Goal: Task Accomplishment & Management: Complete application form

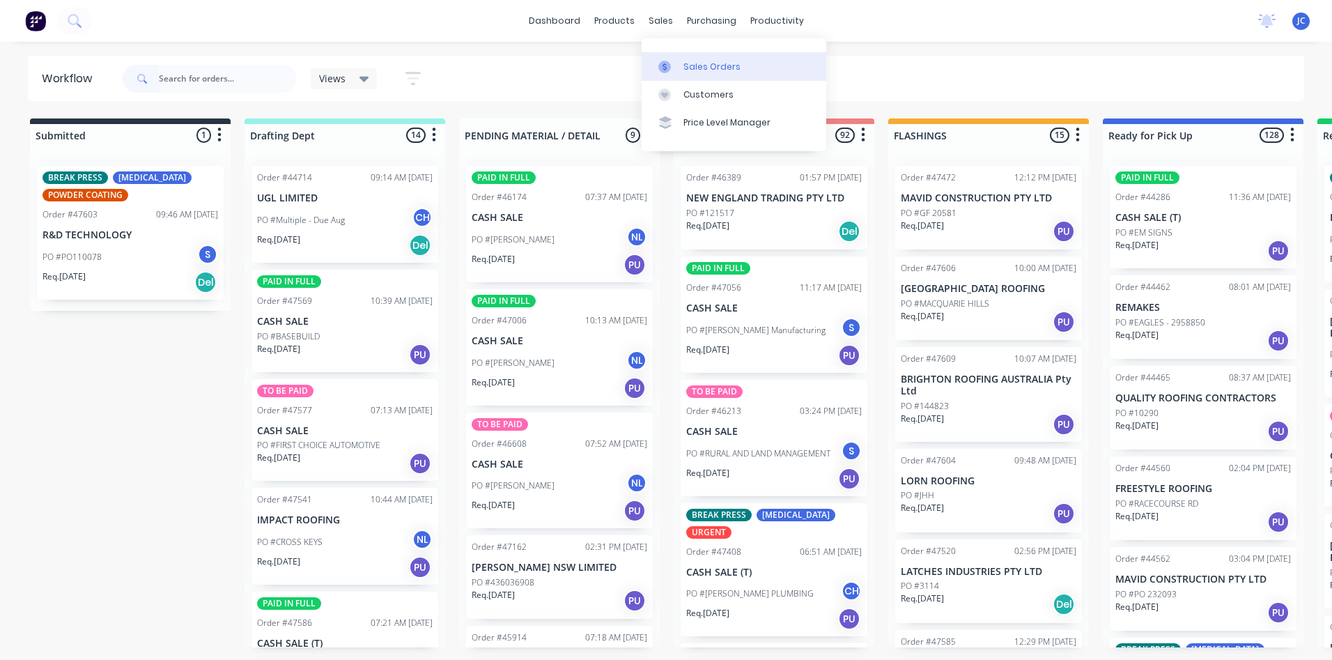
click at [680, 63] on link "Sales Orders" at bounding box center [734, 66] width 185 height 28
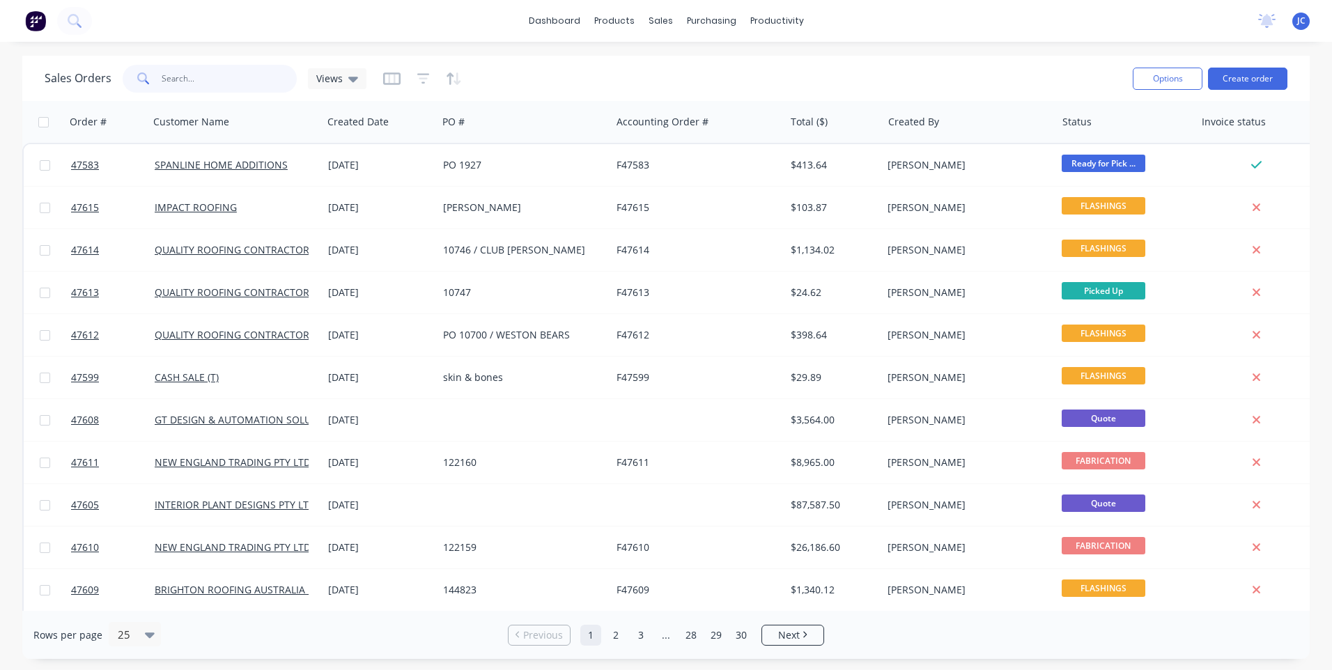
click at [197, 81] on input "text" at bounding box center [230, 79] width 136 height 28
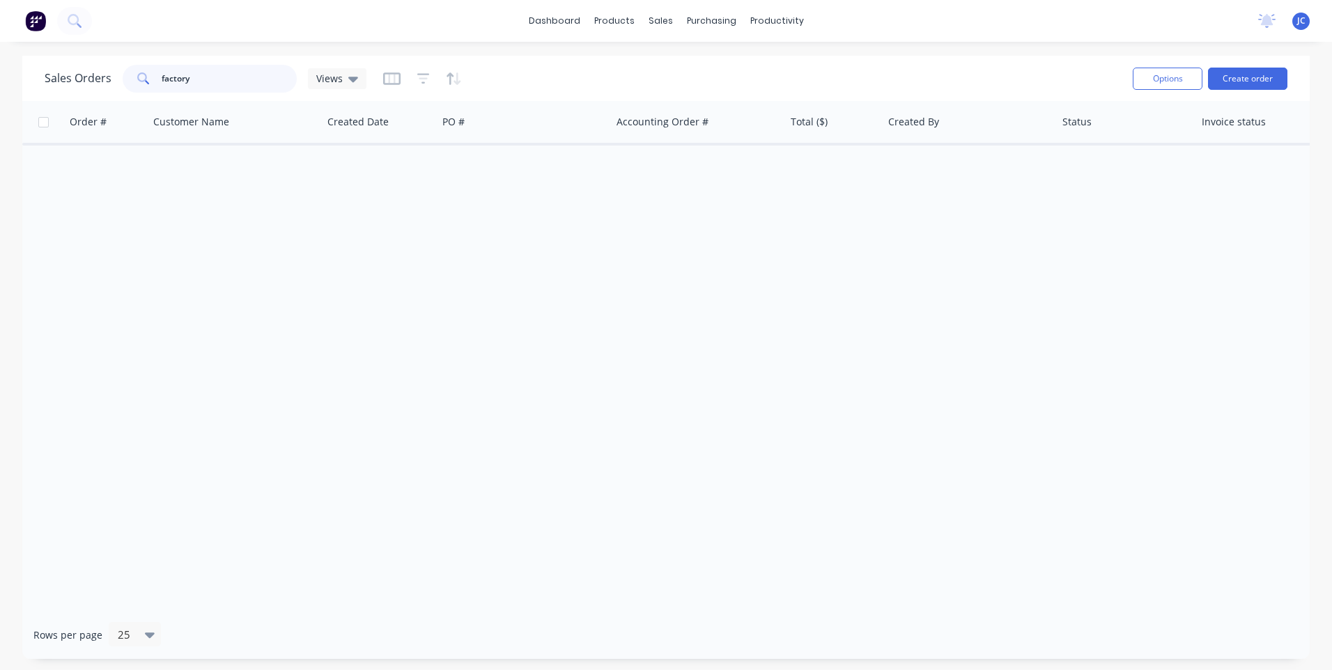
drag, startPoint x: 205, startPoint y: 72, endPoint x: 139, endPoint y: 72, distance: 66.2
click at [139, 72] on div "factory" at bounding box center [210, 79] width 174 height 28
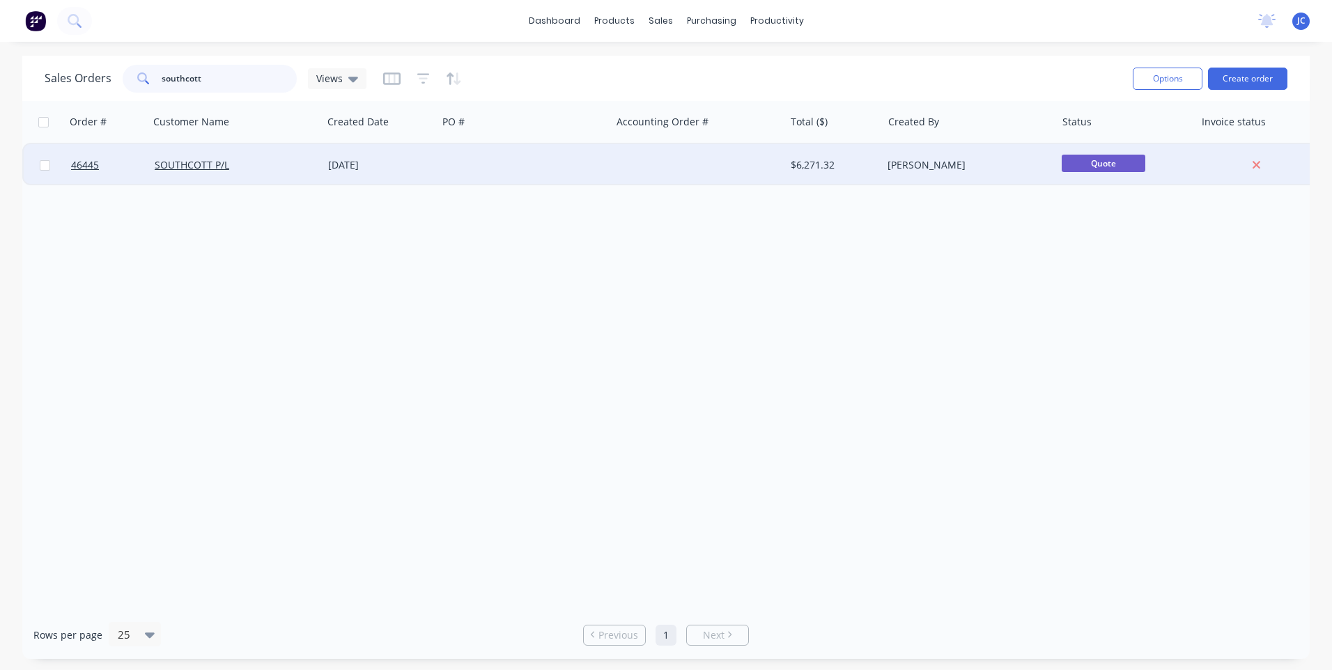
type input "southcott"
click at [552, 170] on div at bounding box center [523, 165] width 173 height 42
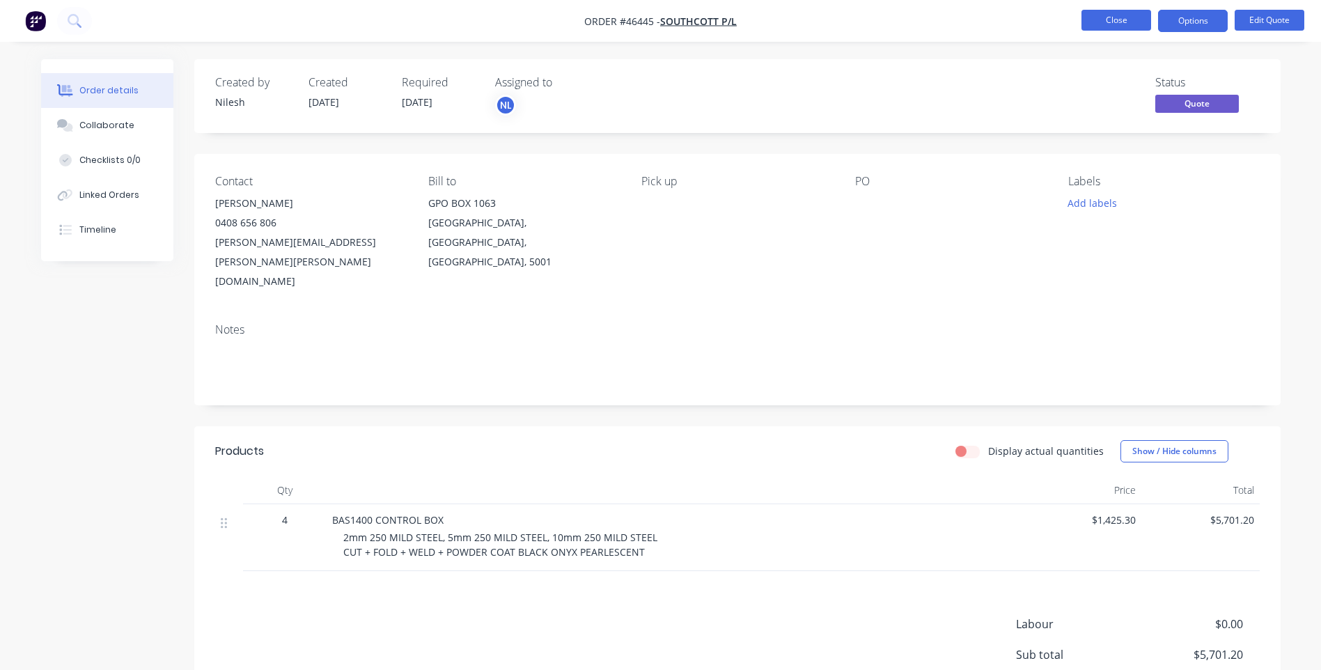
click at [1095, 21] on button "Close" at bounding box center [1117, 20] width 70 height 21
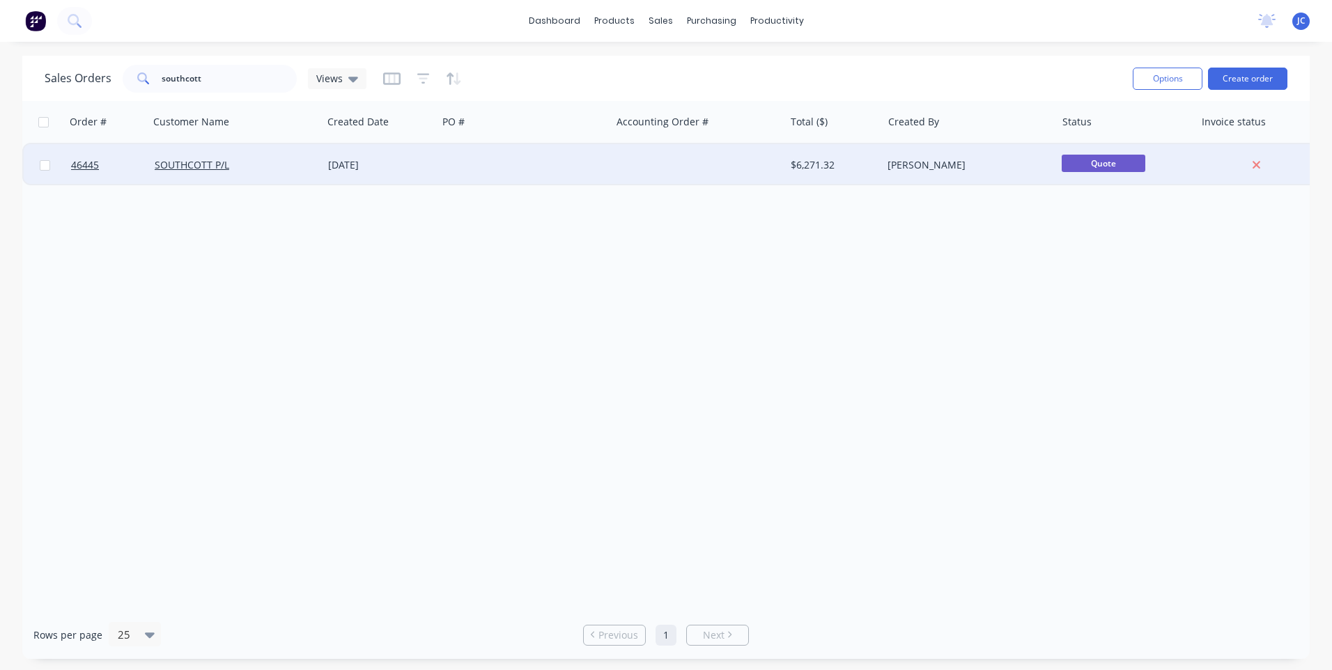
click at [556, 170] on div at bounding box center [523, 165] width 173 height 42
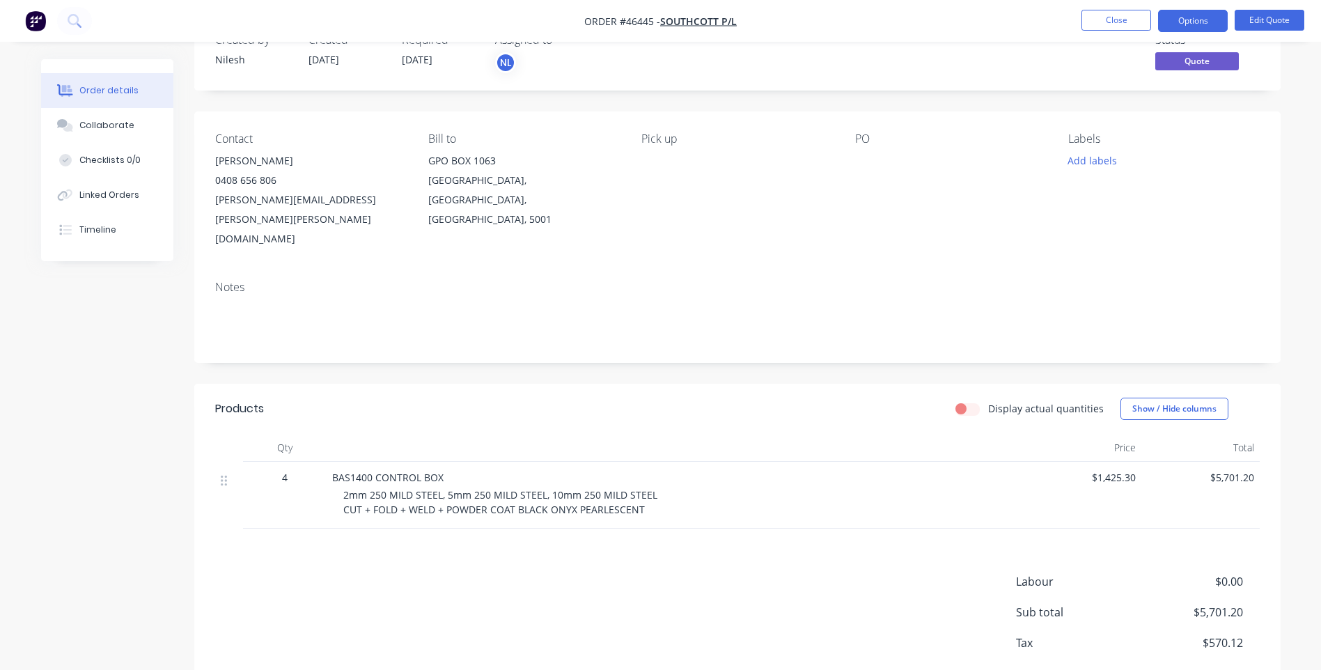
scroll to position [79, 0]
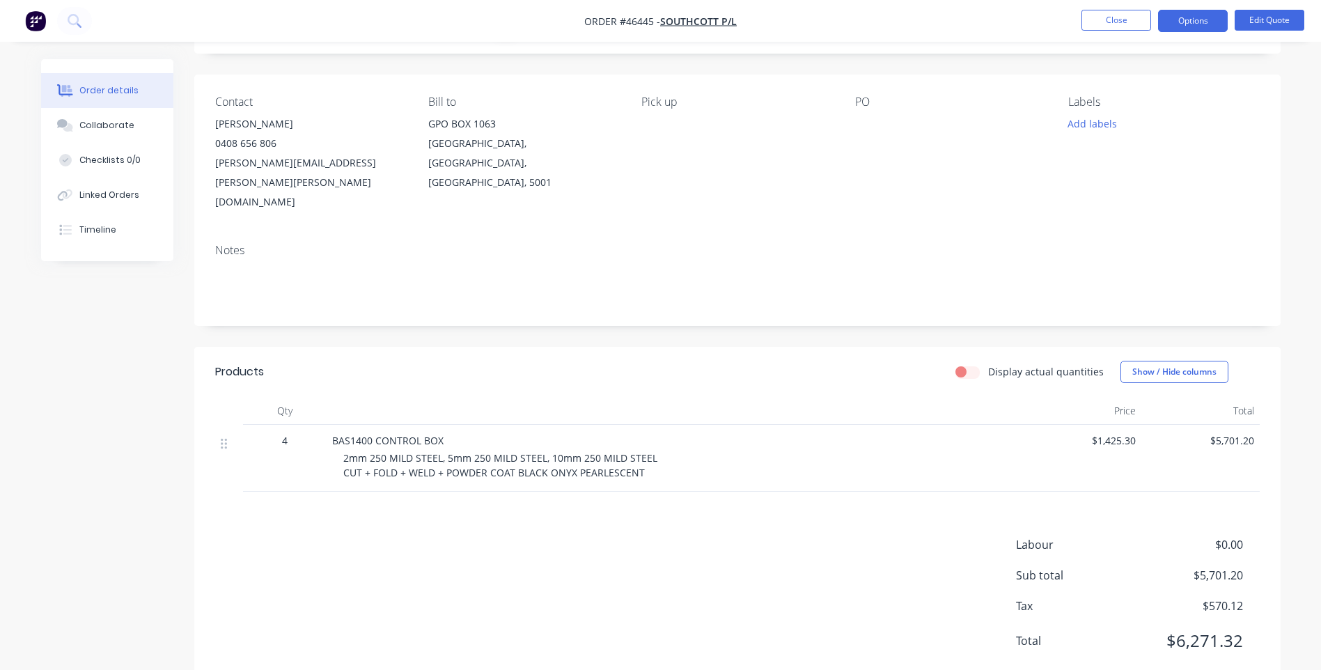
click at [543, 361] on div "Display actual quantities Show / Hide columns" at bounding box center [848, 372] width 823 height 22
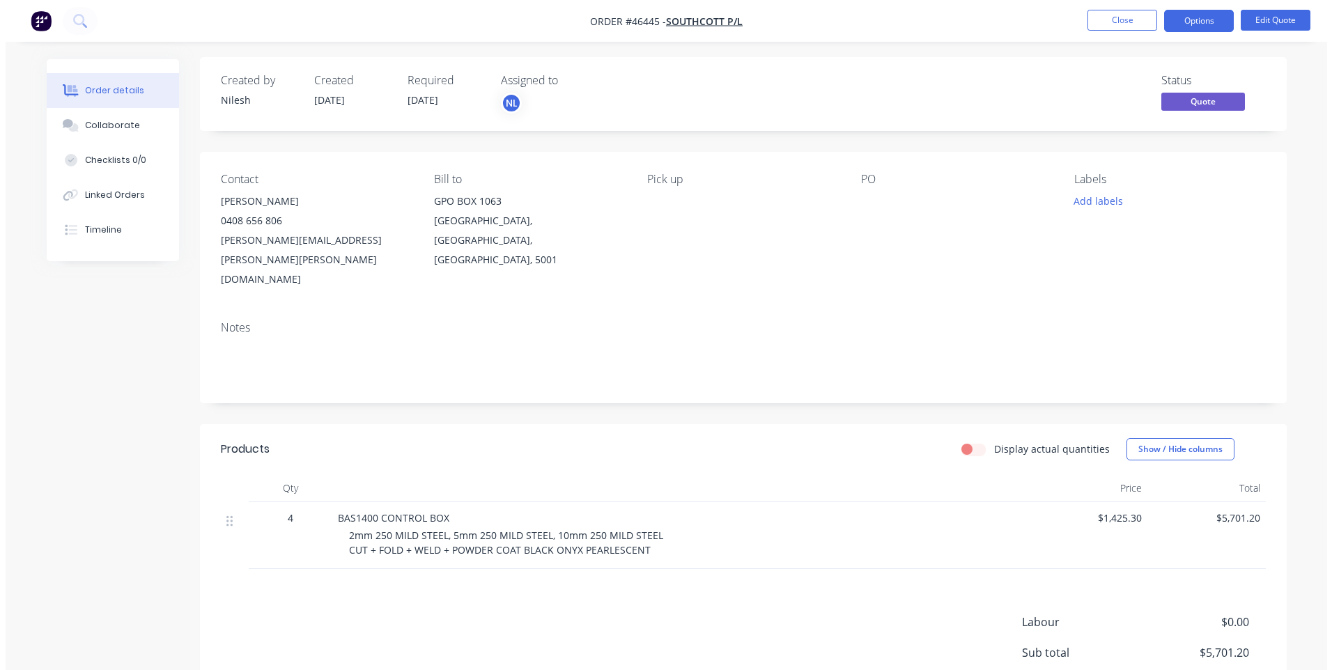
scroll to position [0, 0]
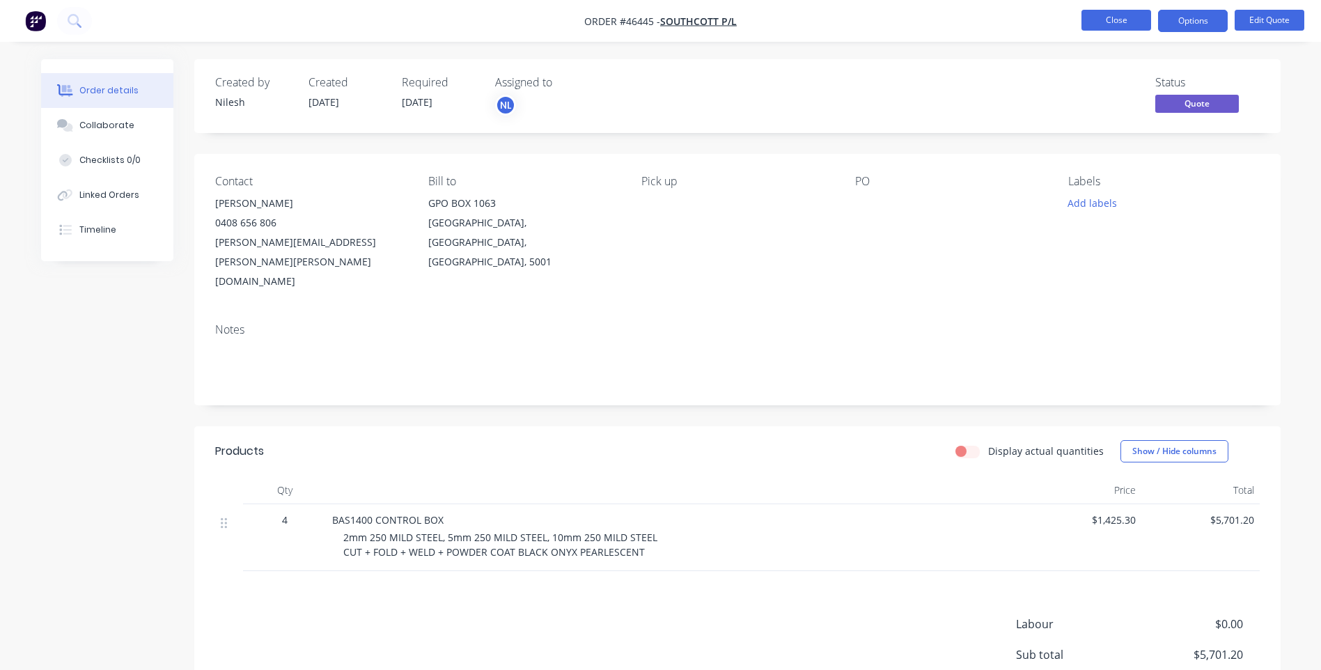
click at [1100, 13] on button "Close" at bounding box center [1117, 20] width 70 height 21
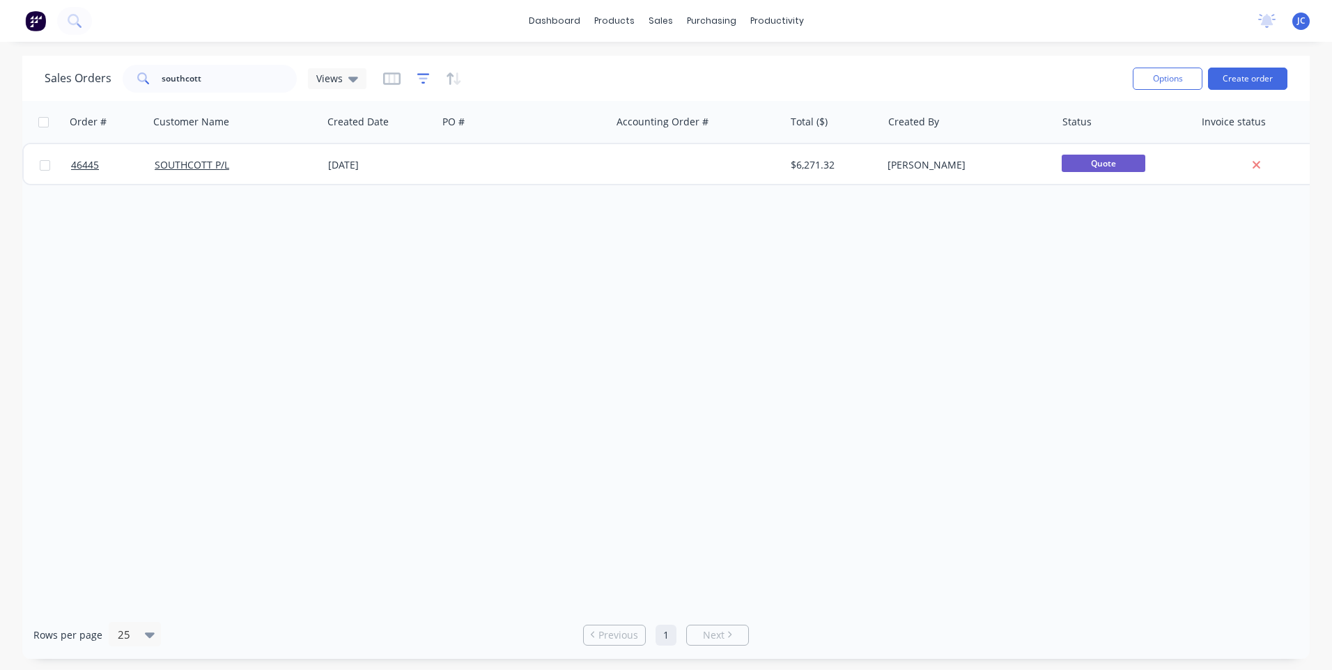
click at [422, 78] on icon "button" at bounding box center [423, 78] width 9 height 2
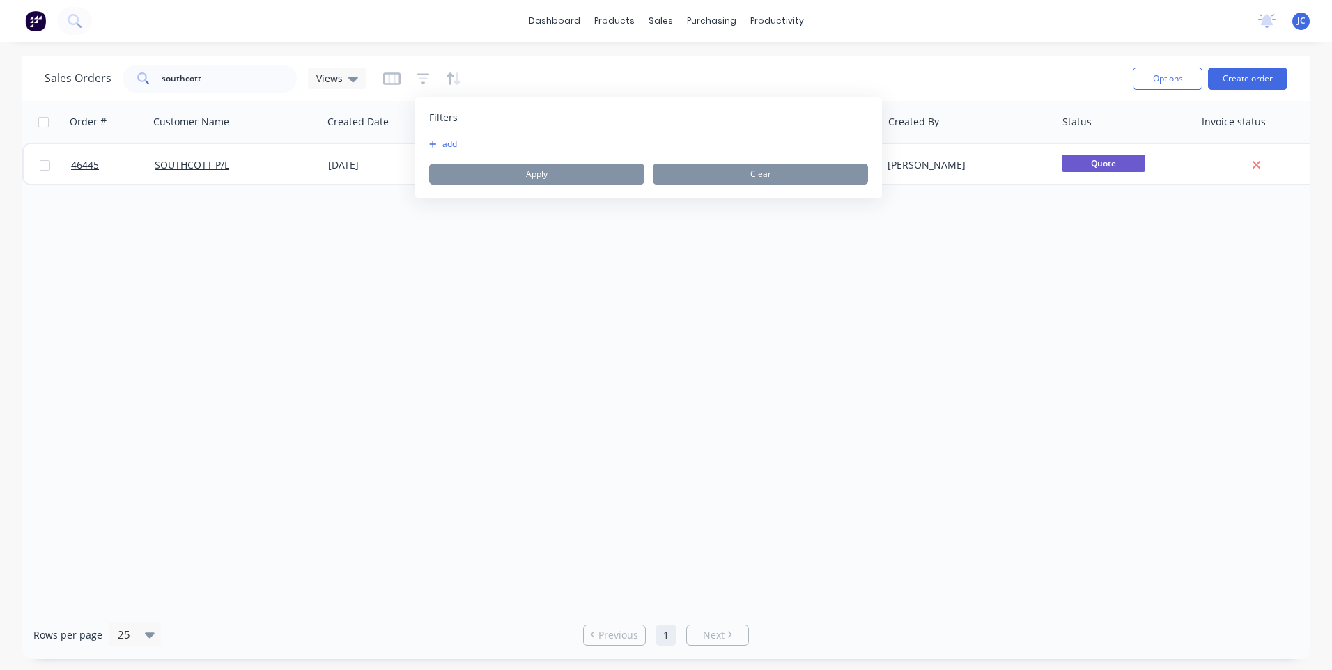
click at [447, 141] on button "add" at bounding box center [446, 144] width 35 height 11
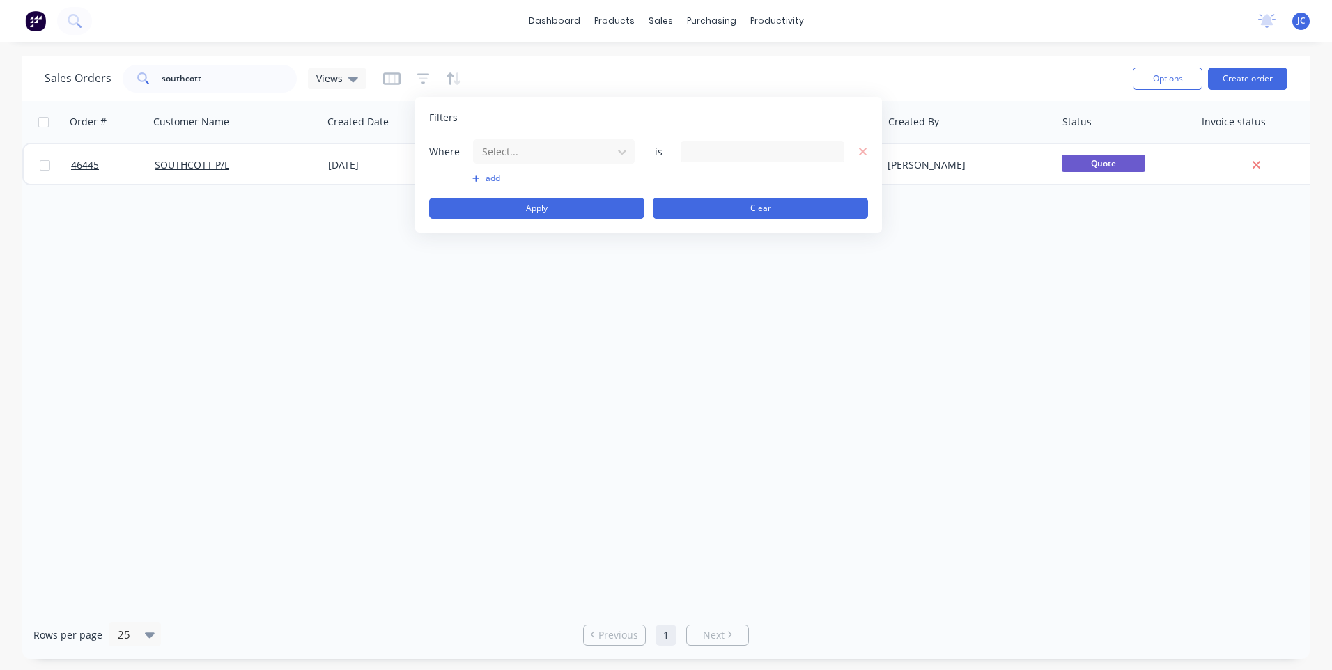
click at [723, 210] on button "Clear" at bounding box center [760, 208] width 215 height 21
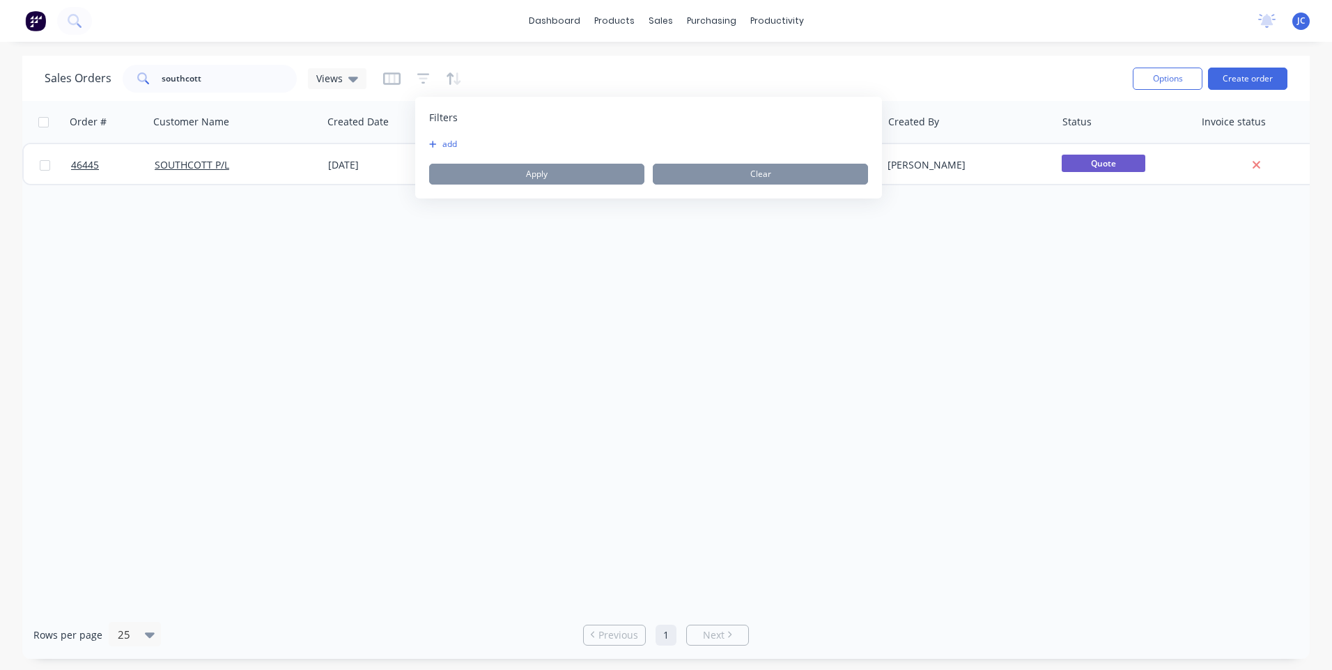
drag, startPoint x: 597, startPoint y: 88, endPoint x: 512, endPoint y: 93, distance: 85.1
click at [596, 88] on div "Sales Orders southcott Views" at bounding box center [583, 78] width 1077 height 34
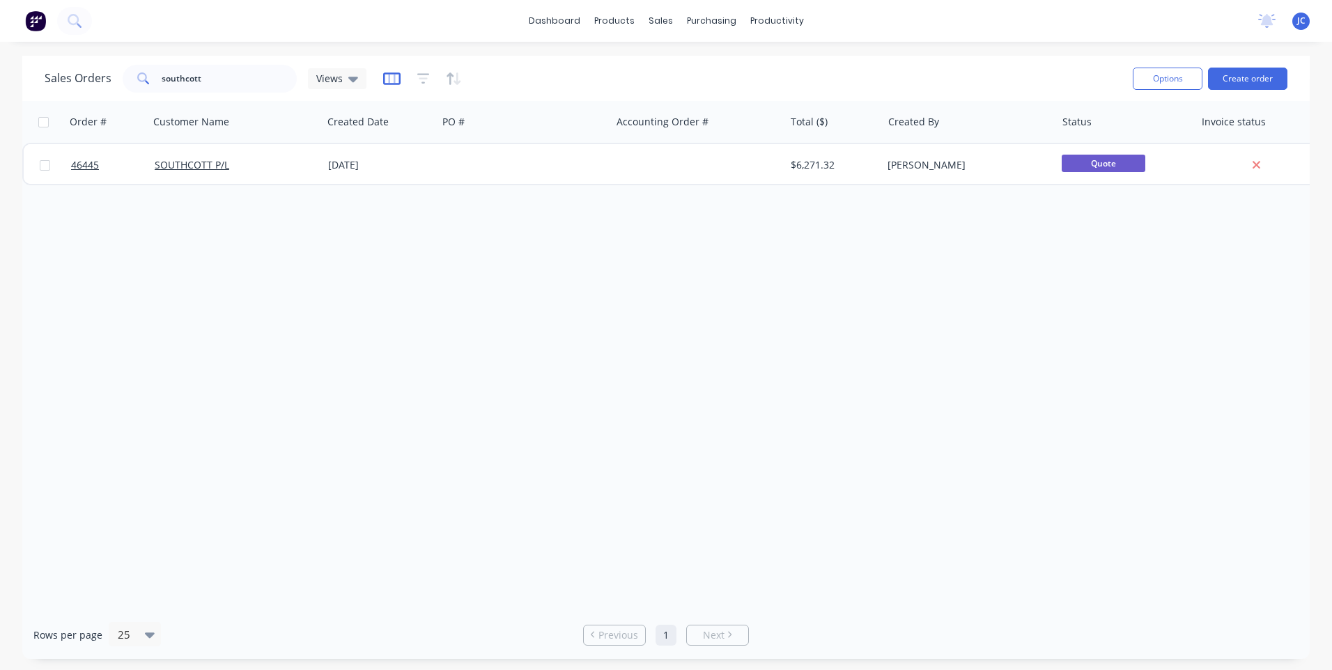
click at [383, 77] on icon "button" at bounding box center [391, 79] width 17 height 14
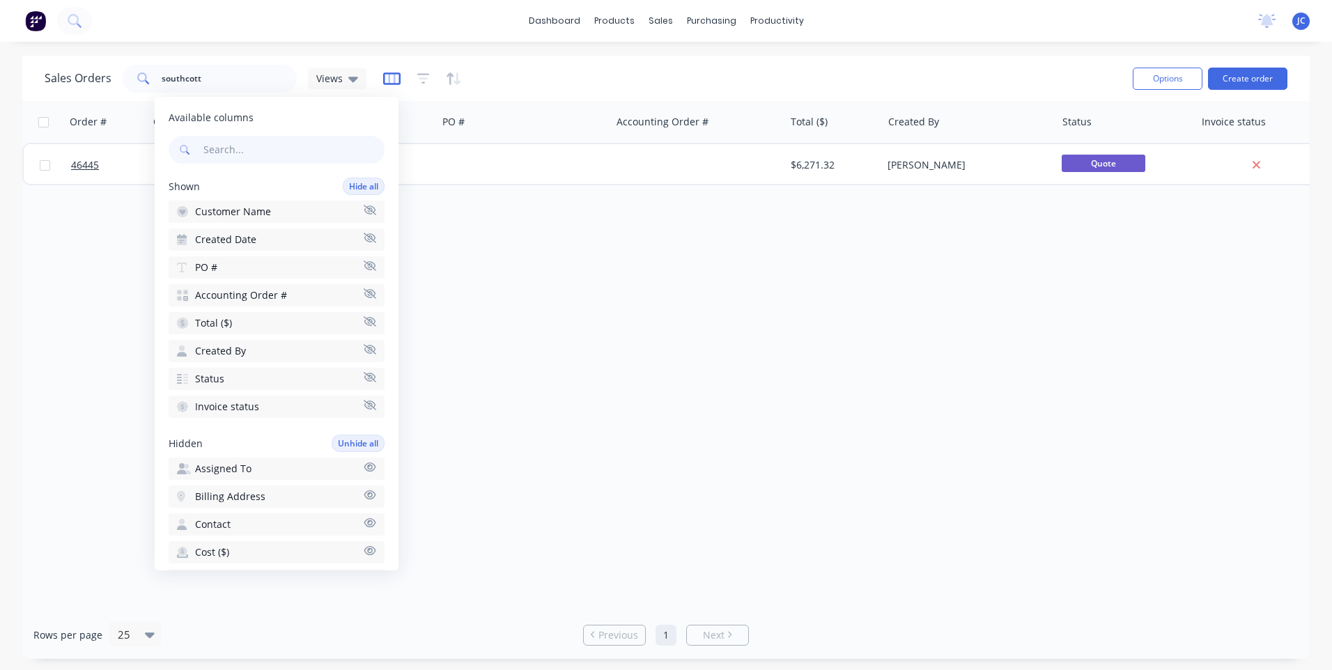
click at [389, 75] on icon "button" at bounding box center [391, 79] width 17 height 14
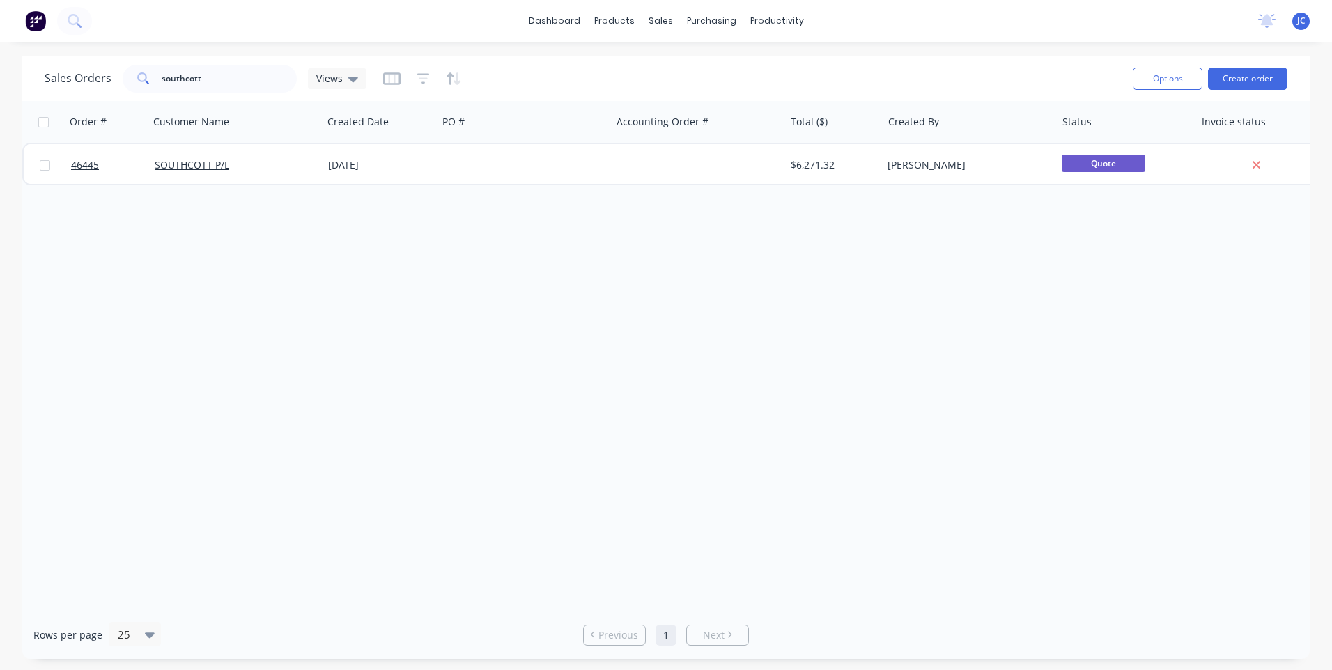
click at [433, 75] on div at bounding box center [422, 79] width 79 height 22
click at [419, 75] on icon "button" at bounding box center [423, 78] width 13 height 10
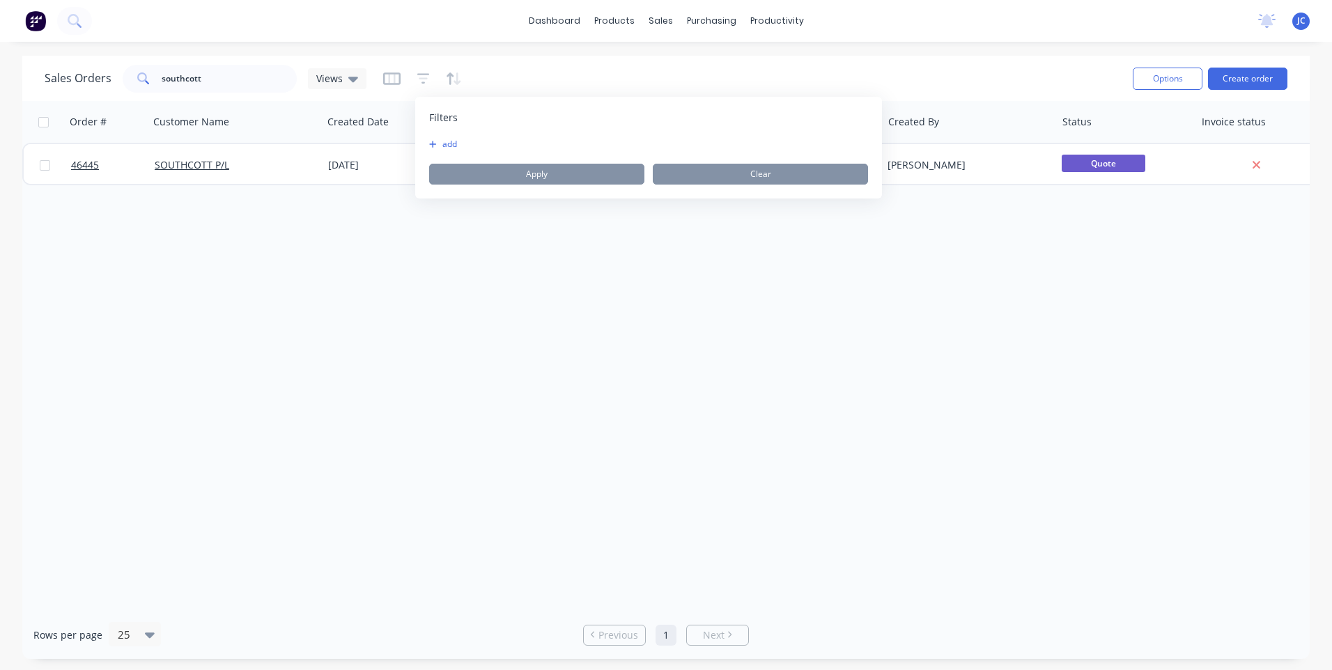
click at [441, 143] on button "add" at bounding box center [446, 144] width 35 height 11
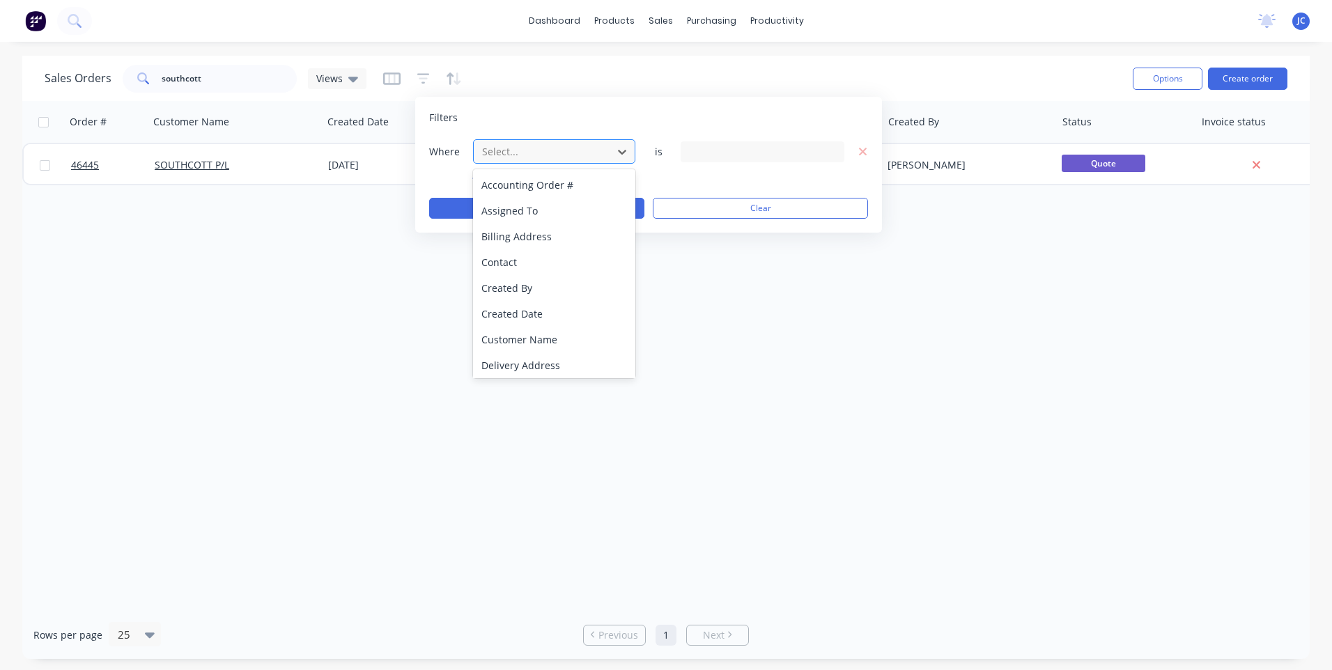
click at [552, 155] on div at bounding box center [543, 151] width 125 height 17
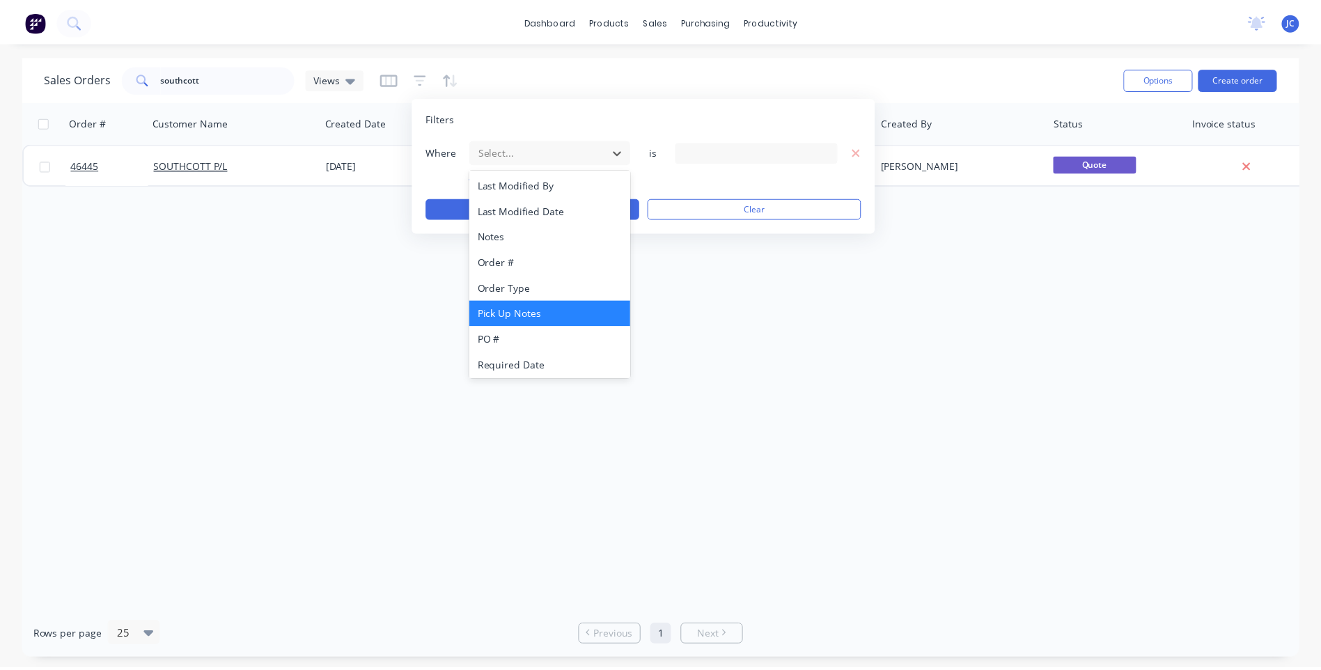
scroll to position [338, 0]
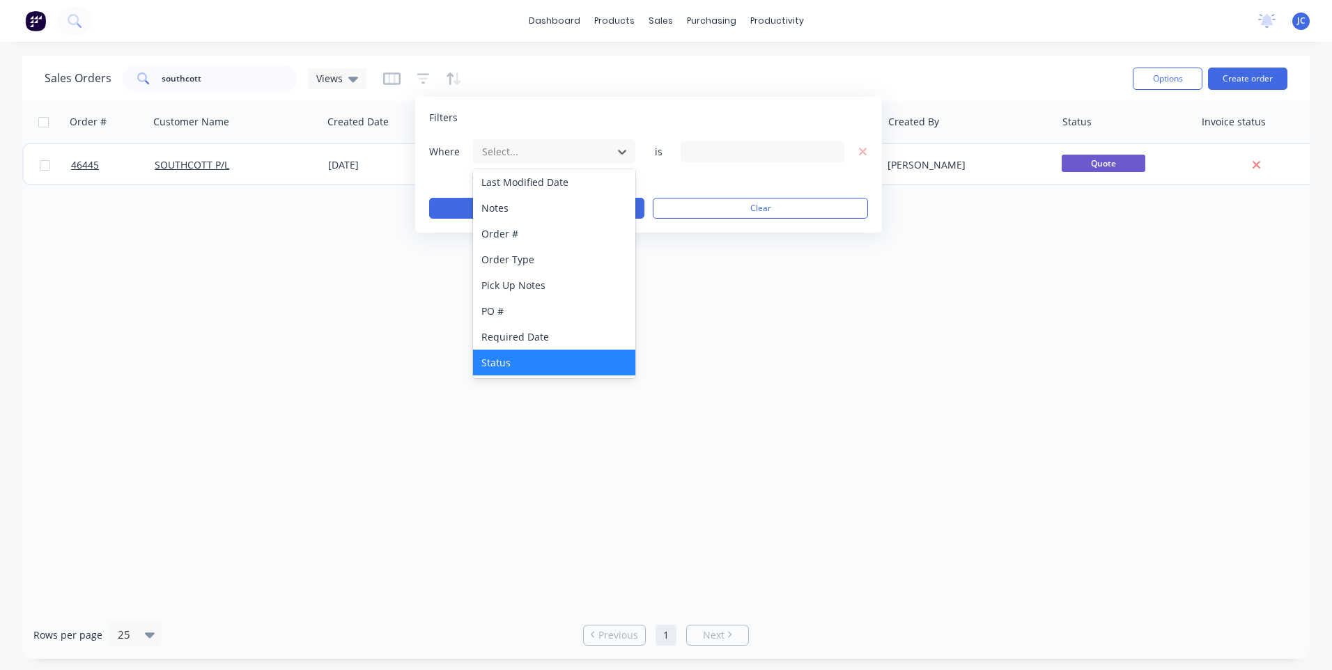
click at [496, 364] on div "Status" at bounding box center [554, 363] width 162 height 26
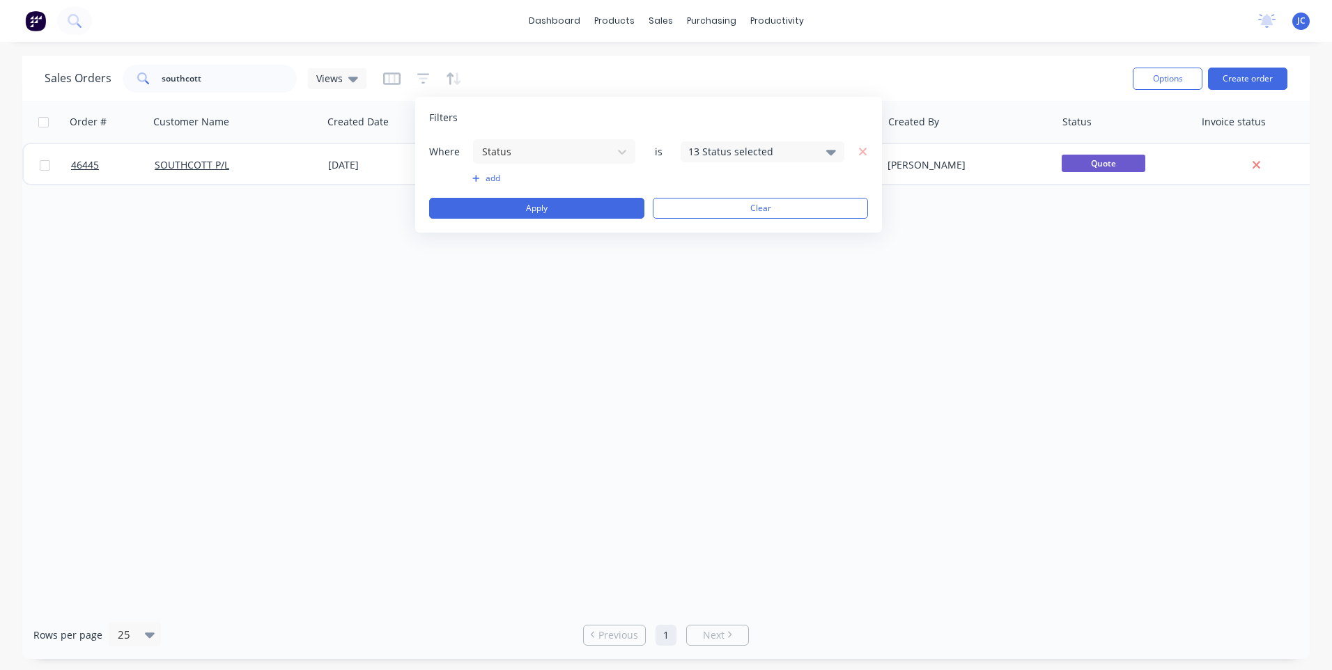
click at [825, 149] on div "13 Status selected" at bounding box center [763, 151] width 164 height 21
click at [708, 257] on div at bounding box center [704, 256] width 28 height 28
click at [661, 181] on div "add" at bounding box center [648, 178] width 439 height 11
click at [594, 210] on button "Apply" at bounding box center [536, 208] width 215 height 21
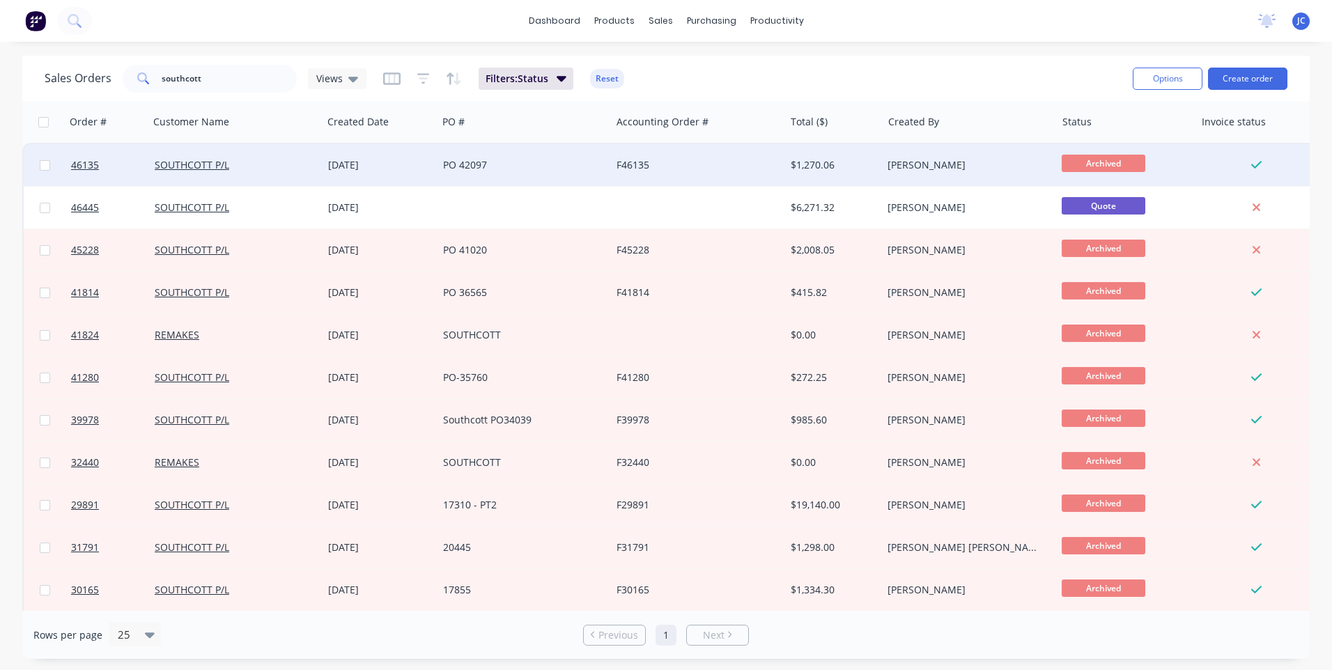
click at [603, 157] on div "PO 42097" at bounding box center [523, 165] width 173 height 42
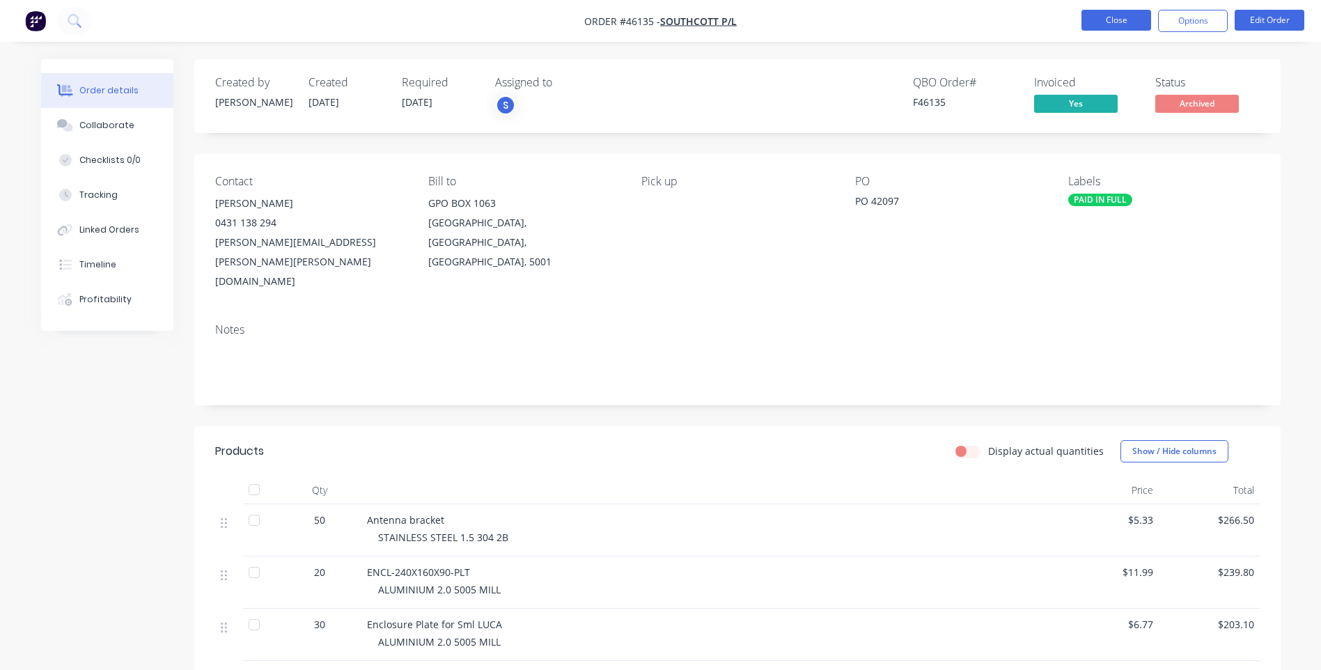
click at [1113, 17] on button "Close" at bounding box center [1117, 20] width 70 height 21
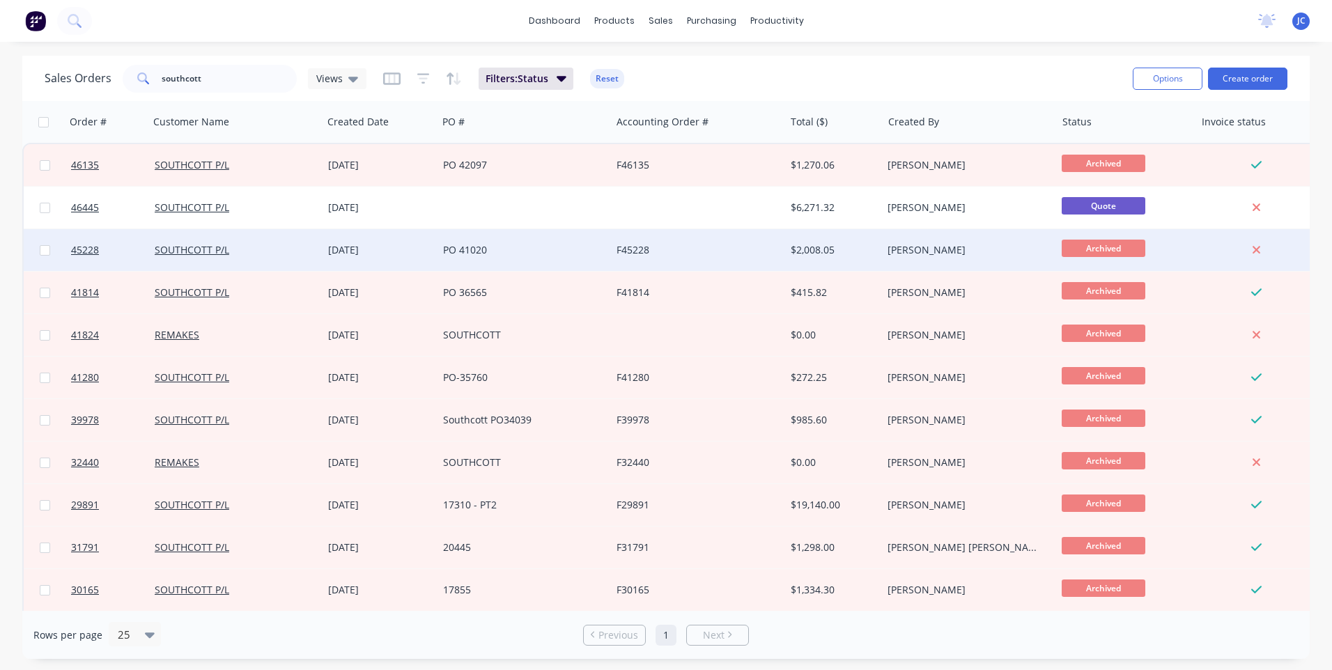
click at [380, 247] on div "[DATE]" at bounding box center [380, 250] width 104 height 14
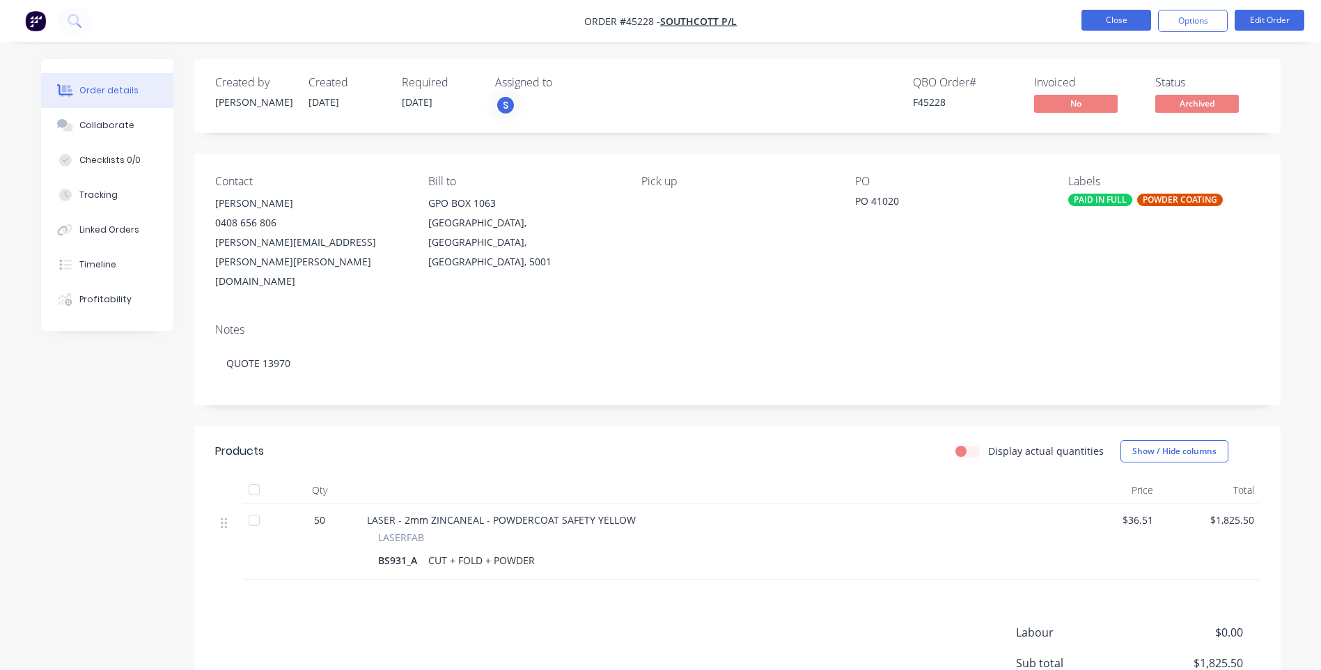
click at [1138, 24] on button "Close" at bounding box center [1117, 20] width 70 height 21
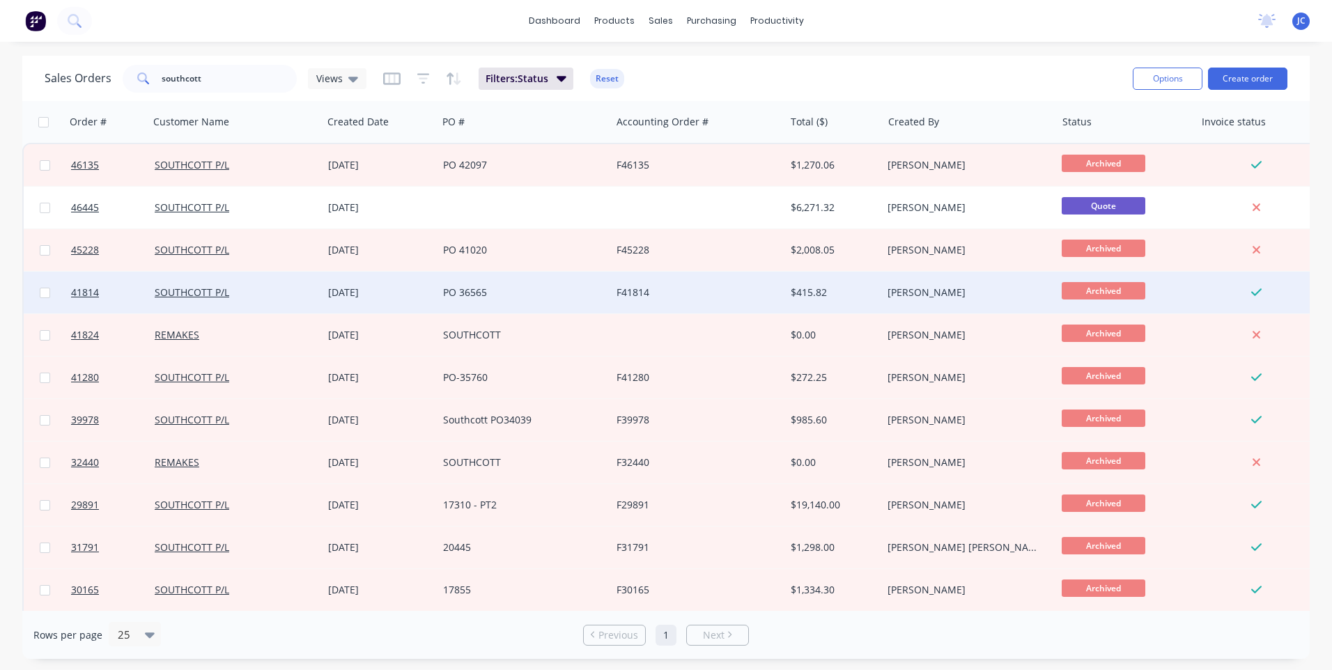
click at [293, 294] on div "SOUTHCOTT P/L" at bounding box center [232, 293] width 155 height 14
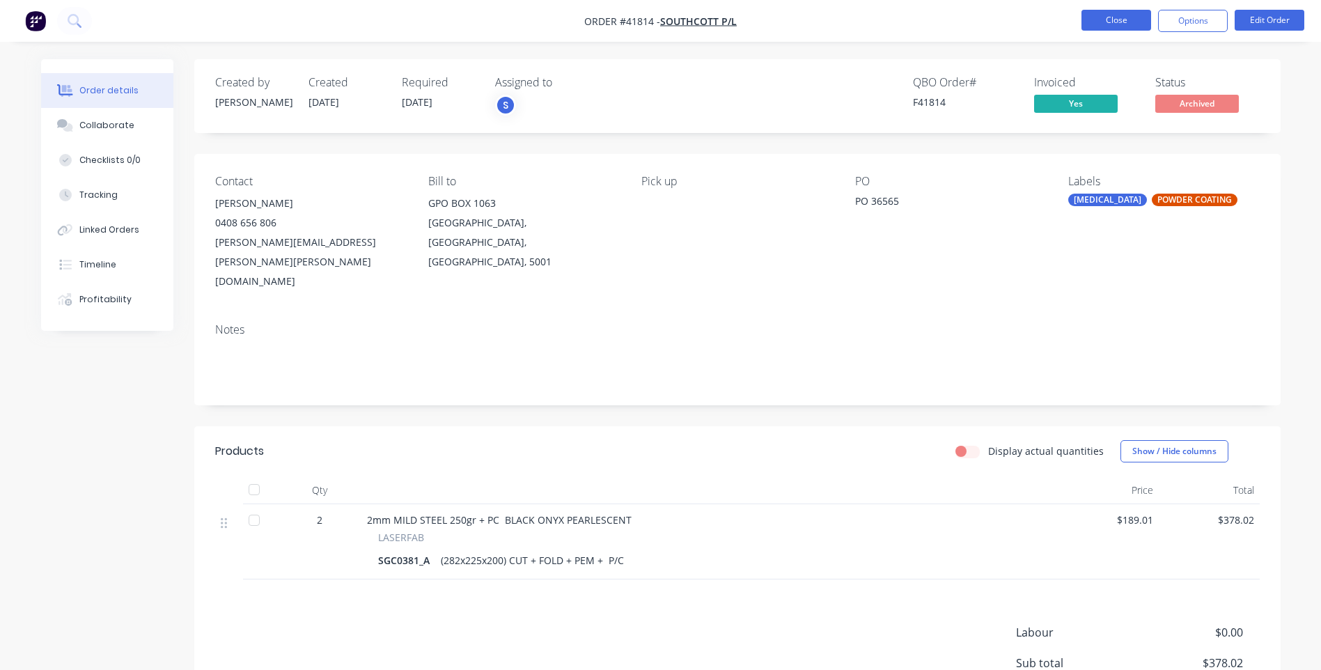
click at [1121, 26] on button "Close" at bounding box center [1117, 20] width 70 height 21
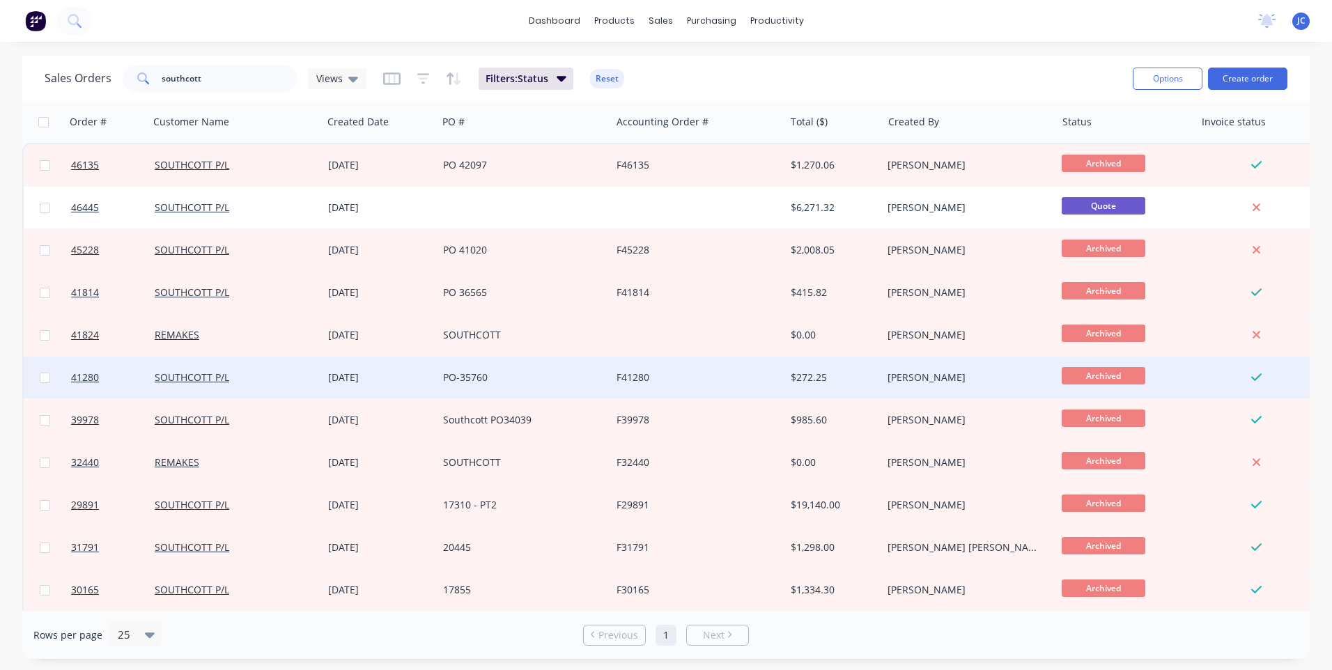
click at [603, 376] on div "PO-35760" at bounding box center [524, 378] width 162 height 14
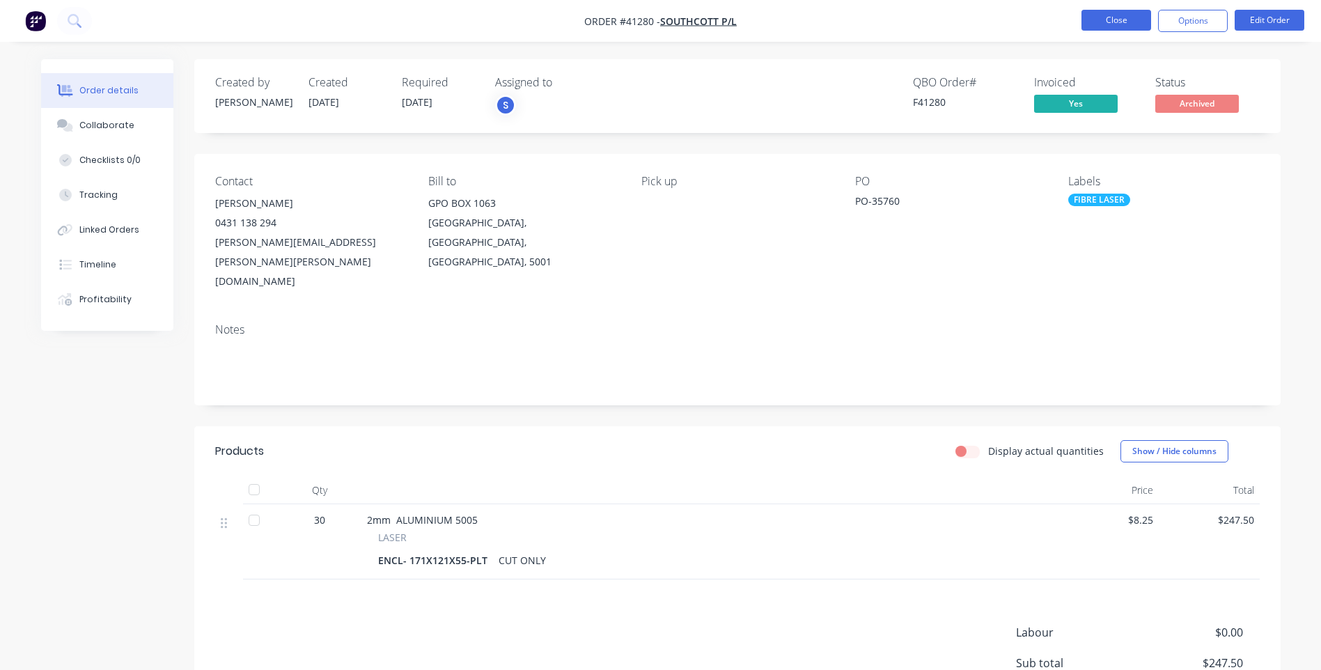
click at [1110, 15] on button "Close" at bounding box center [1117, 20] width 70 height 21
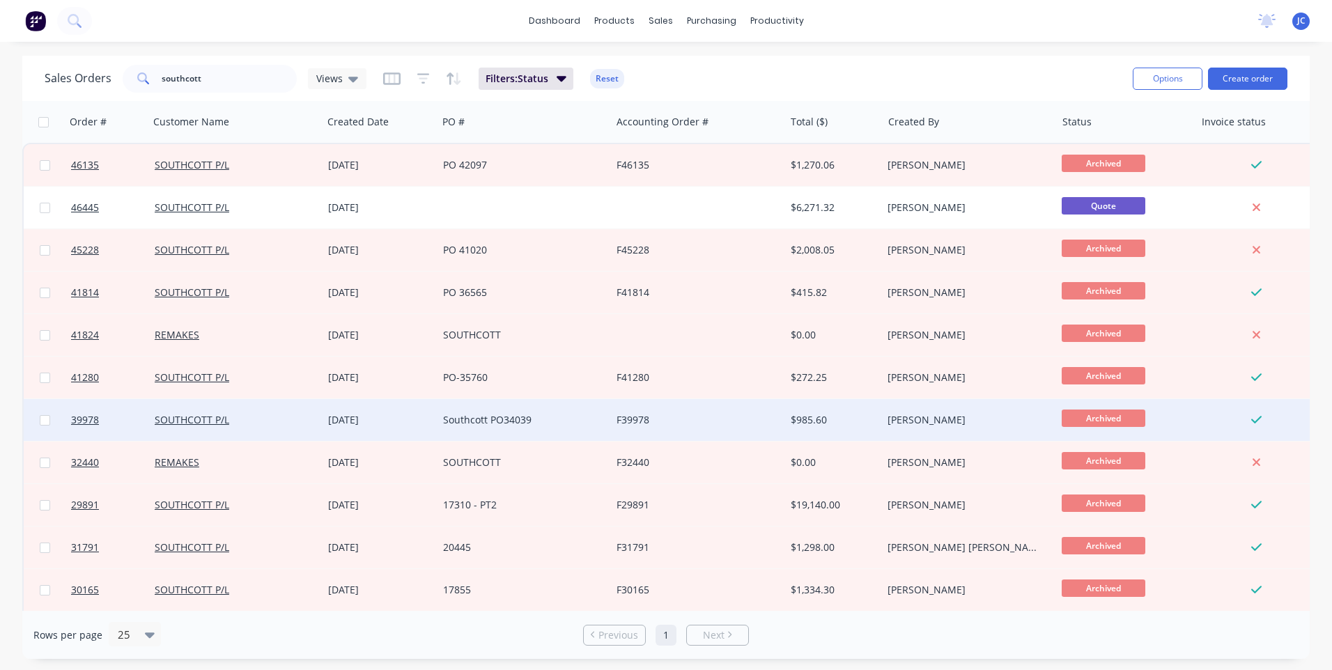
click at [596, 422] on div "Southcott PO34039" at bounding box center [520, 420] width 155 height 14
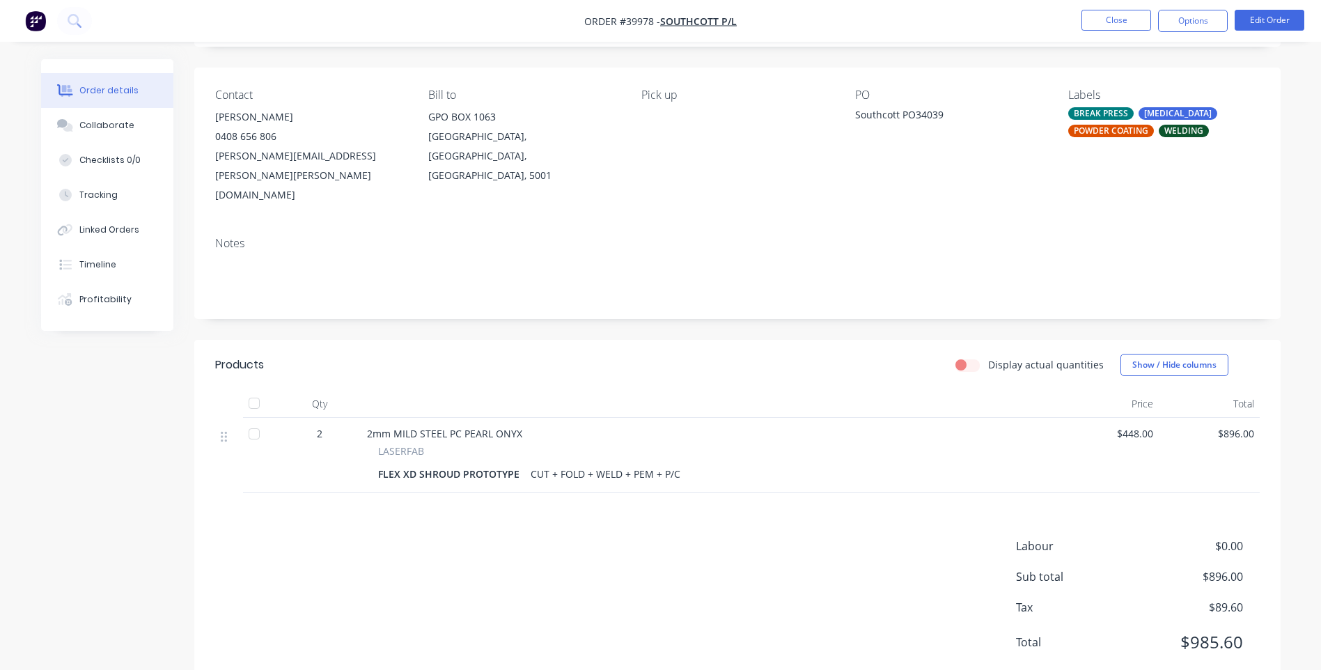
scroll to position [88, 0]
click at [103, 230] on div "Linked Orders" at bounding box center [109, 230] width 60 height 13
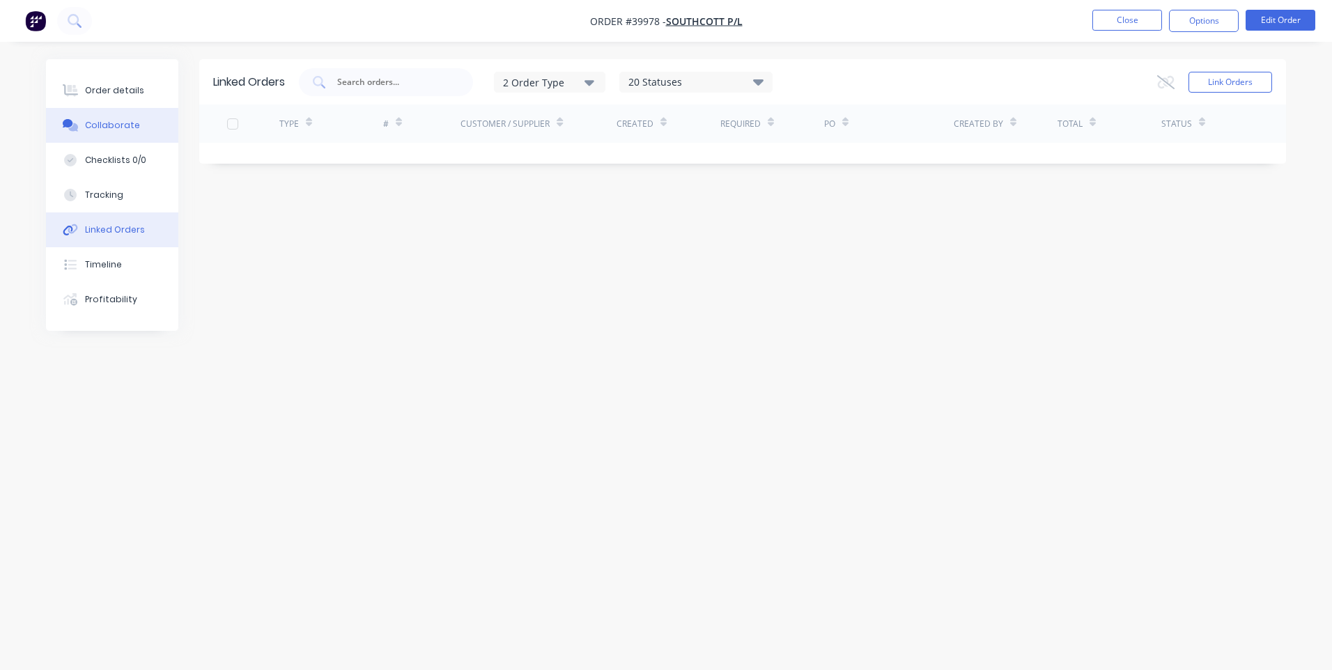
click at [108, 125] on div "Collaborate" at bounding box center [112, 125] width 55 height 13
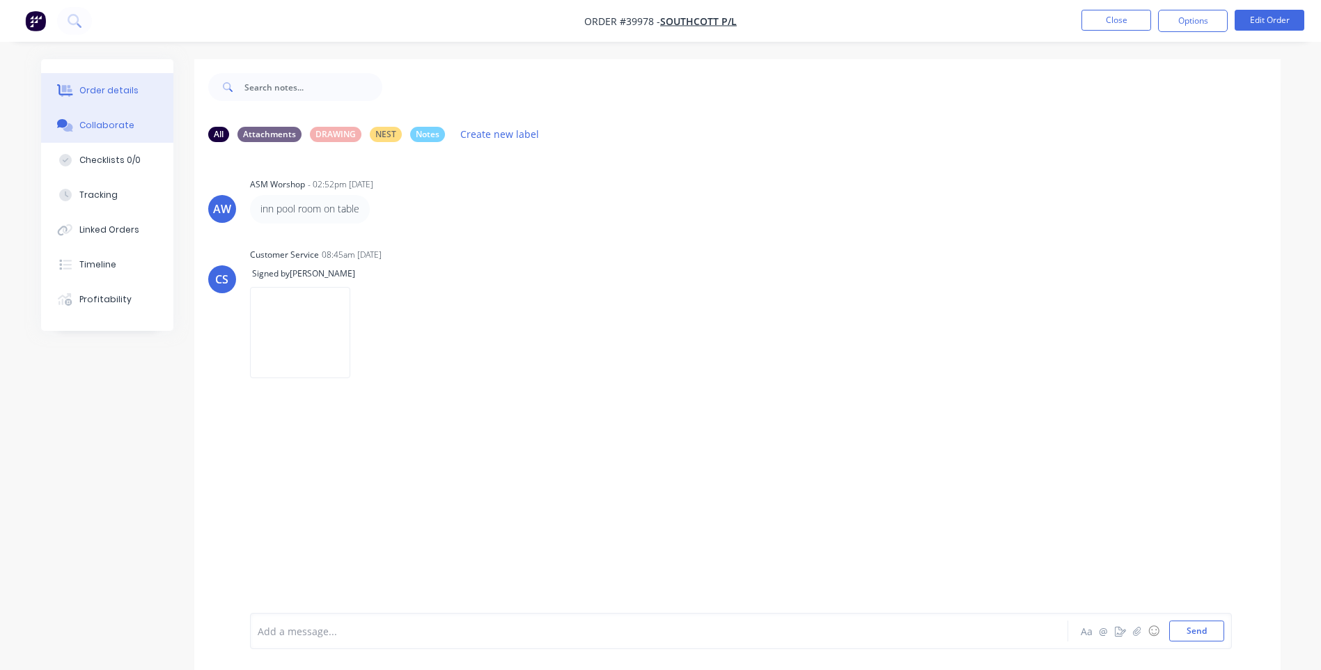
click at [110, 95] on div "Order details" at bounding box center [108, 90] width 59 height 13
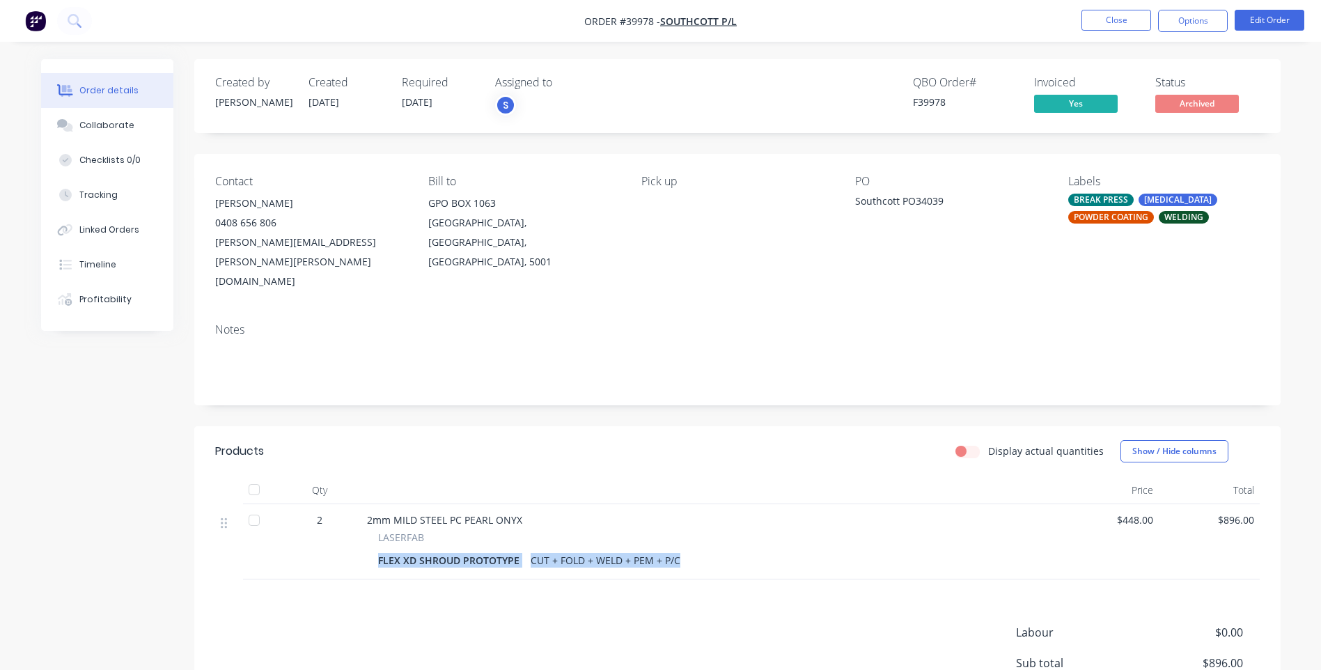
drag, startPoint x: 380, startPoint y: 522, endPoint x: 691, endPoint y: 527, distance: 311.4
click at [691, 550] on div "FLEX XD SHROUD PROTOTYPE CUT + FOLD + WELD + PEM + P/C" at bounding box center [709, 560] width 663 height 20
drag, startPoint x: 691, startPoint y: 527, endPoint x: 613, endPoint y: 474, distance: 94.3
click at [613, 513] on div "2mm MILD STEEL PC PEARL ONYX" at bounding box center [709, 520] width 685 height 15
click at [1124, 20] on button "Close" at bounding box center [1117, 20] width 70 height 21
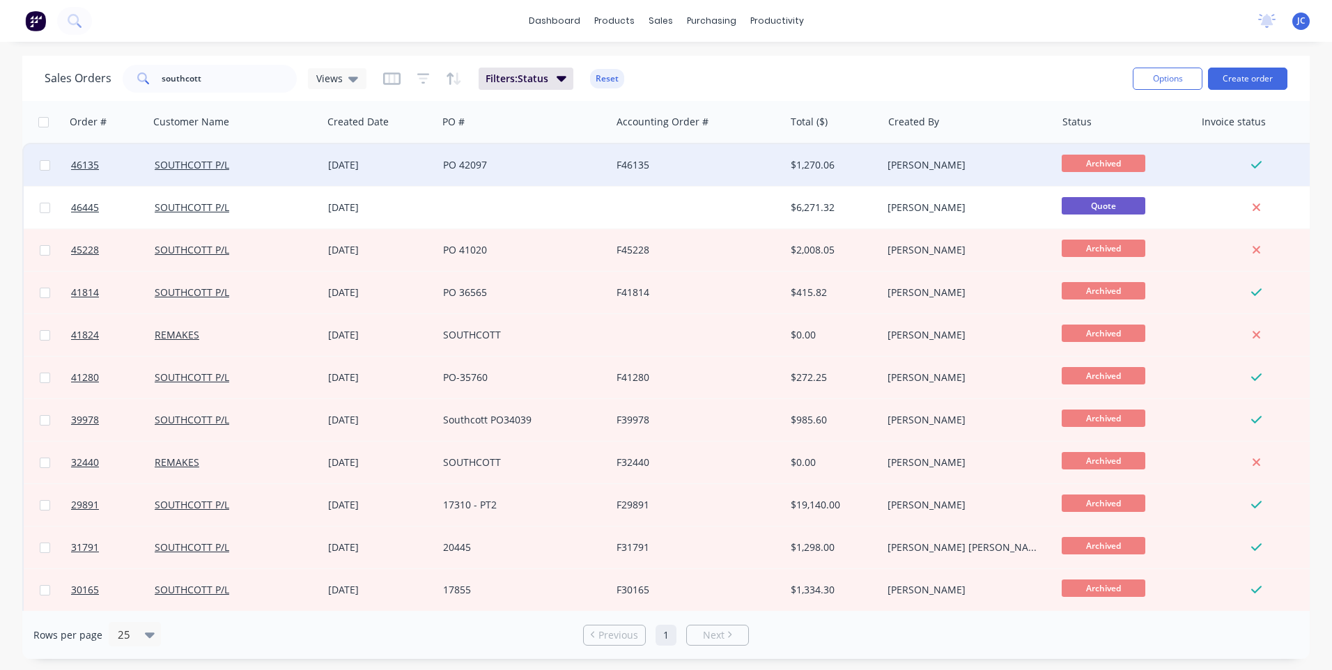
click at [484, 173] on div "PO 42097" at bounding box center [523, 165] width 173 height 42
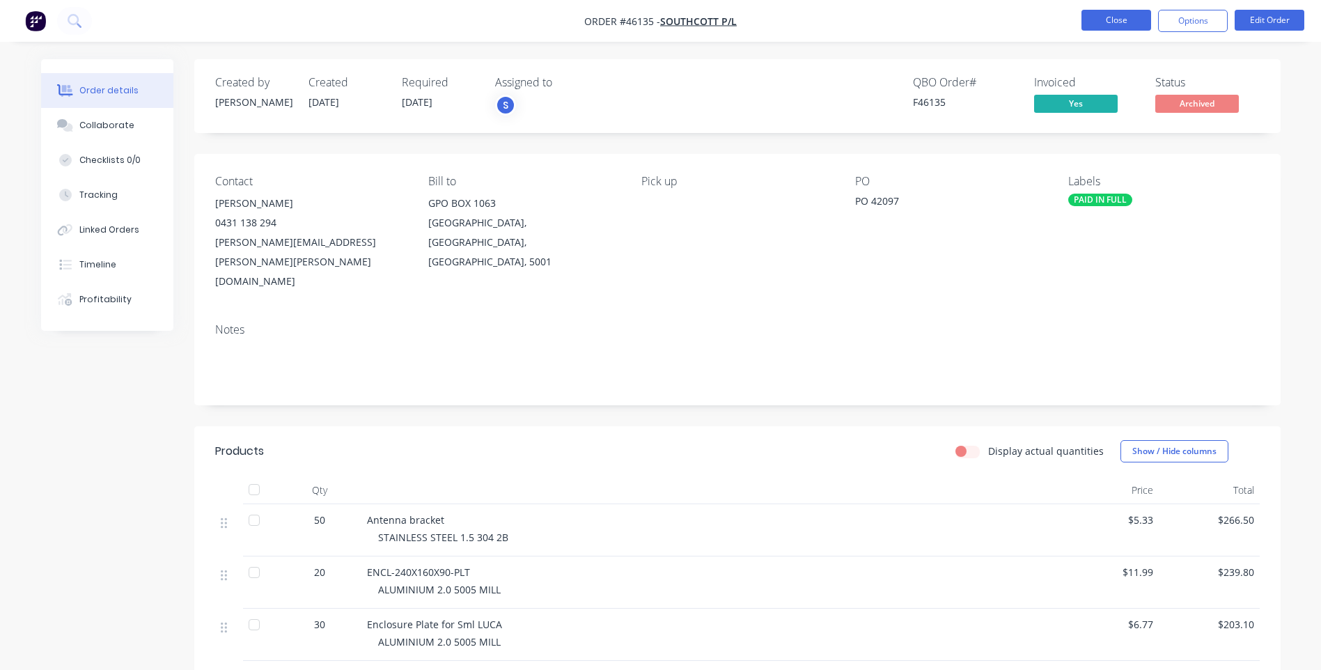
click at [1092, 22] on button "Close" at bounding box center [1117, 20] width 70 height 21
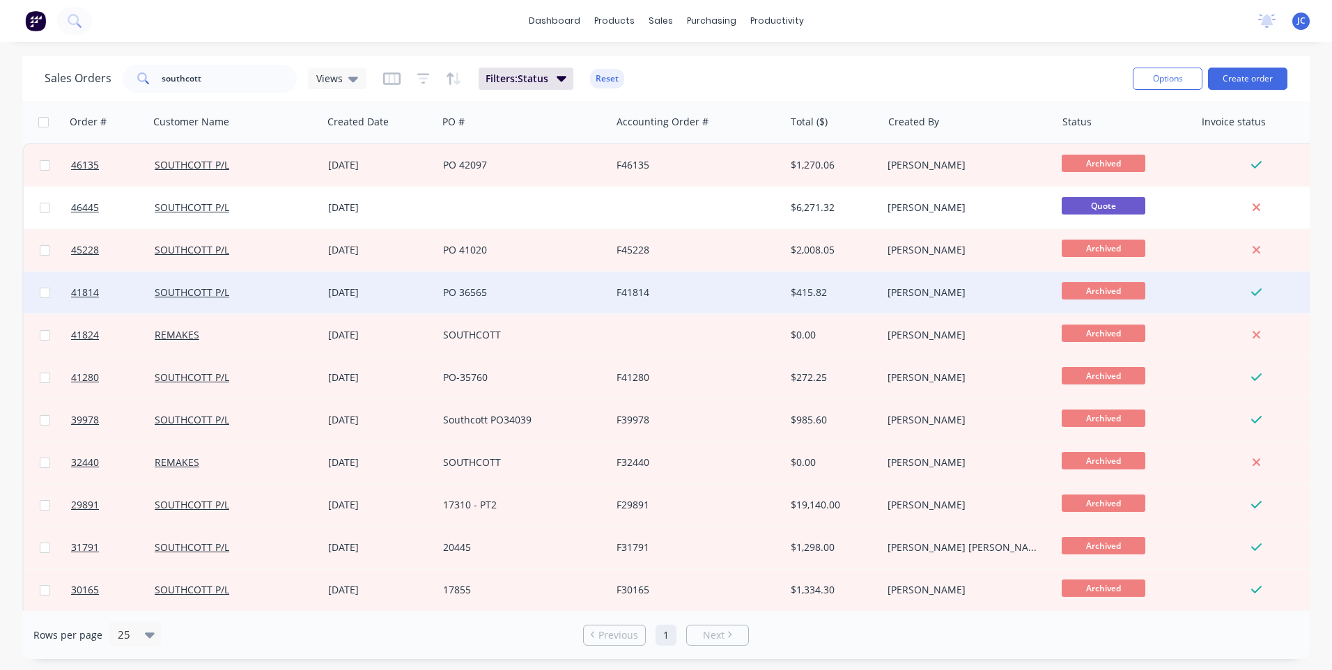
click at [453, 297] on div "PO 36565" at bounding box center [520, 293] width 155 height 14
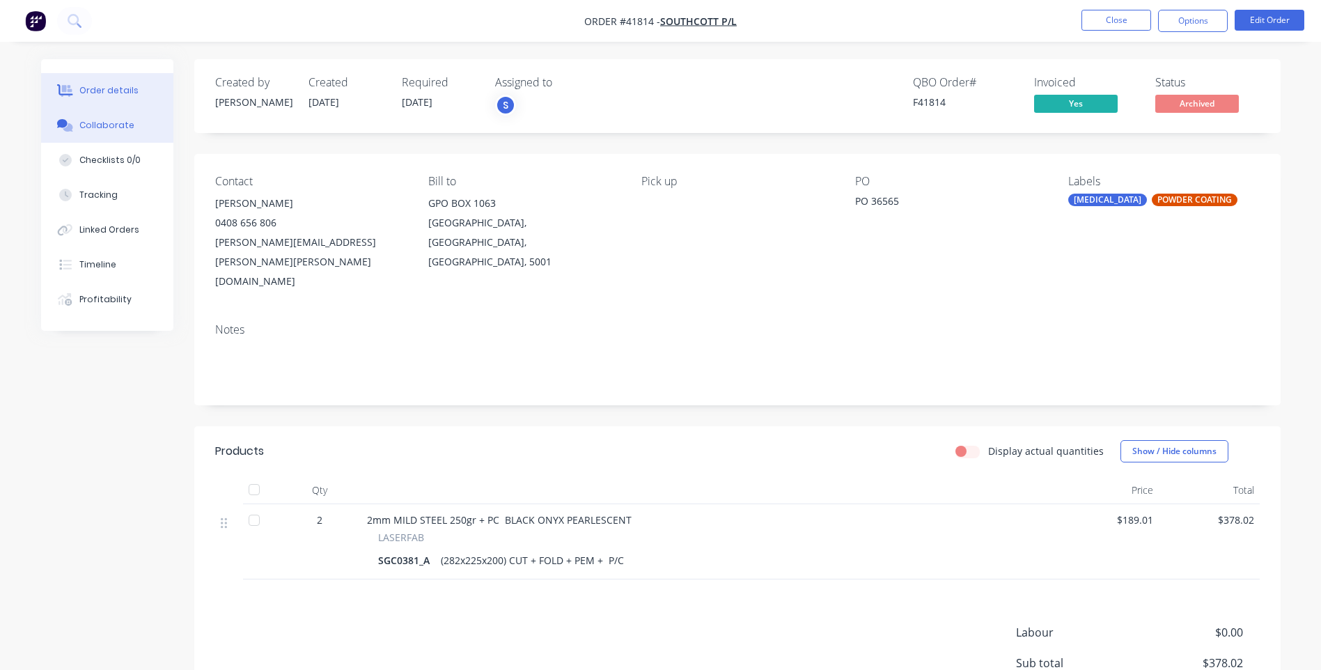
click at [89, 125] on div "Collaborate" at bounding box center [106, 125] width 55 height 13
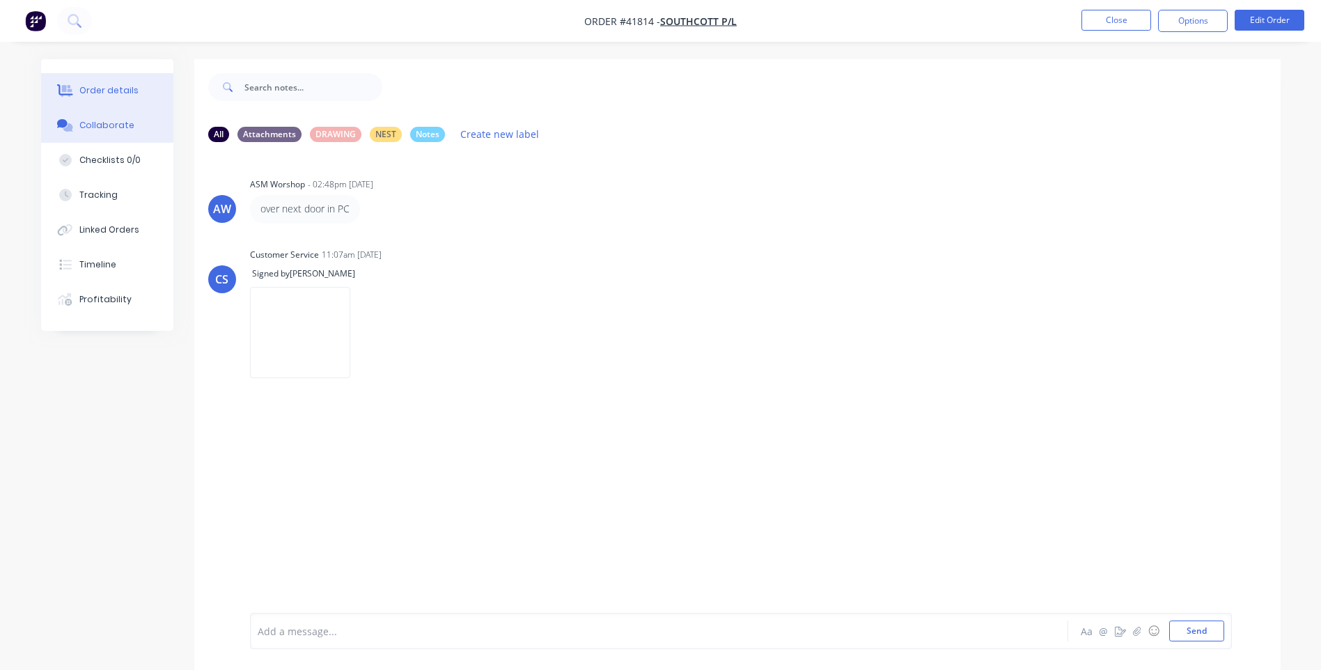
click at [90, 98] on button "Order details" at bounding box center [107, 90] width 132 height 35
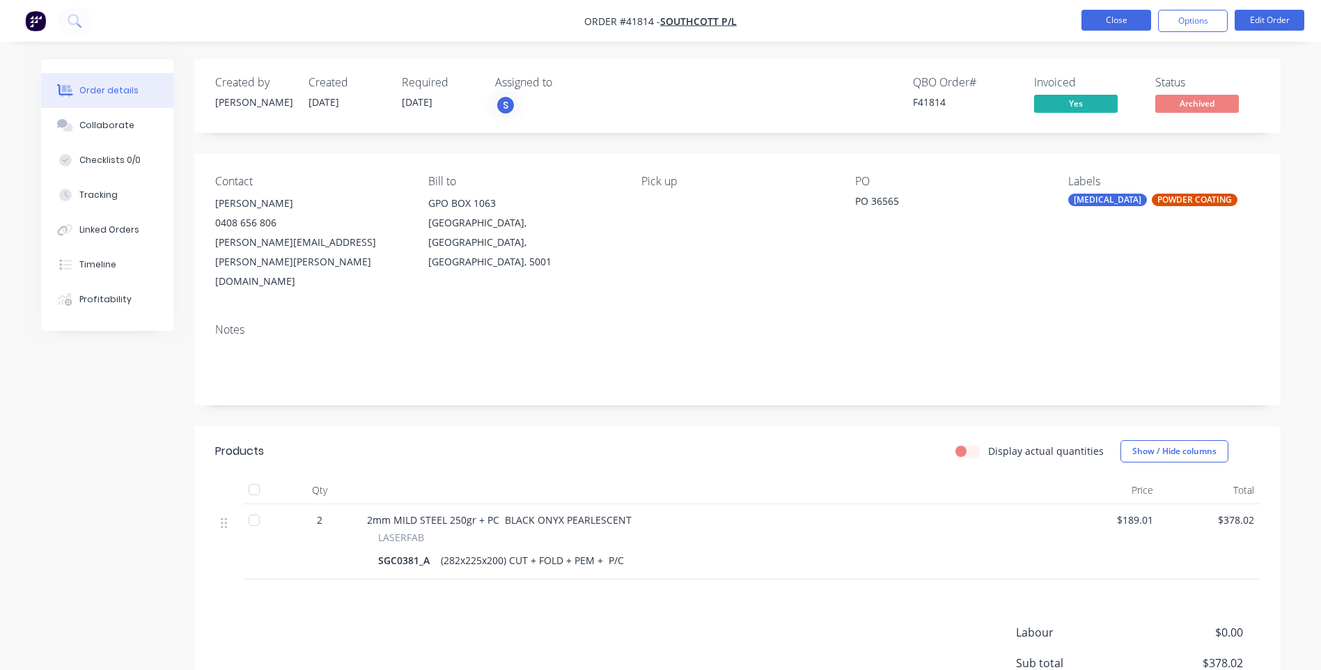
click at [1120, 20] on button "Close" at bounding box center [1117, 20] width 70 height 21
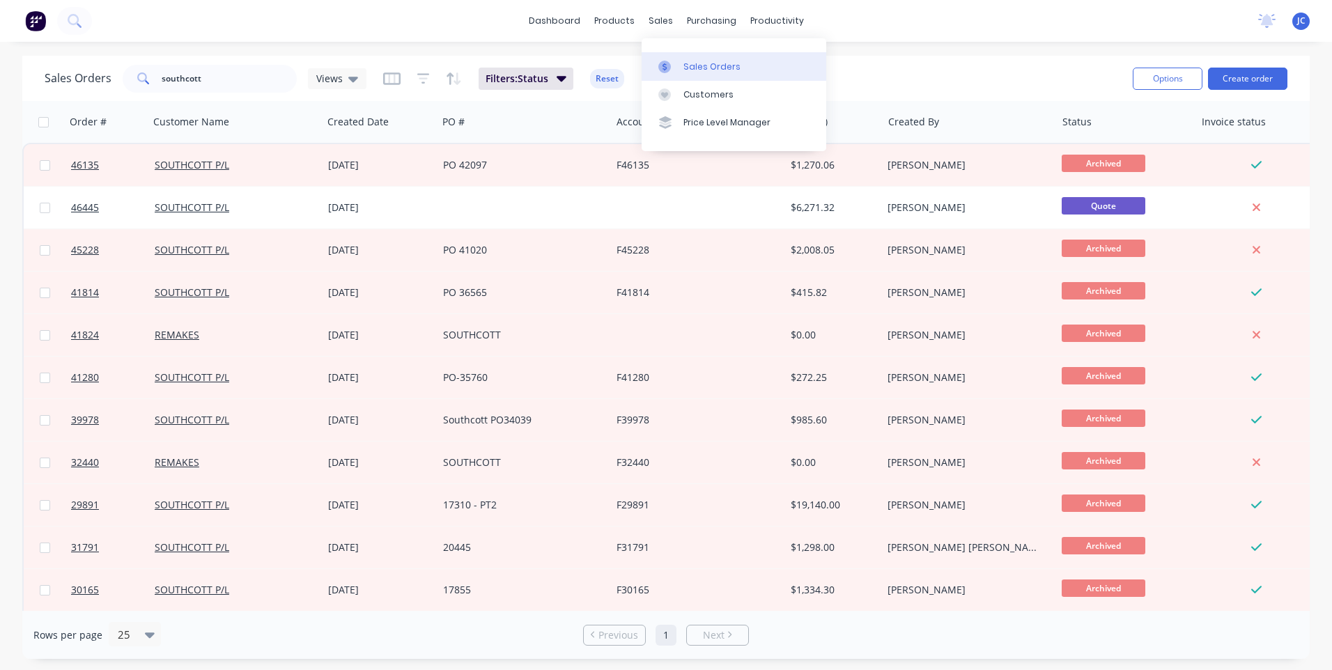
click at [676, 63] on div at bounding box center [668, 67] width 21 height 13
drag, startPoint x: 216, startPoint y: 75, endPoint x: 154, endPoint y: 77, distance: 62.1
click at [154, 77] on div "southcott" at bounding box center [210, 79] width 174 height 28
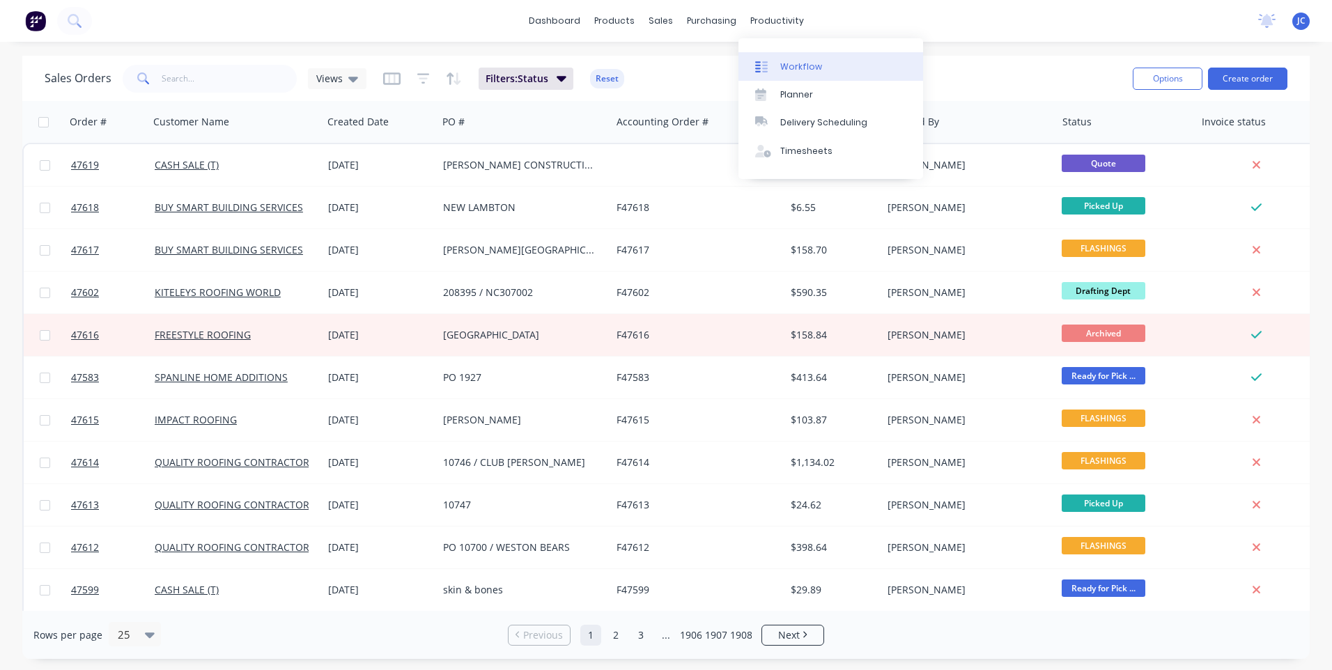
click at [789, 61] on div "Workflow" at bounding box center [801, 67] width 42 height 13
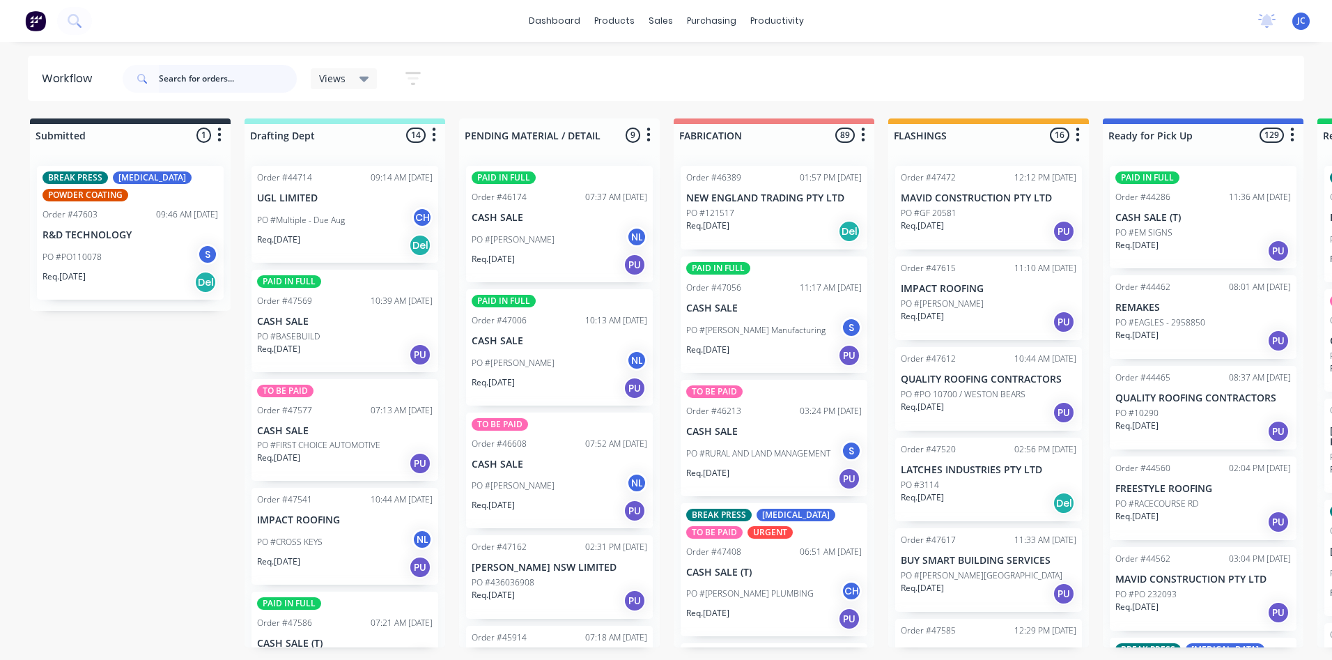
click at [180, 75] on input "text" at bounding box center [228, 79] width 138 height 28
type input "southcott"
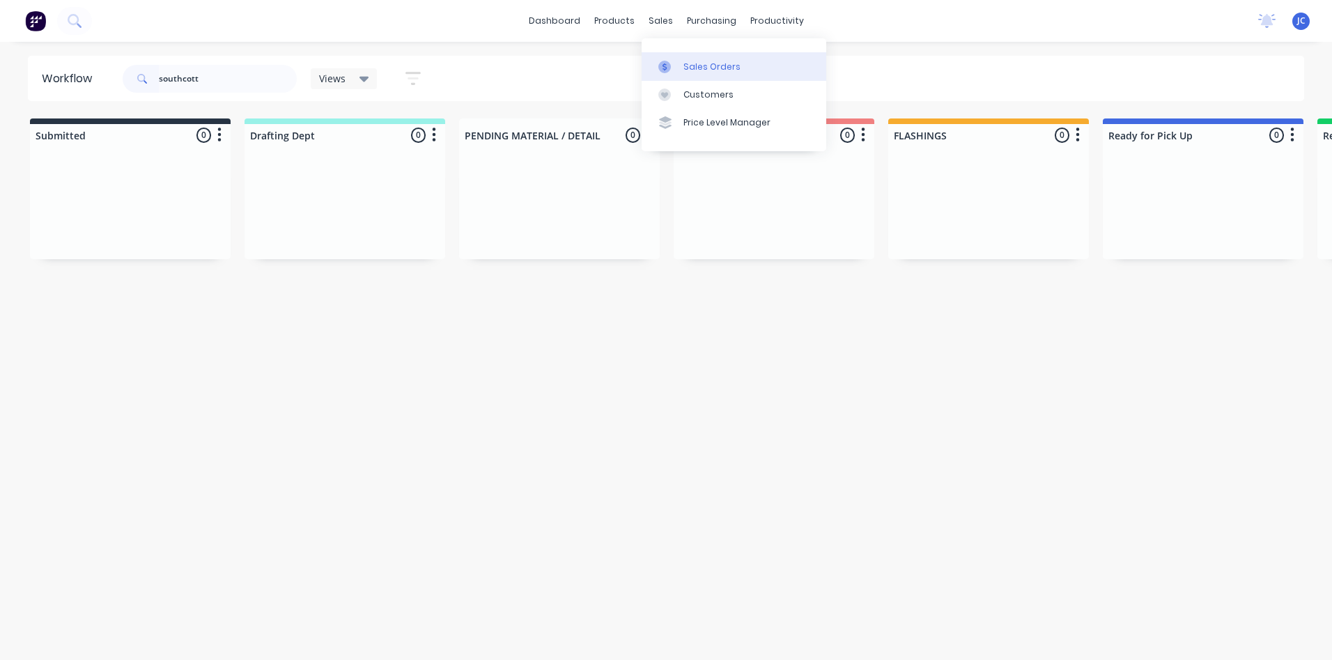
click at [691, 61] on div "Sales Orders" at bounding box center [711, 67] width 57 height 13
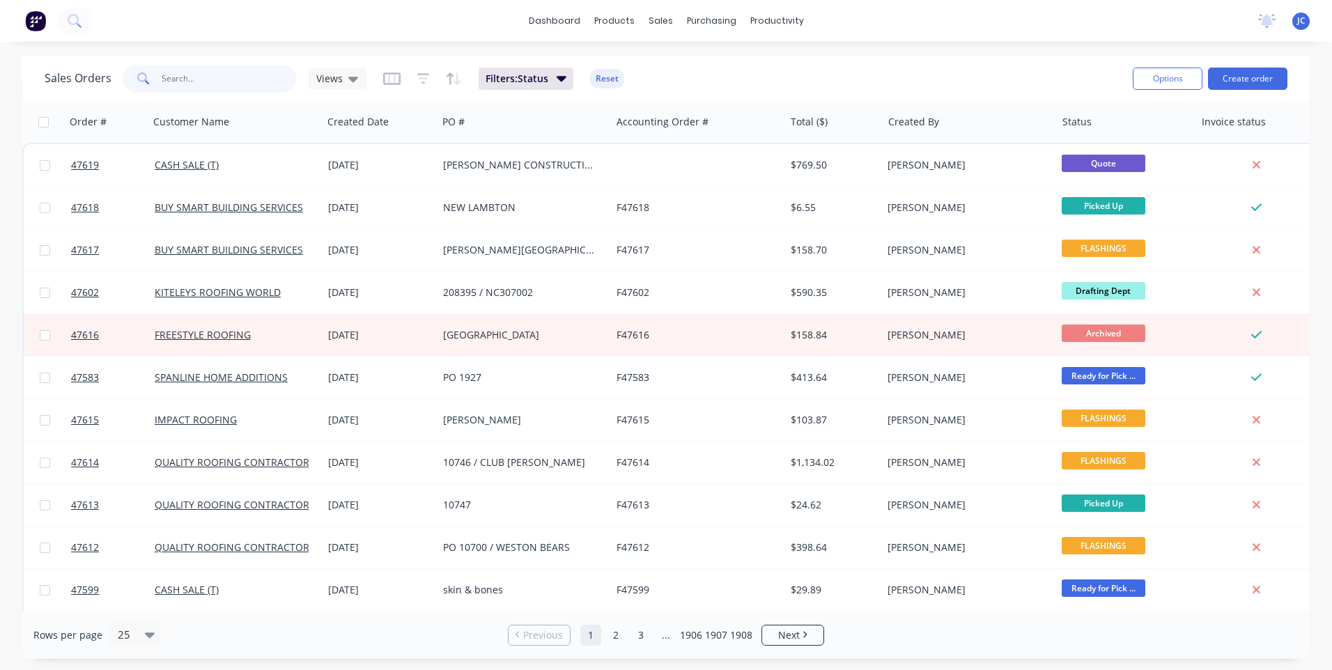
click at [212, 81] on input "text" at bounding box center [230, 79] width 136 height 28
click at [169, 77] on input "text" at bounding box center [230, 79] width 136 height 28
type input "southcott"
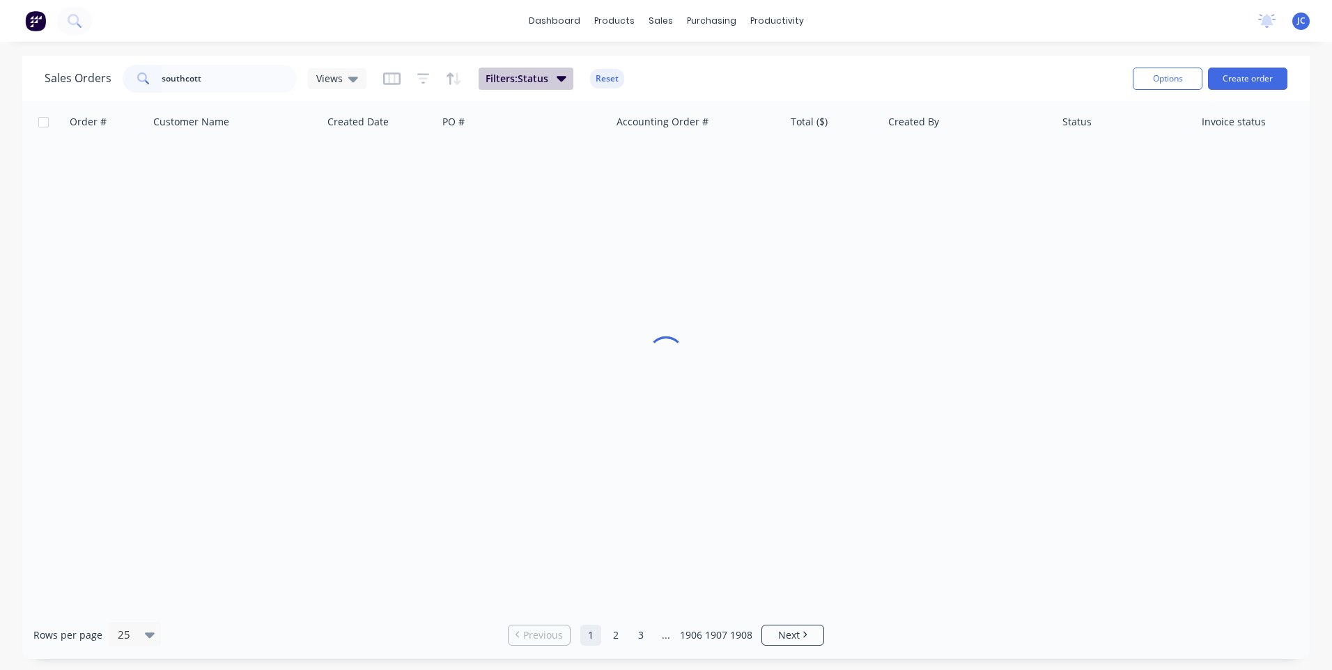
click at [564, 79] on icon "button" at bounding box center [562, 77] width 10 height 15
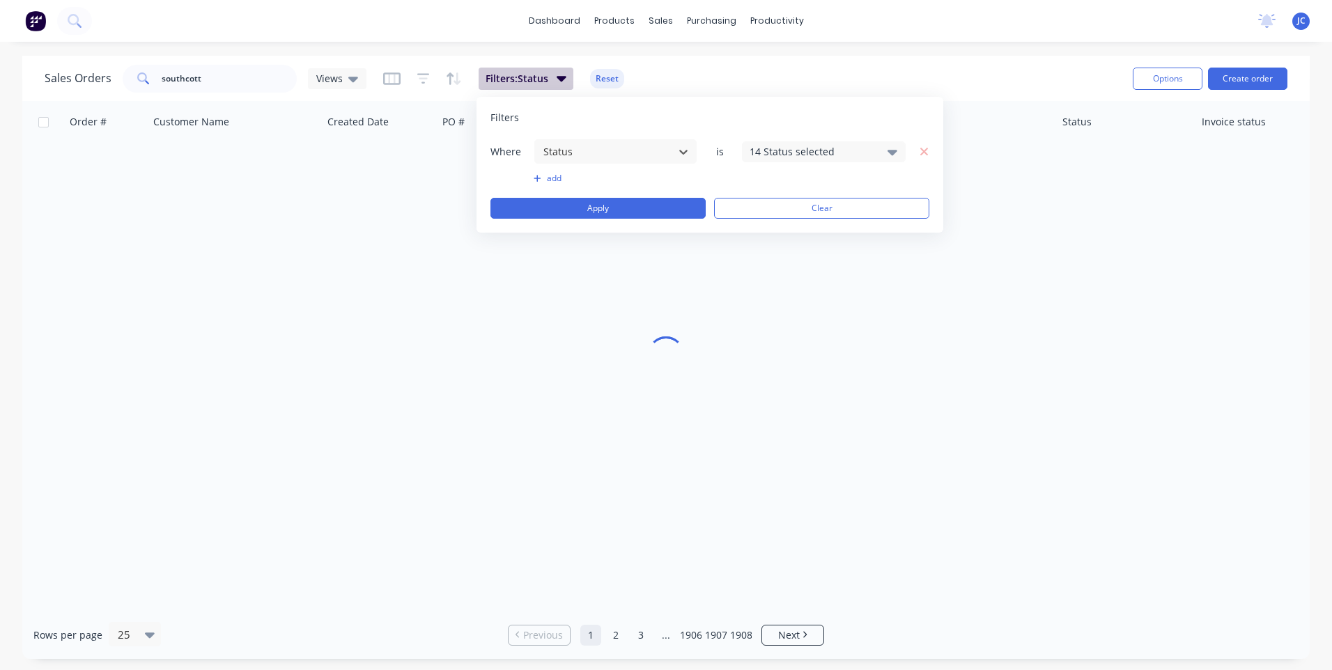
click at [564, 79] on icon "button" at bounding box center [562, 79] width 10 height 6
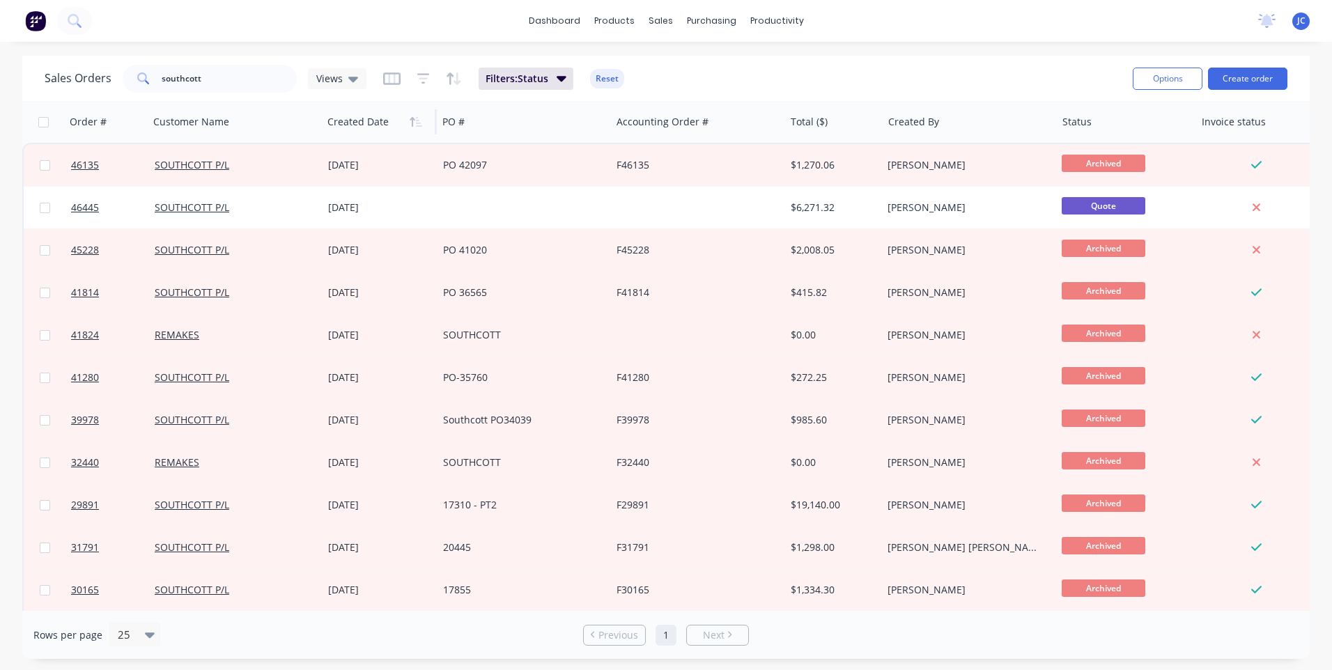
click at [376, 120] on div at bounding box center [376, 122] width 99 height 28
click at [413, 123] on icon "button" at bounding box center [416, 121] width 13 height 11
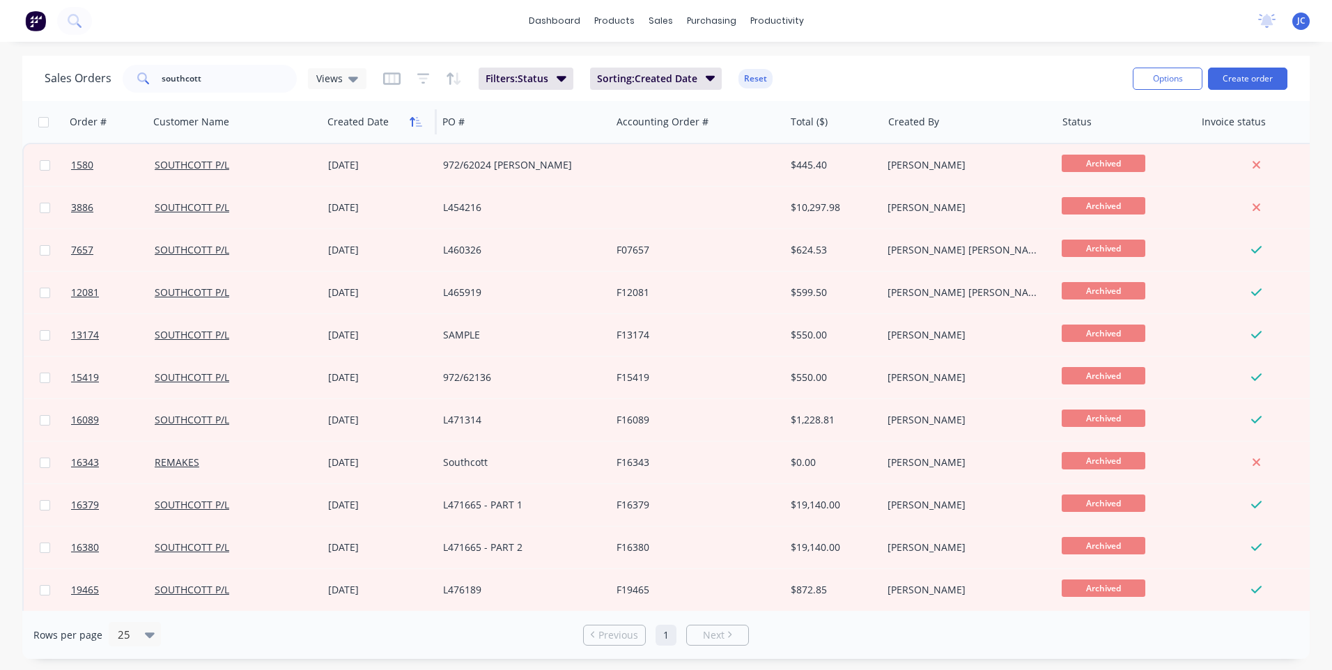
click at [414, 120] on icon "button" at bounding box center [412, 122] width 5 height 10
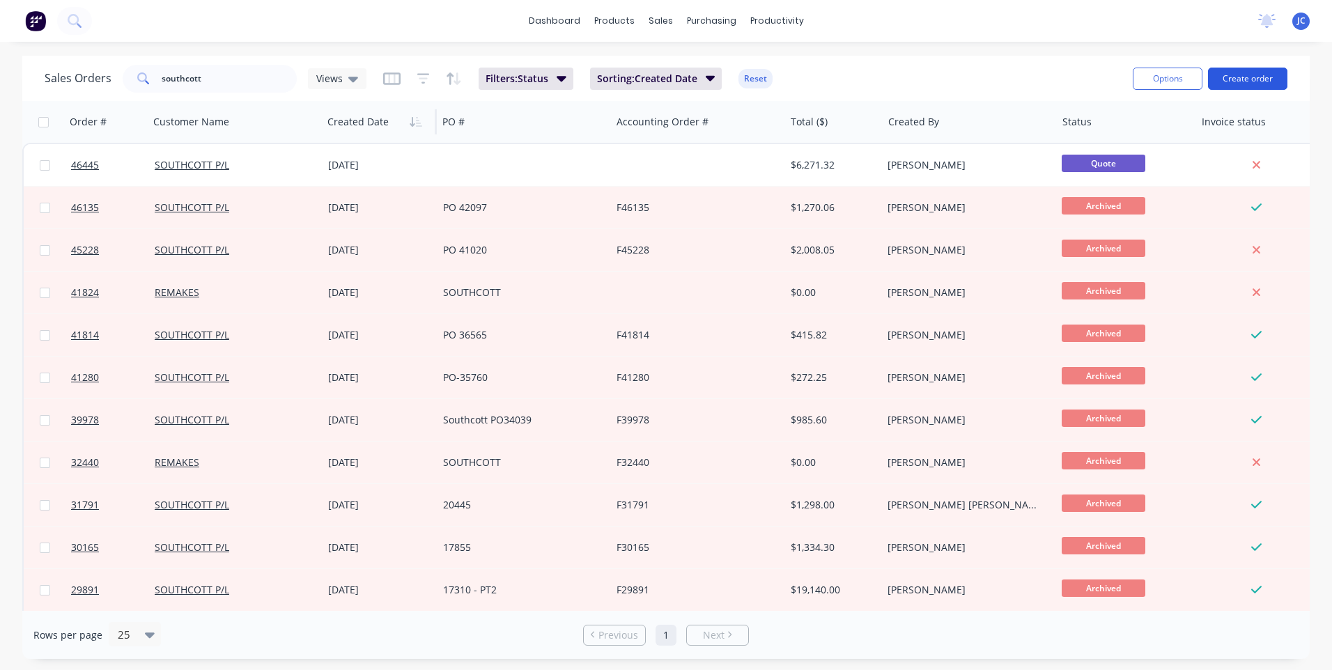
click at [1246, 77] on button "Create order" at bounding box center [1247, 79] width 79 height 22
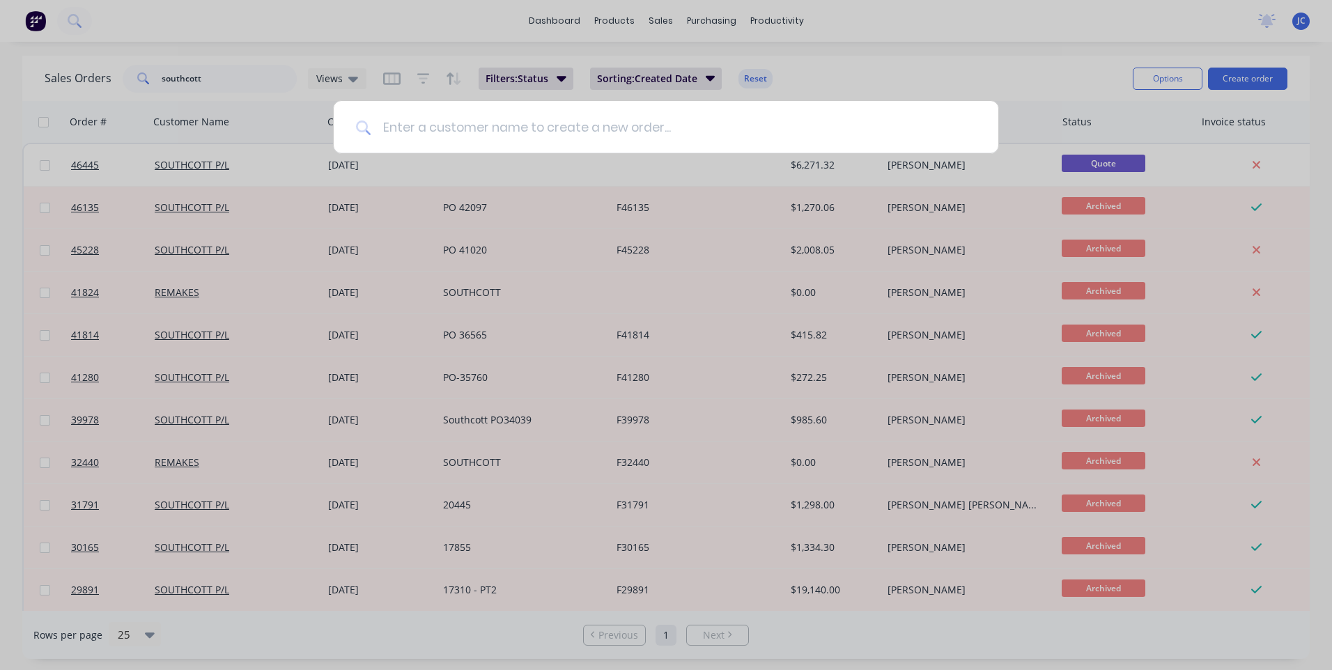
click at [437, 126] on input at bounding box center [673, 127] width 605 height 52
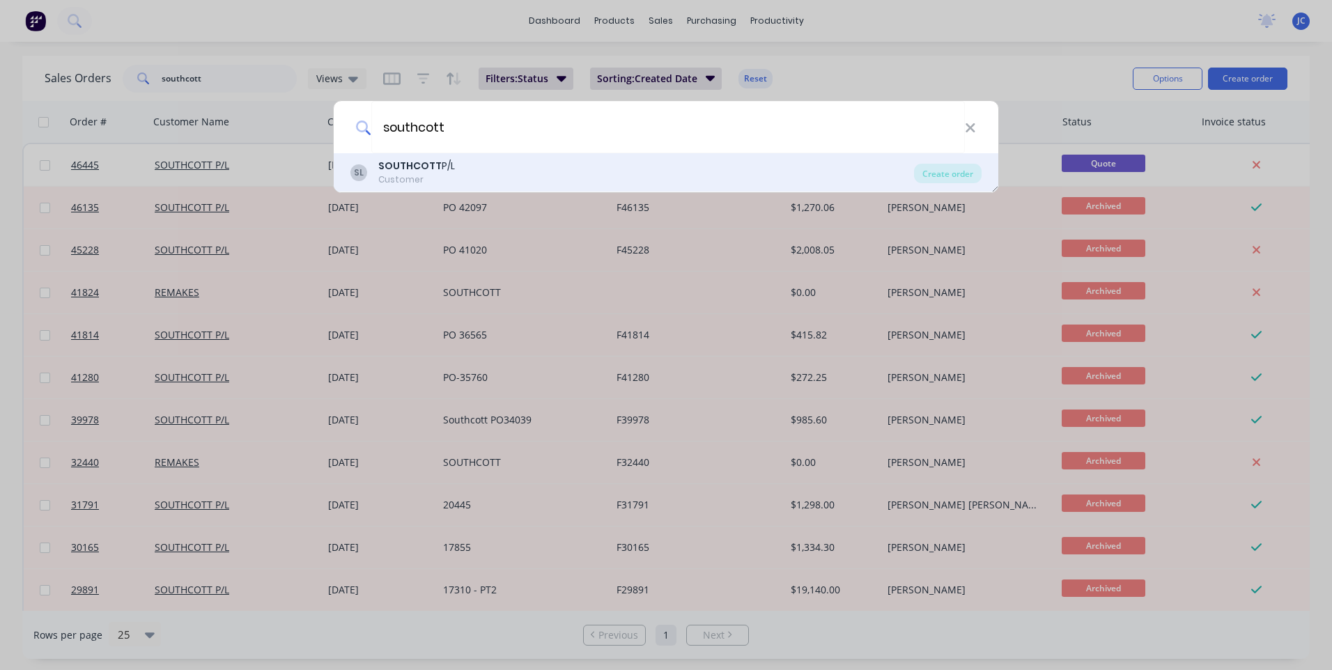
type input "southcott"
click at [408, 174] on div "Customer" at bounding box center [416, 179] width 77 height 13
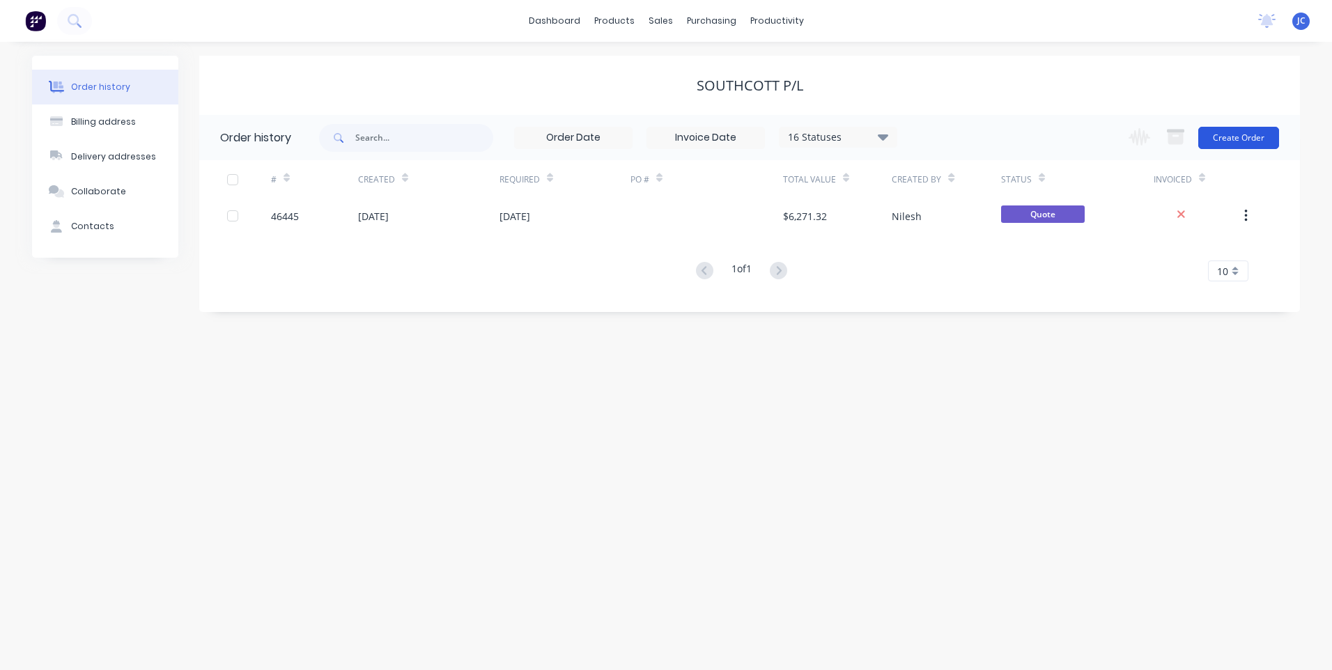
click at [1232, 143] on button "Create Order" at bounding box center [1238, 138] width 81 height 22
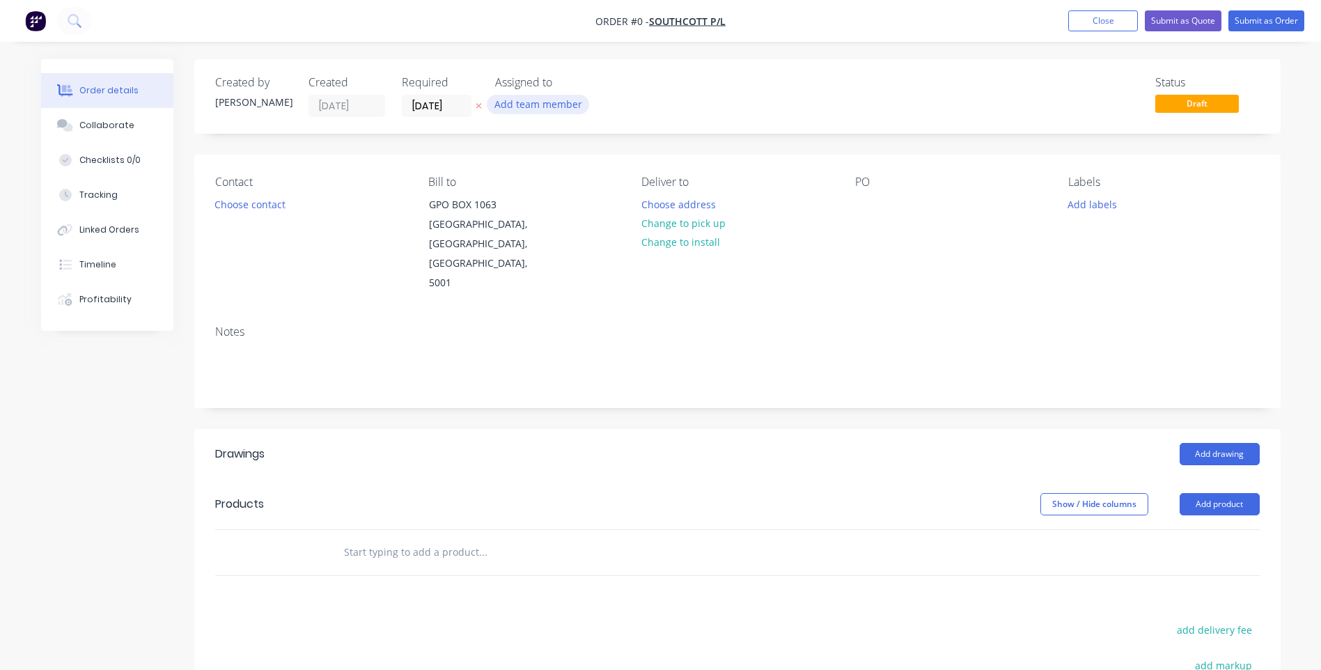
click at [553, 107] on button "Add team member" at bounding box center [538, 104] width 102 height 19
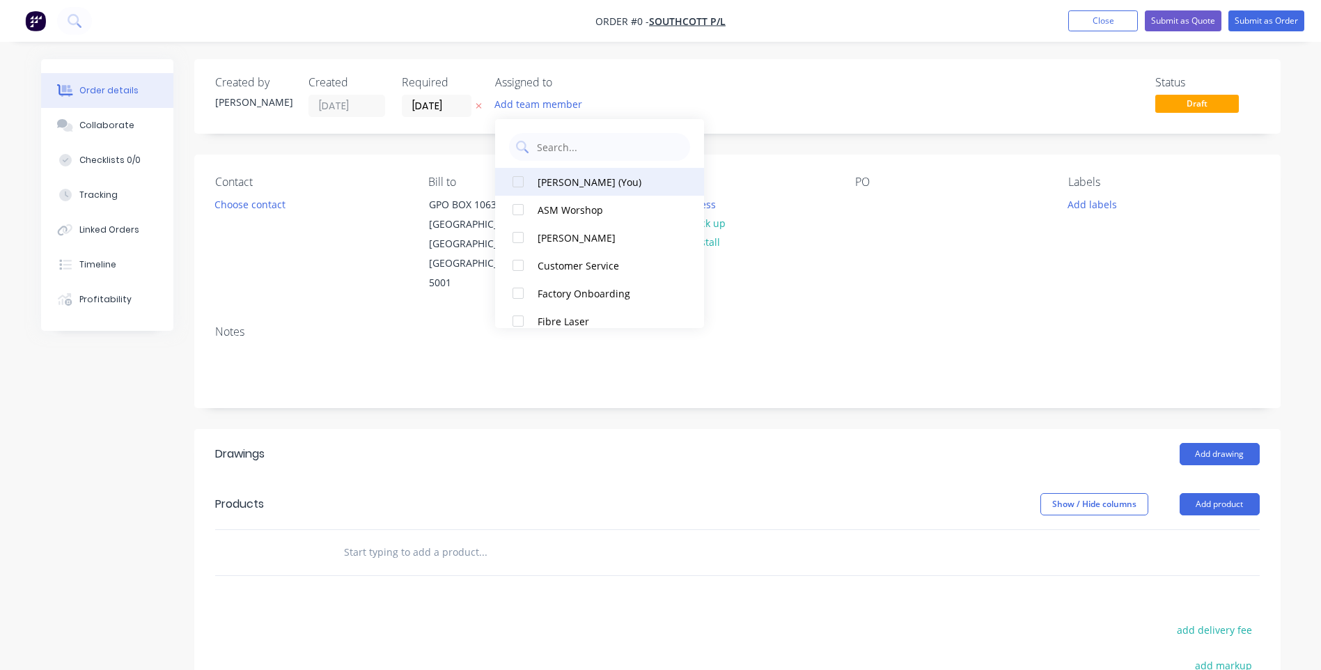
click at [573, 186] on div "[PERSON_NAME] (You)" at bounding box center [607, 182] width 139 height 15
click at [774, 120] on div "Order details Collaborate Checklists 0/0 Tracking Linked Orders Timeline Profit…" at bounding box center [661, 479] width 1268 height 841
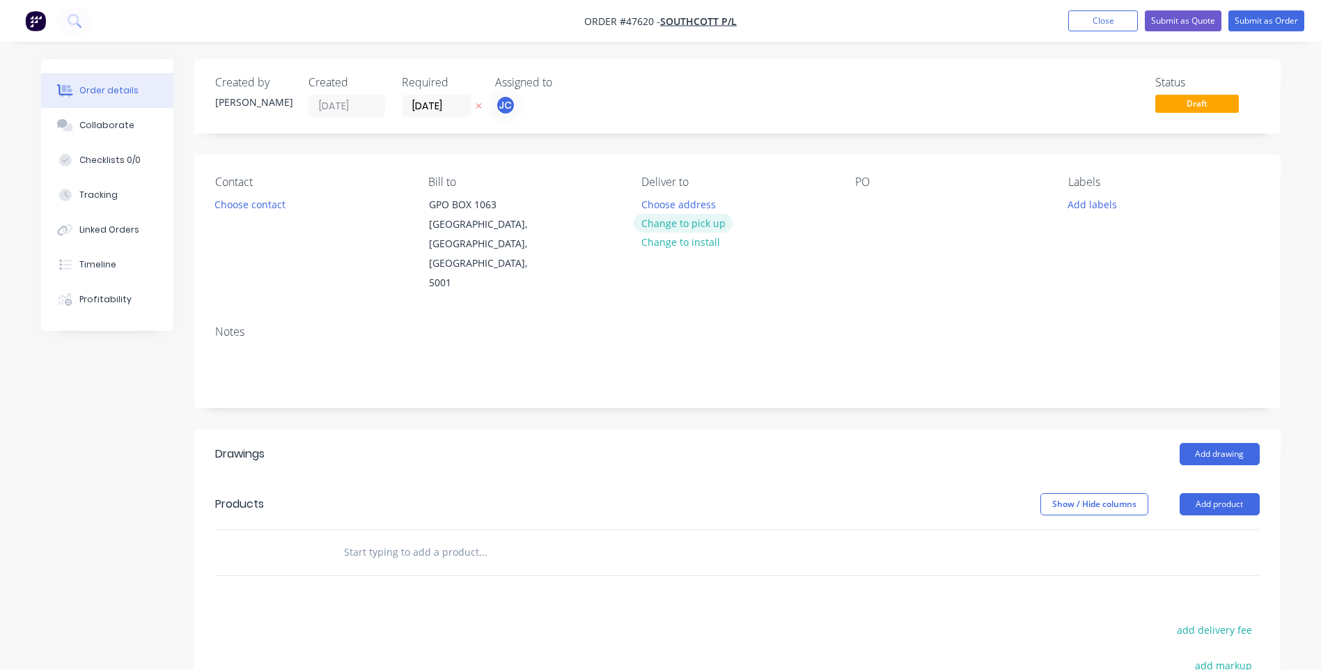
click at [681, 224] on button "Change to pick up" at bounding box center [683, 223] width 99 height 19
click at [252, 205] on button "Choose contact" at bounding box center [250, 203] width 86 height 19
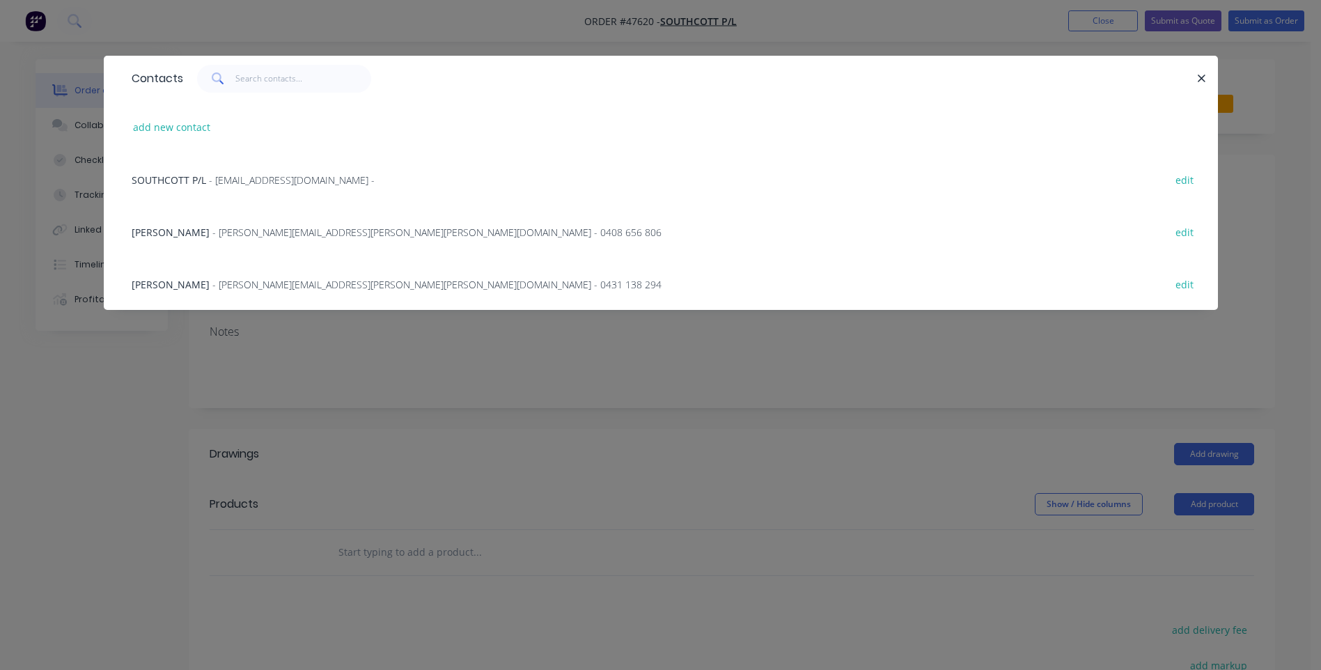
click at [180, 235] on span "[PERSON_NAME]" at bounding box center [171, 232] width 78 height 13
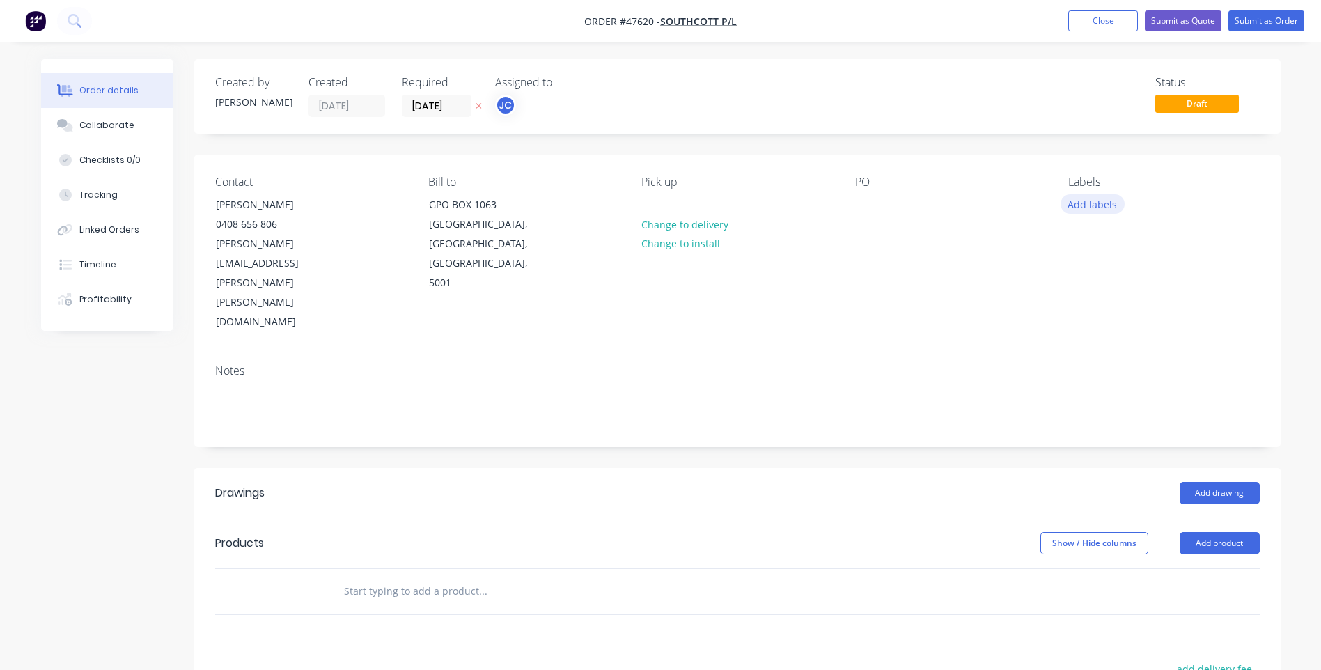
click at [1083, 203] on button "Add labels" at bounding box center [1093, 203] width 64 height 19
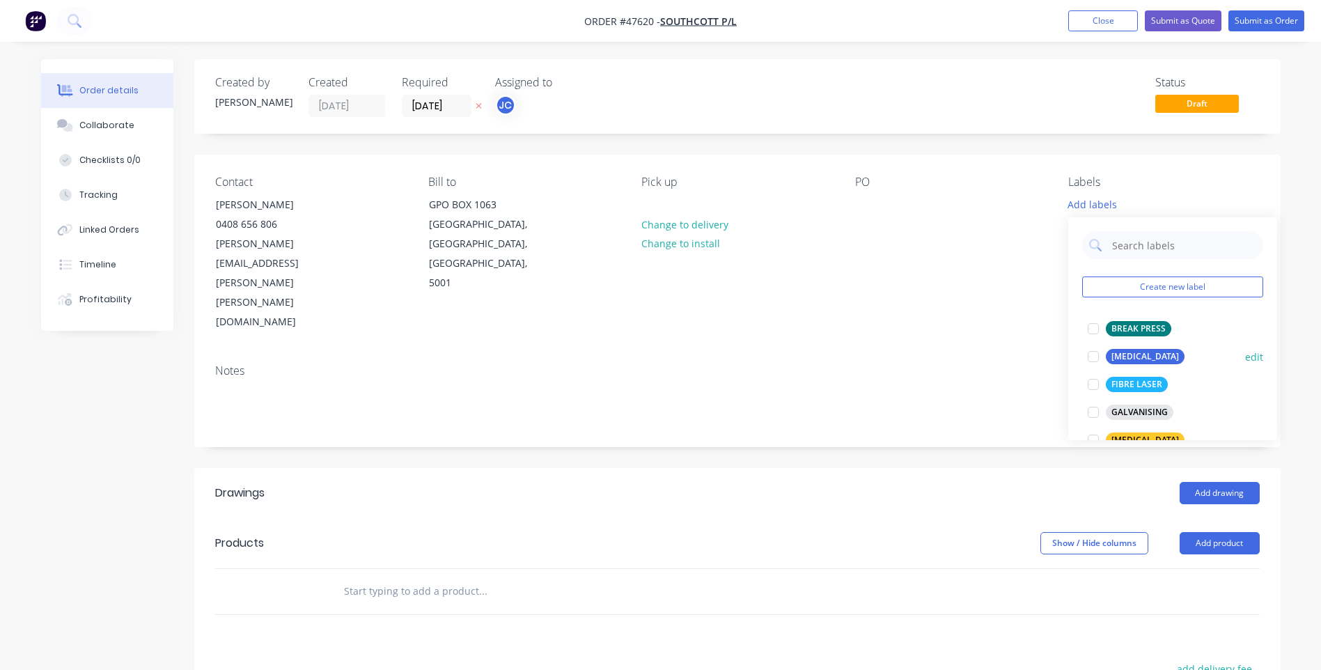
click at [1094, 355] on div at bounding box center [1094, 357] width 28 height 28
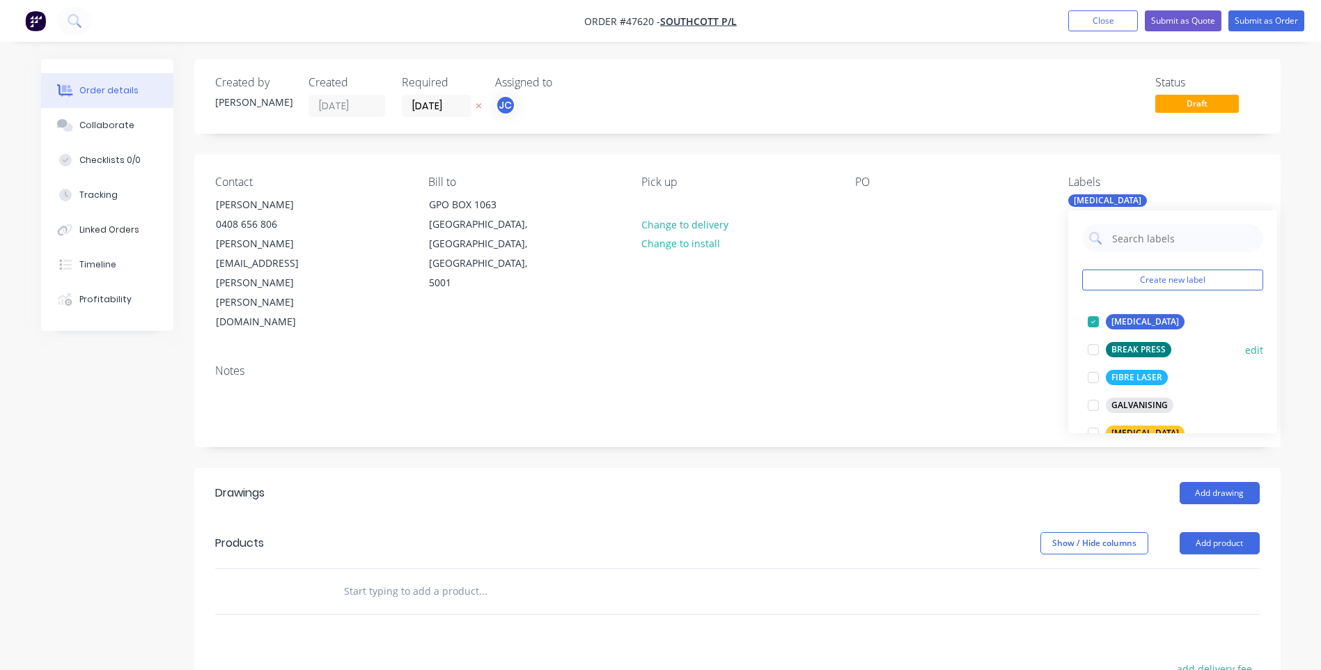
click at [1097, 350] on div at bounding box center [1094, 350] width 28 height 28
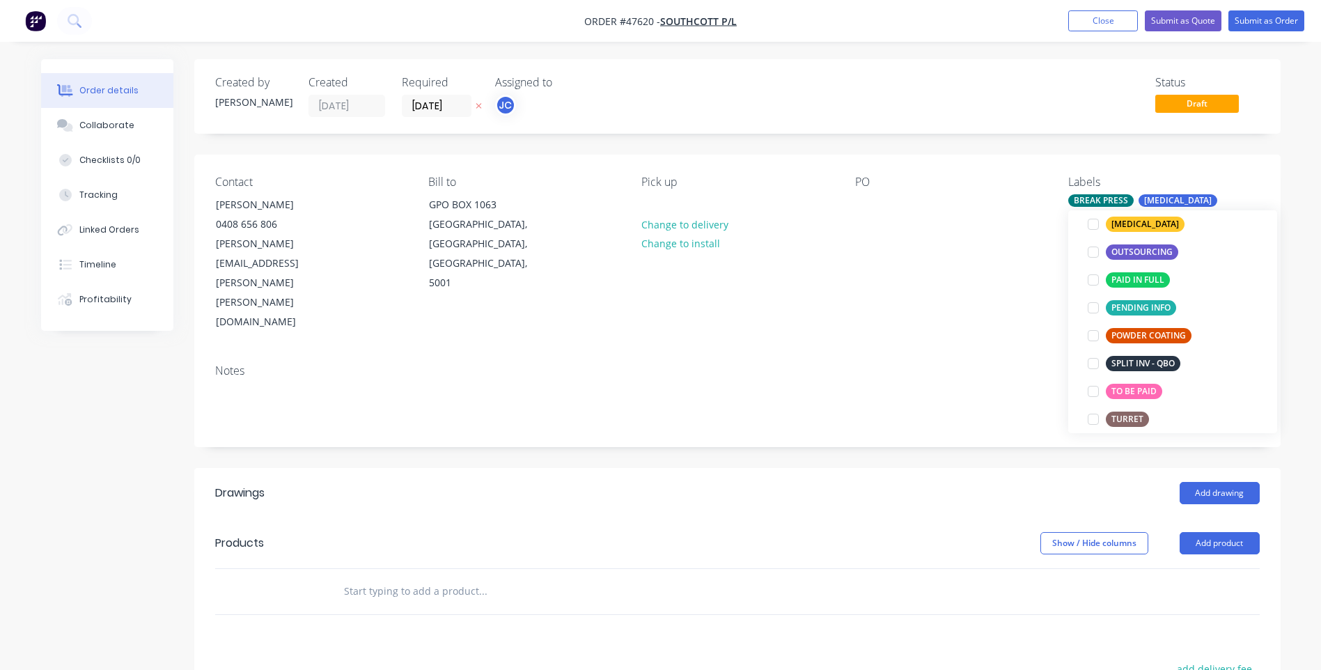
scroll to position [279, 0]
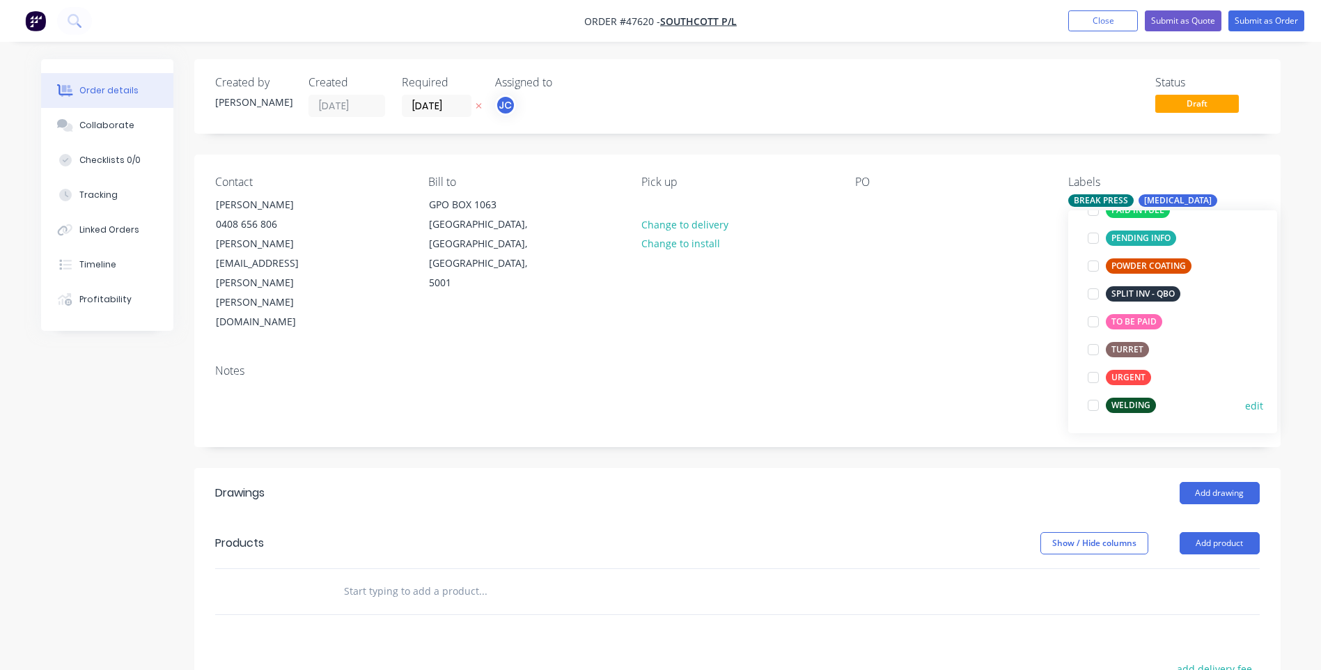
click at [1095, 403] on div at bounding box center [1094, 405] width 28 height 28
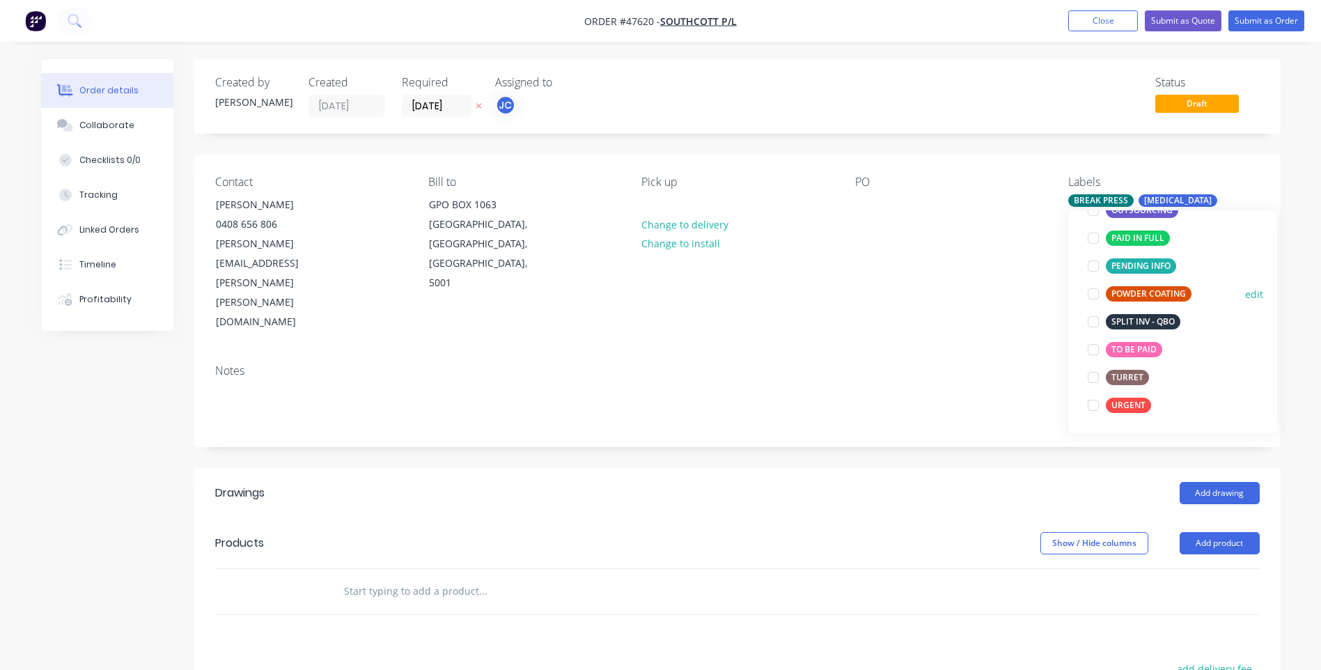
click at [1096, 293] on div at bounding box center [1094, 294] width 28 height 28
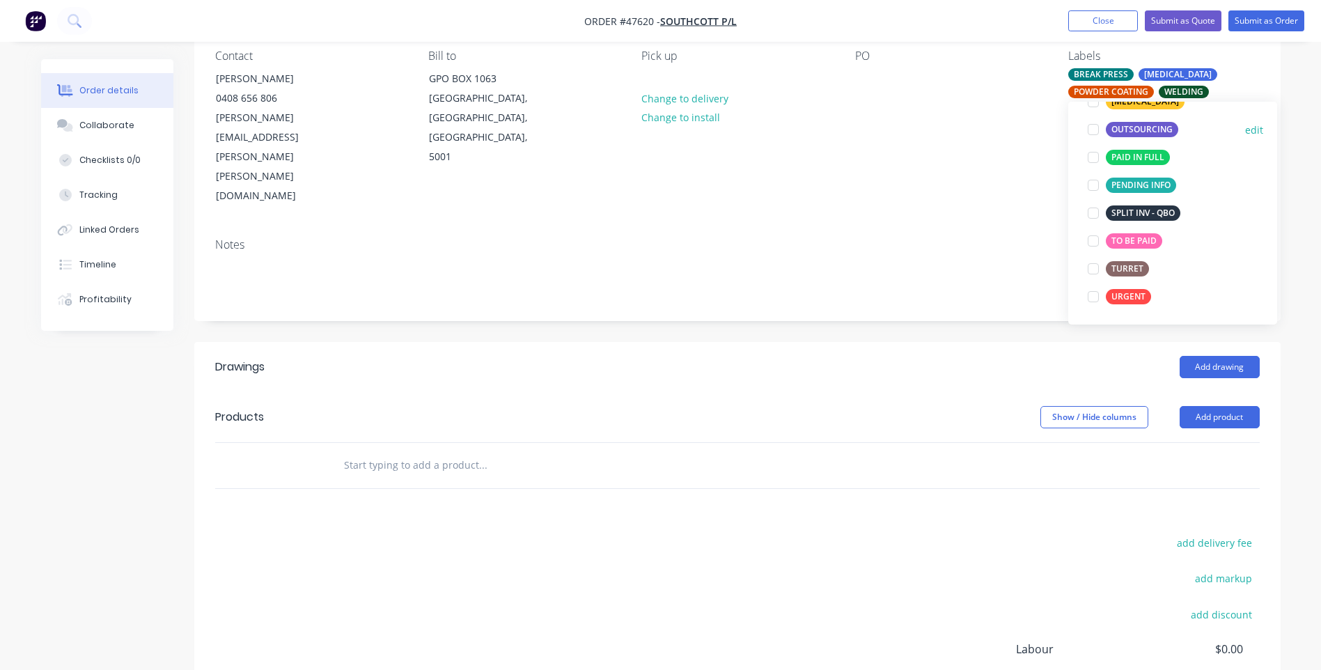
scroll to position [139, 0]
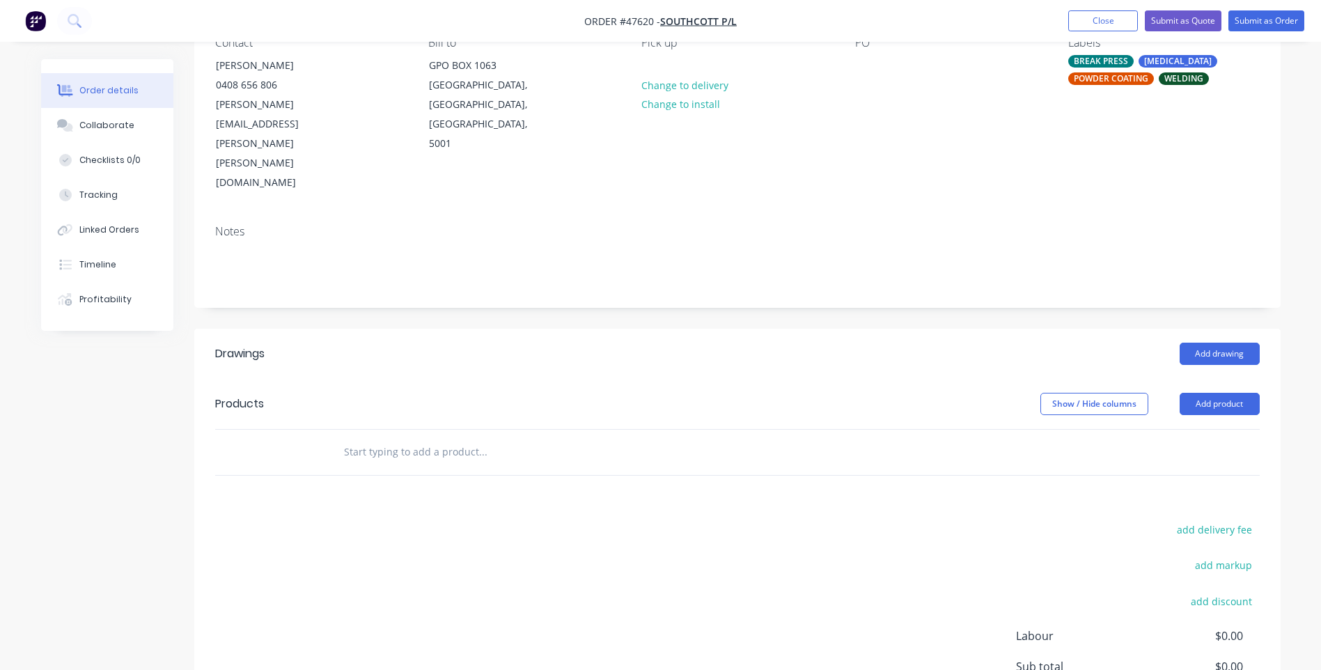
click at [1033, 214] on div "Notes" at bounding box center [737, 260] width 1087 height 93
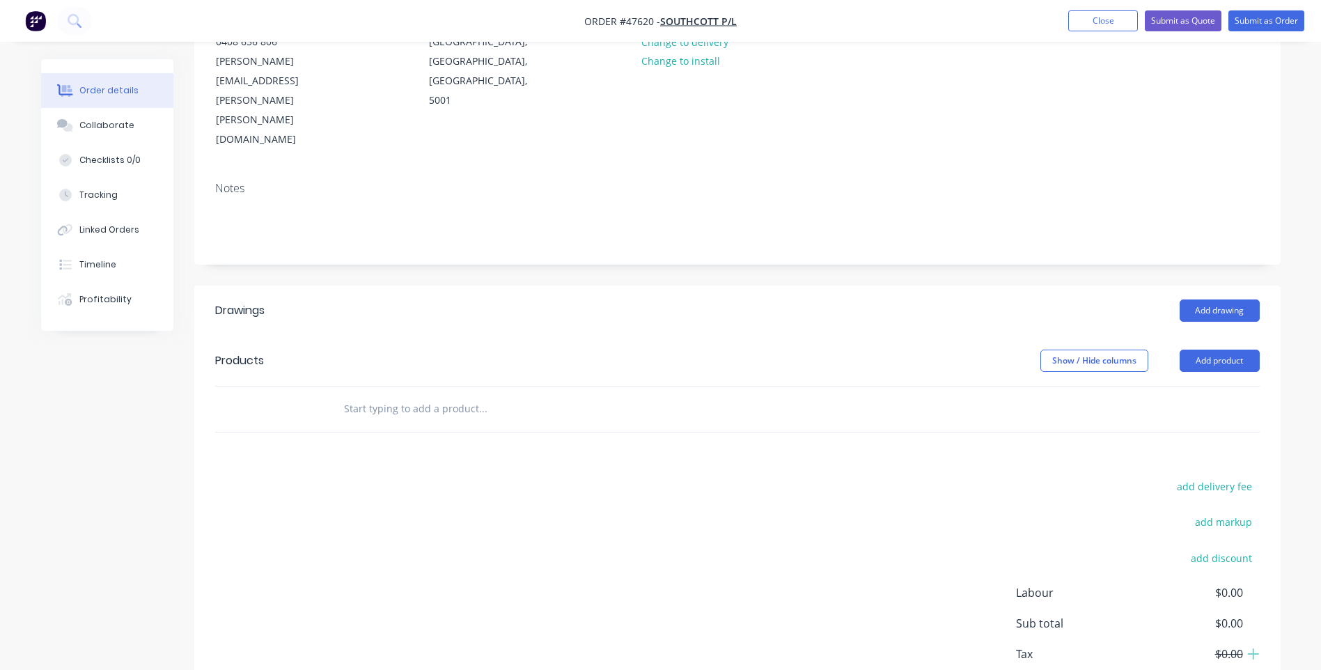
scroll to position [192, 0]
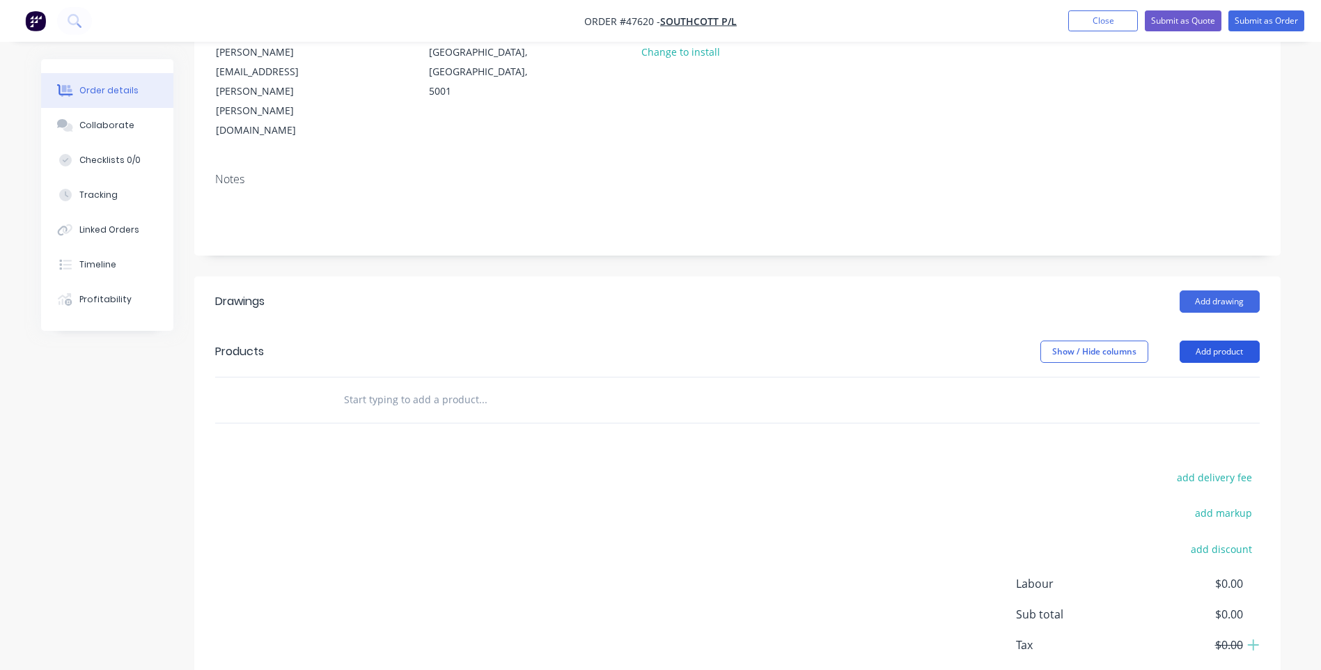
click at [1225, 341] on button "Add product" at bounding box center [1220, 352] width 80 height 22
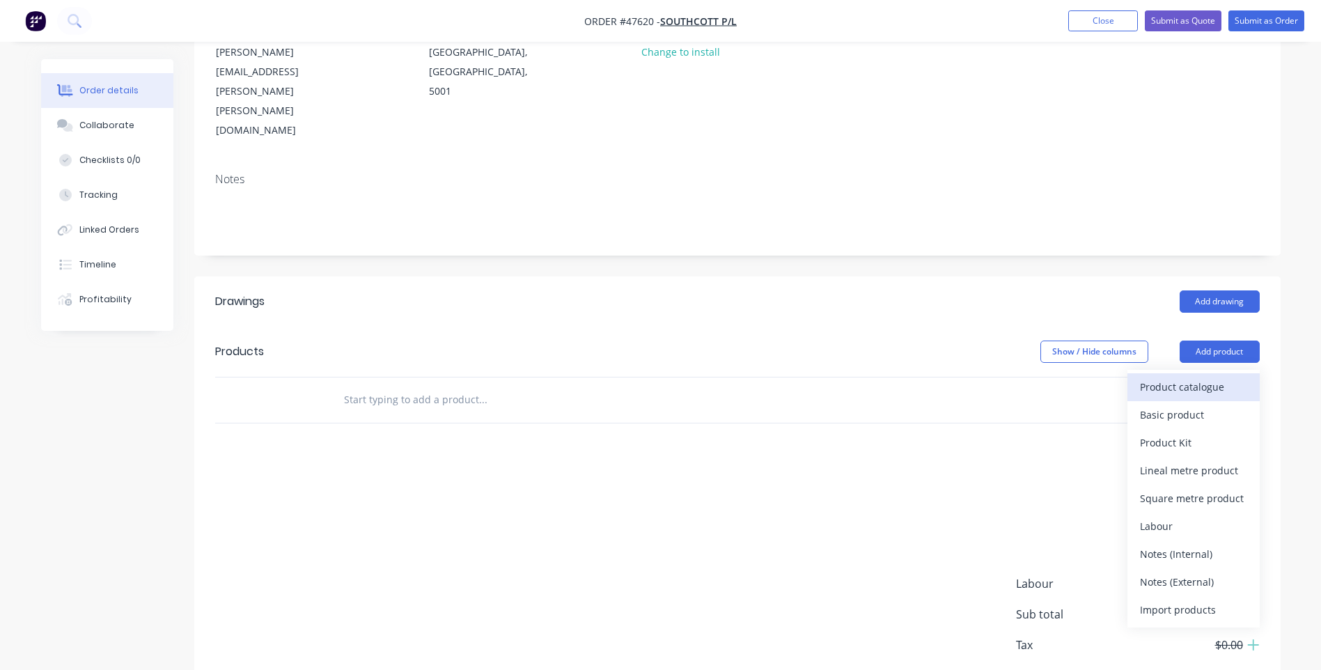
click at [1189, 377] on div "Product catalogue" at bounding box center [1193, 387] width 107 height 20
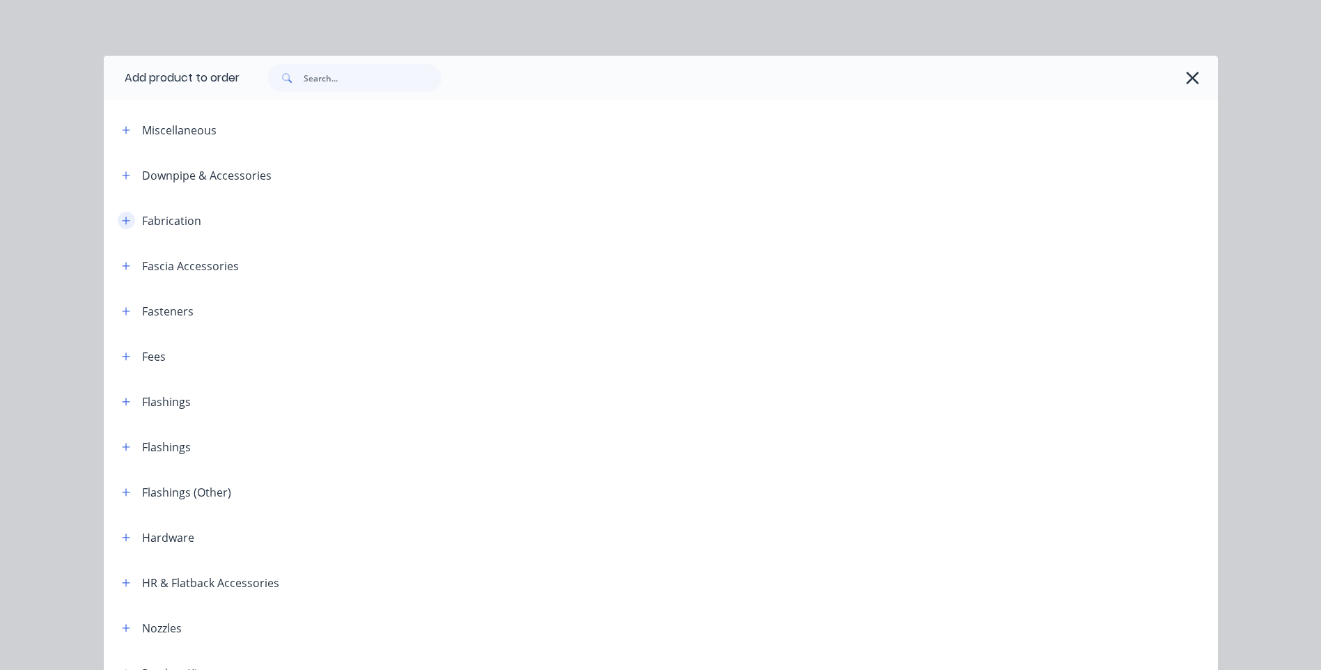
click at [123, 224] on icon "button" at bounding box center [126, 221] width 8 height 10
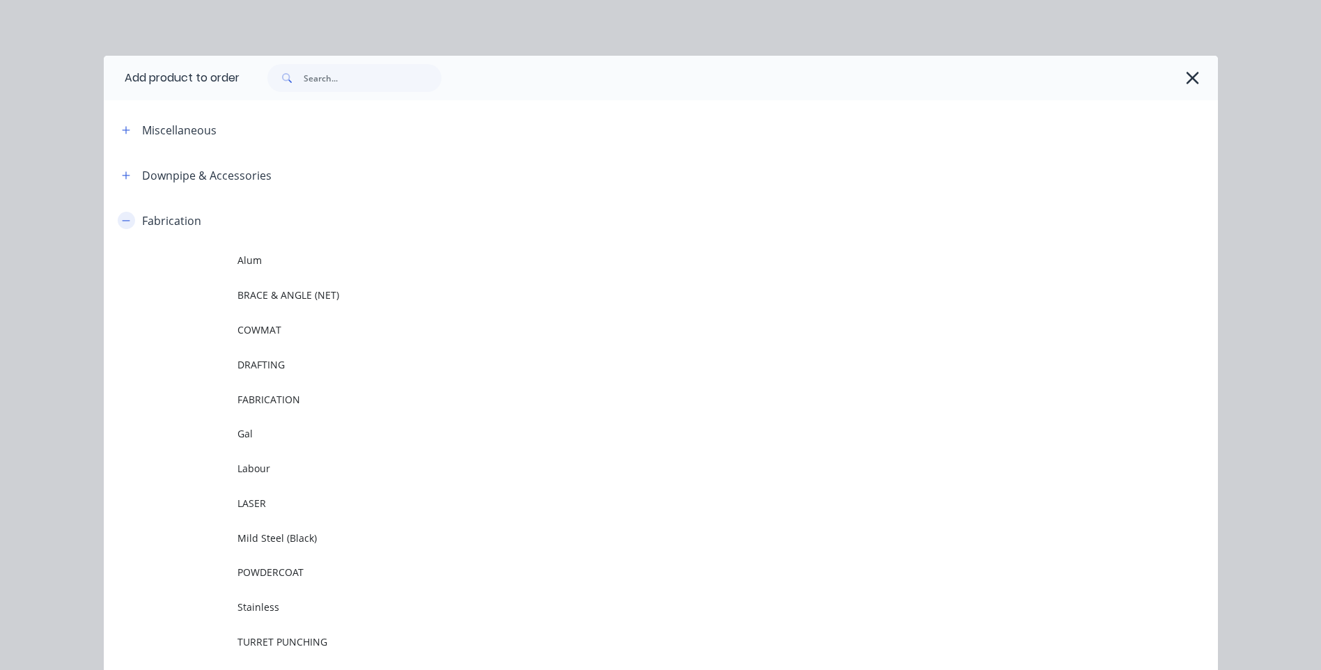
click at [123, 224] on icon "button" at bounding box center [126, 221] width 8 height 10
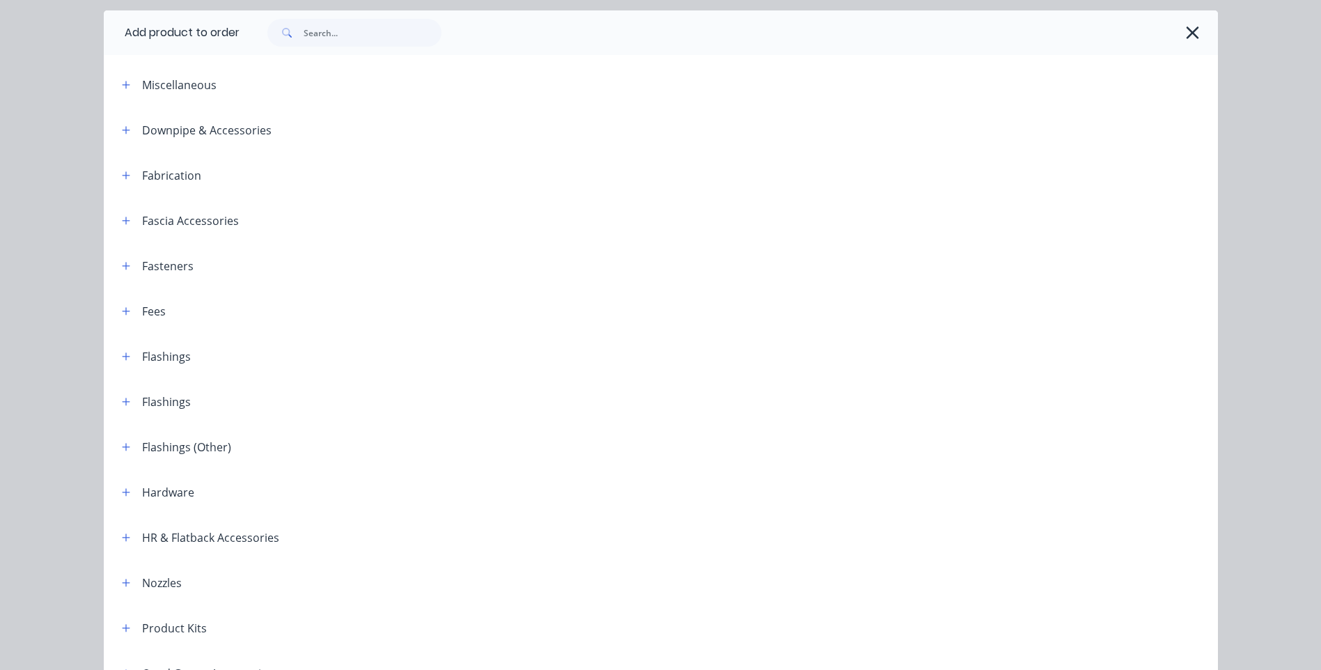
scroll to position [70, 0]
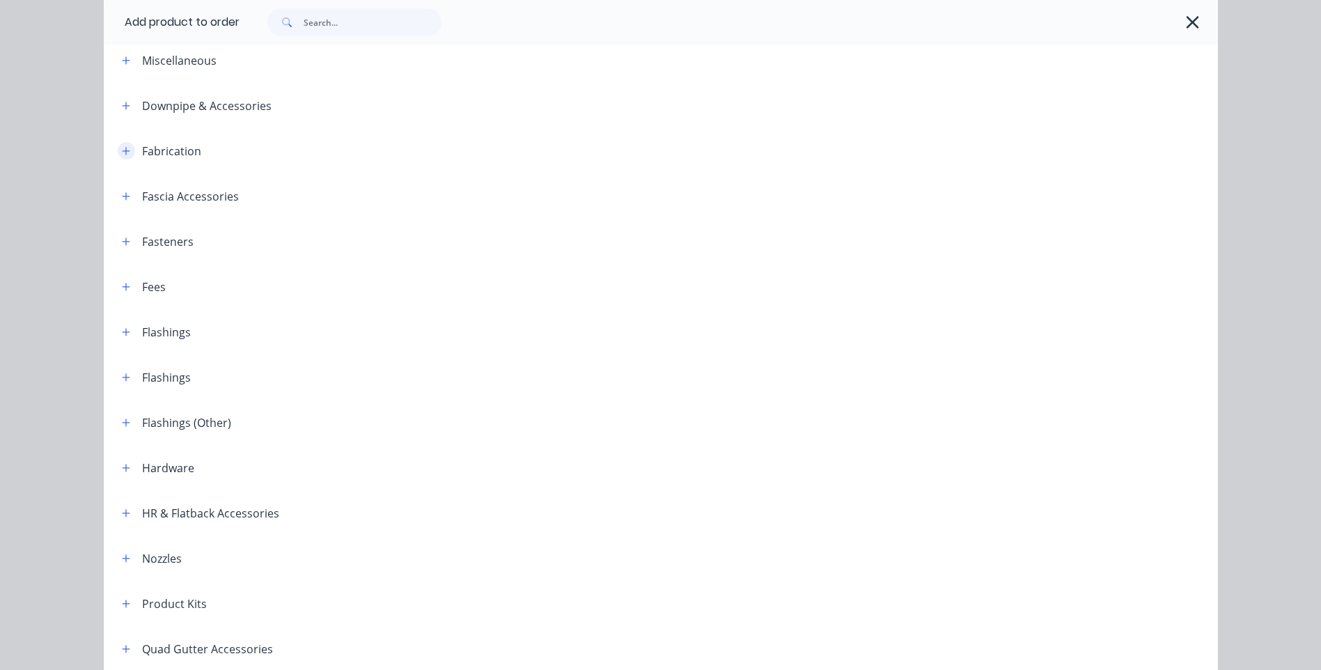
click at [122, 150] on icon "button" at bounding box center [126, 151] width 8 height 10
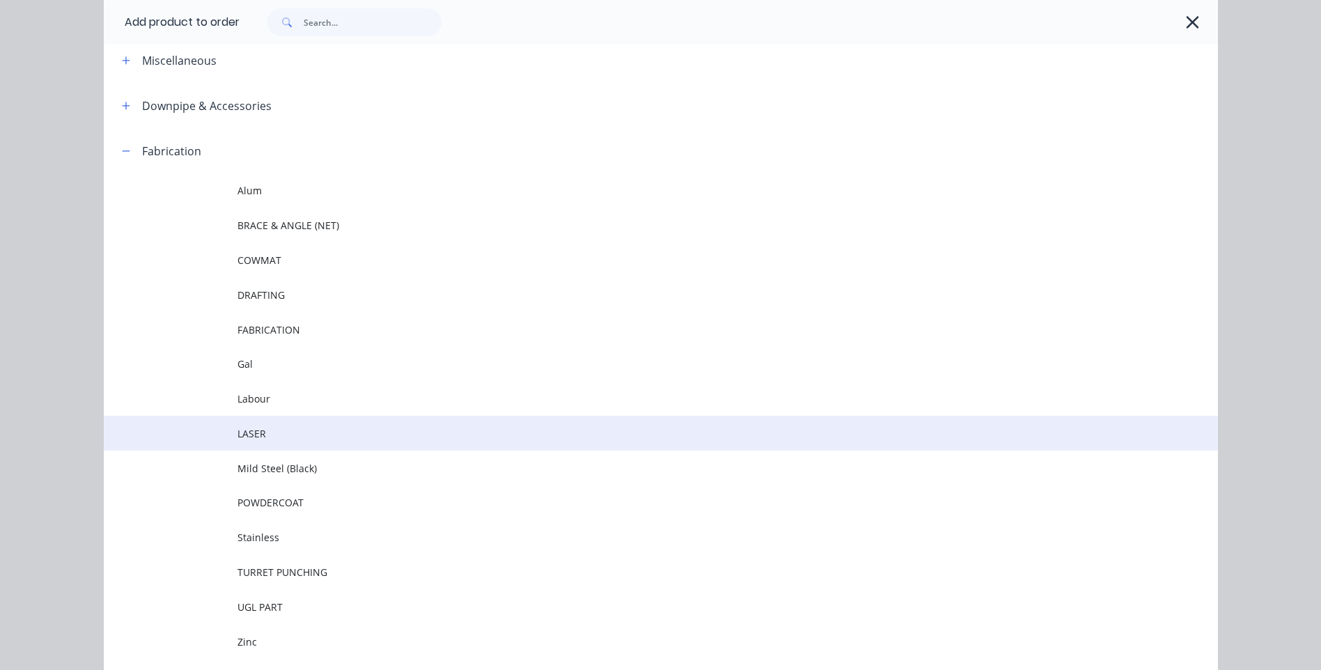
click at [253, 439] on span "LASER" at bounding box center [630, 433] width 784 height 15
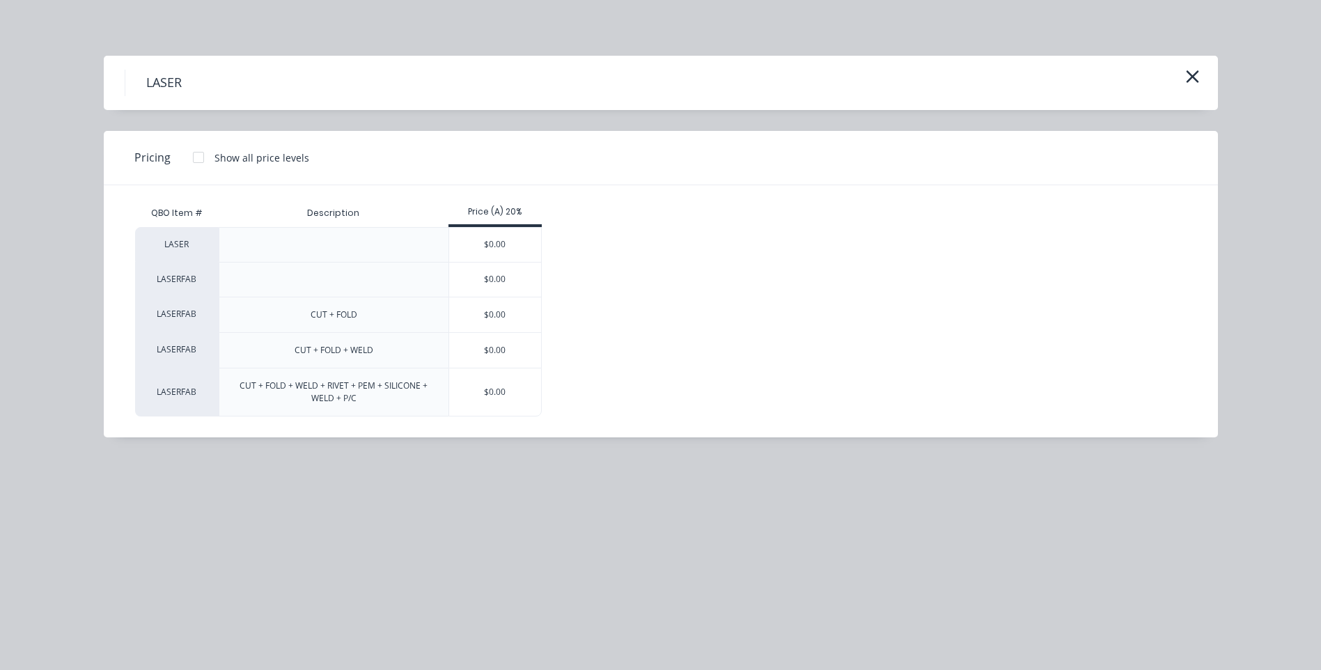
scroll to position [0, 0]
click at [509, 389] on div "$0.00" at bounding box center [495, 392] width 93 height 47
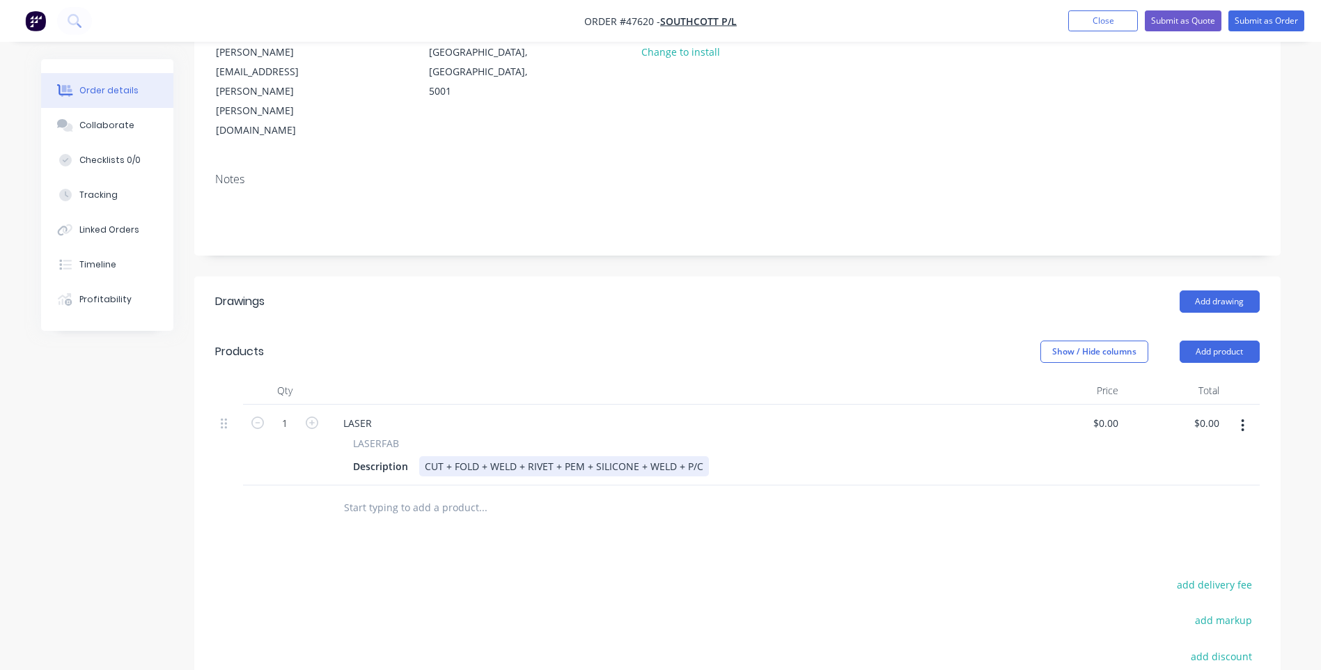
click at [552, 456] on div "CUT + FOLD + WELD + RIVET + PEM + SILICONE + WELD + P/C" at bounding box center [564, 466] width 290 height 20
click at [601, 456] on div "CUT + FOLD + WELD + PEM + SILICONE + WELD + P/C" at bounding box center [545, 466] width 253 height 20
click at [639, 456] on div "Description CUT + FOLD + WELD + PEM + WELD + P/C" at bounding box center [672, 466] width 649 height 20
click at [291, 413] on input "1" at bounding box center [285, 423] width 36 height 21
type input "30"
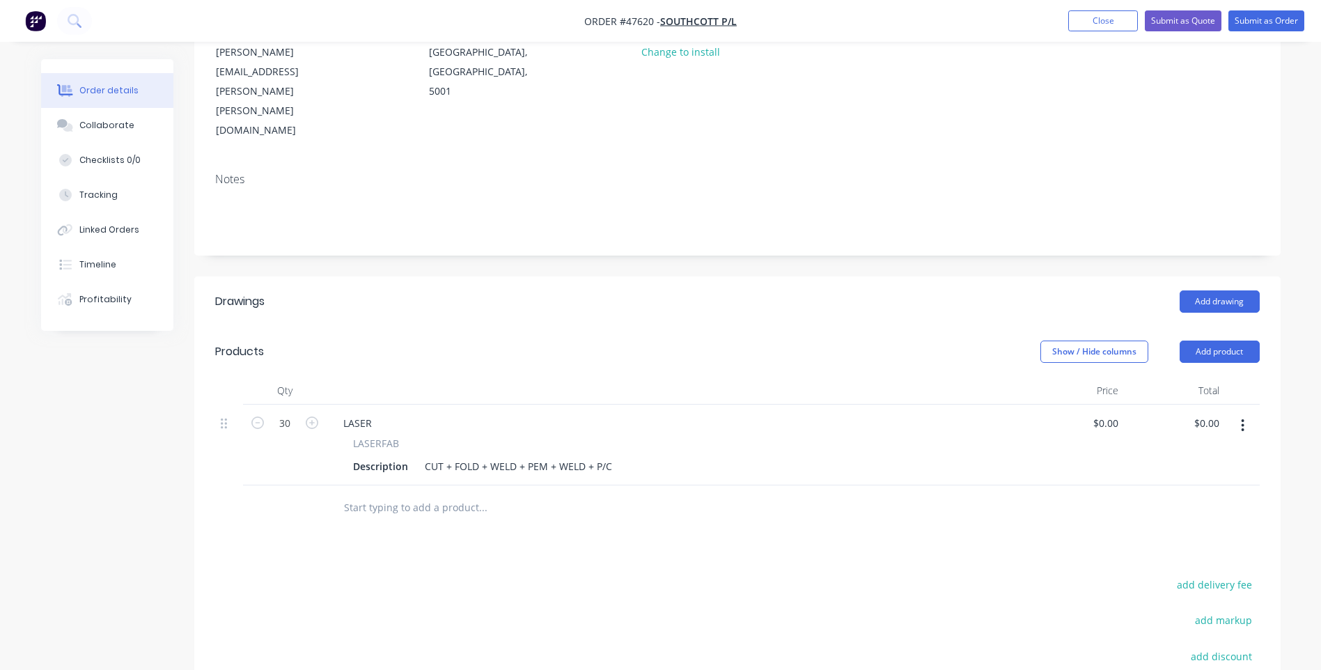
click at [943, 436] on div "LASERFAB Description CUT + FOLD + WELD + PEM + WELD + P/C" at bounding box center [674, 456] width 685 height 40
click at [1107, 413] on div "0 $0.00" at bounding box center [1106, 423] width 38 height 20
type input "$311.94"
type input "$9,358.20"
click at [1018, 479] on div "Drawings Add drawing Products Show / Hide columns Add product Qty Price Total 3…" at bounding box center [737, 556] width 1087 height 558
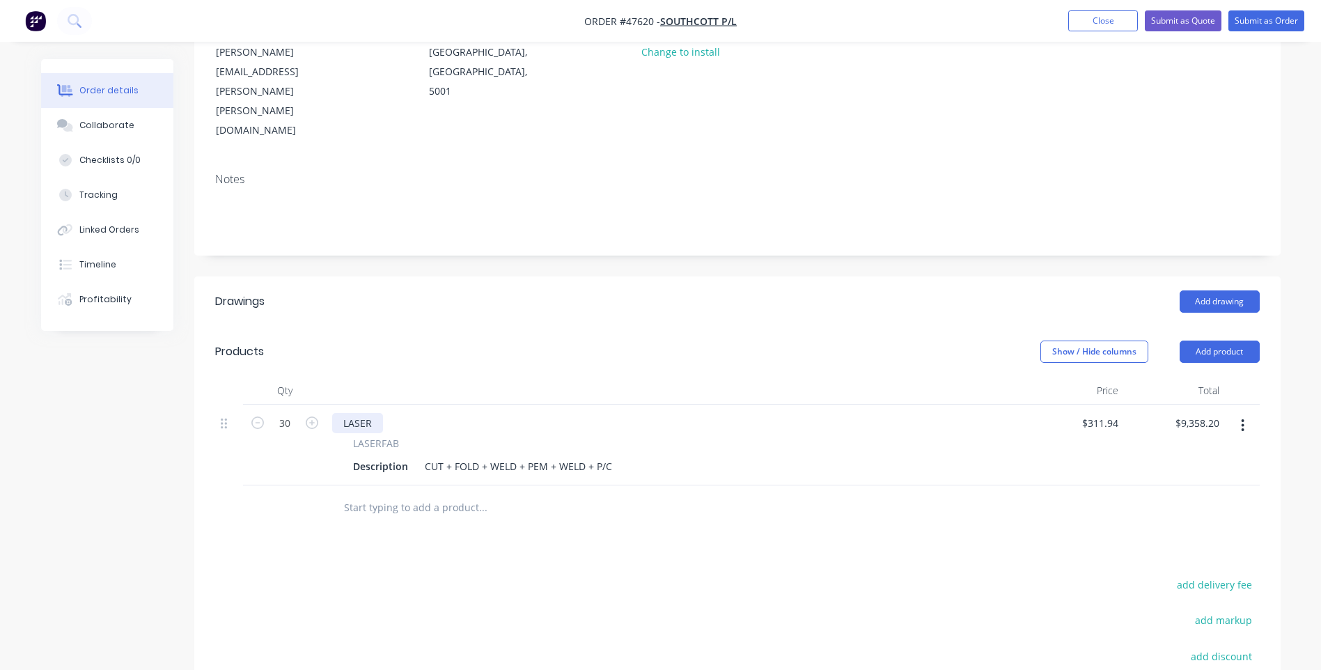
click at [369, 413] on div "LASER" at bounding box center [357, 423] width 51 height 20
drag, startPoint x: 376, startPoint y: 343, endPoint x: 340, endPoint y: 341, distance: 36.3
click at [340, 413] on div "LASER" at bounding box center [357, 423] width 51 height 20
click at [391, 456] on div "Description" at bounding box center [381, 466] width 66 height 20
click at [405, 456] on div "Description" at bounding box center [381, 466] width 66 height 20
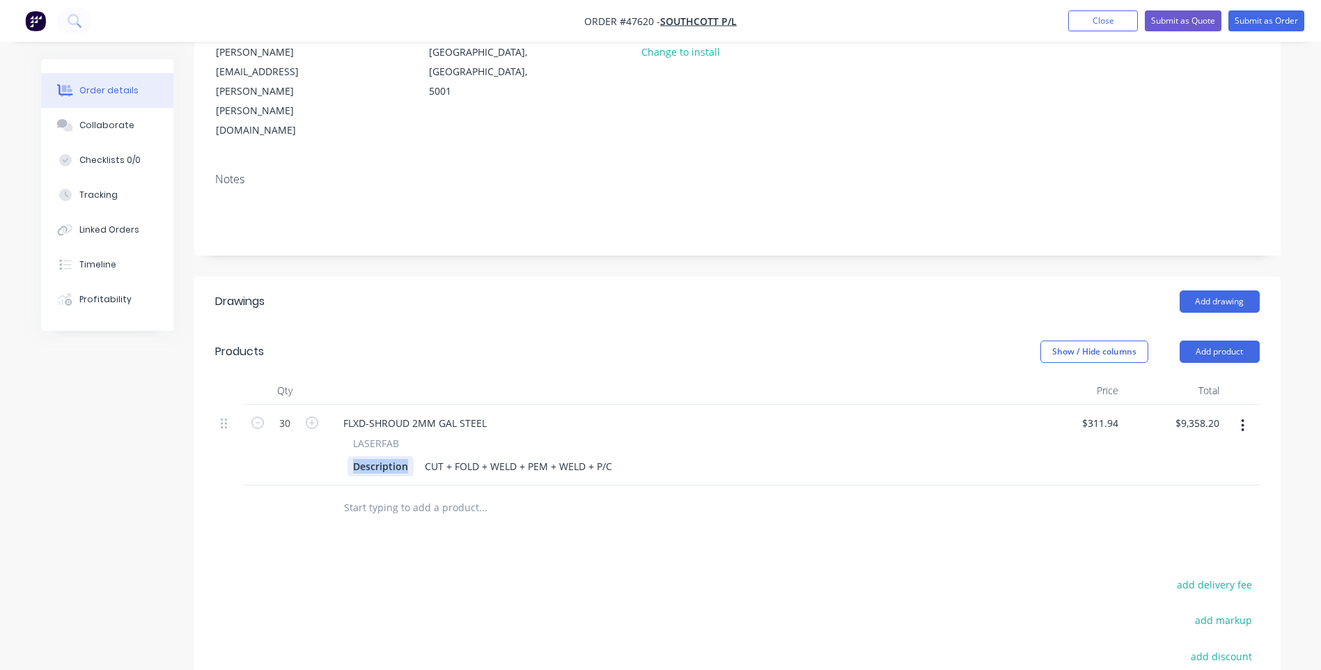
drag, startPoint x: 407, startPoint y: 388, endPoint x: 344, endPoint y: 386, distance: 62.7
click at [344, 436] on div "LASERFAB Description CUT + FOLD + WELD + PEM + WELD + P/C" at bounding box center [674, 456] width 685 height 40
click at [452, 413] on div "FLXD-SHROUD 2MM GAL STEEL" at bounding box center [415, 423] width 166 height 20
drag, startPoint x: 414, startPoint y: 341, endPoint x: 492, endPoint y: 348, distance: 78.4
click at [492, 413] on div "FLXD-SHROUD 2MM GAL STEEL" at bounding box center [415, 423] width 166 height 20
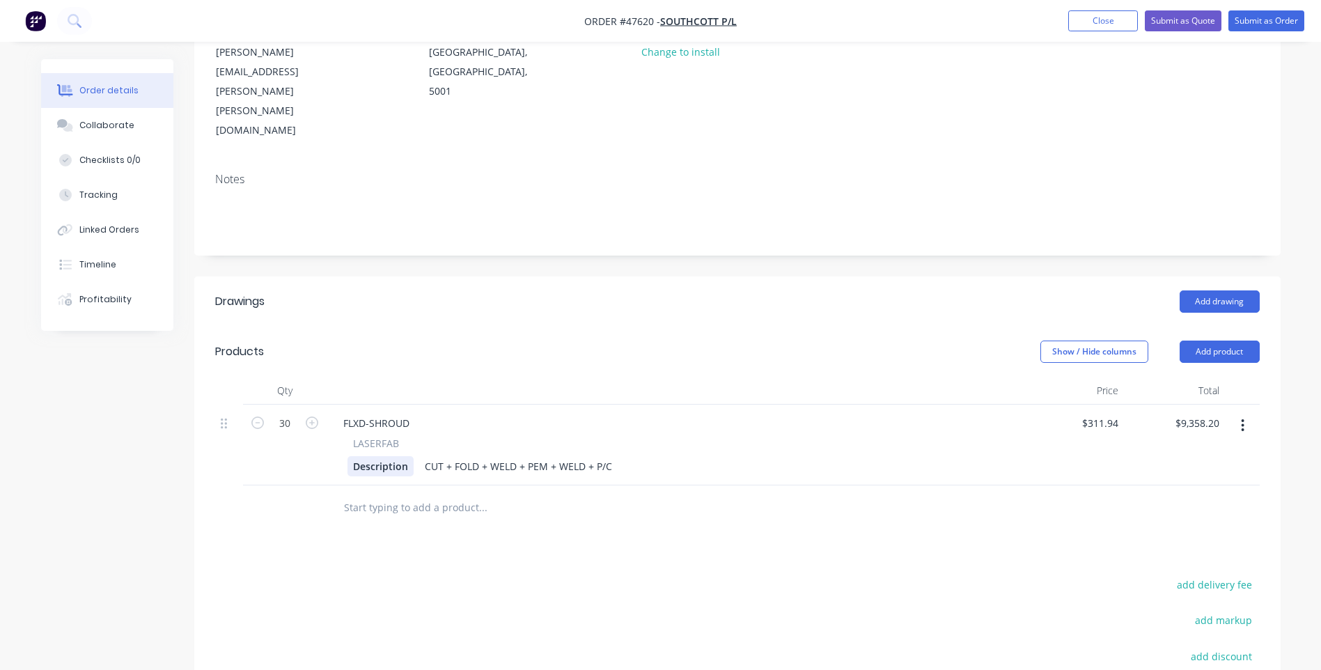
click at [365, 456] on div "Description" at bounding box center [381, 466] width 66 height 20
click at [375, 456] on div "Description" at bounding box center [381, 466] width 66 height 20
paste div
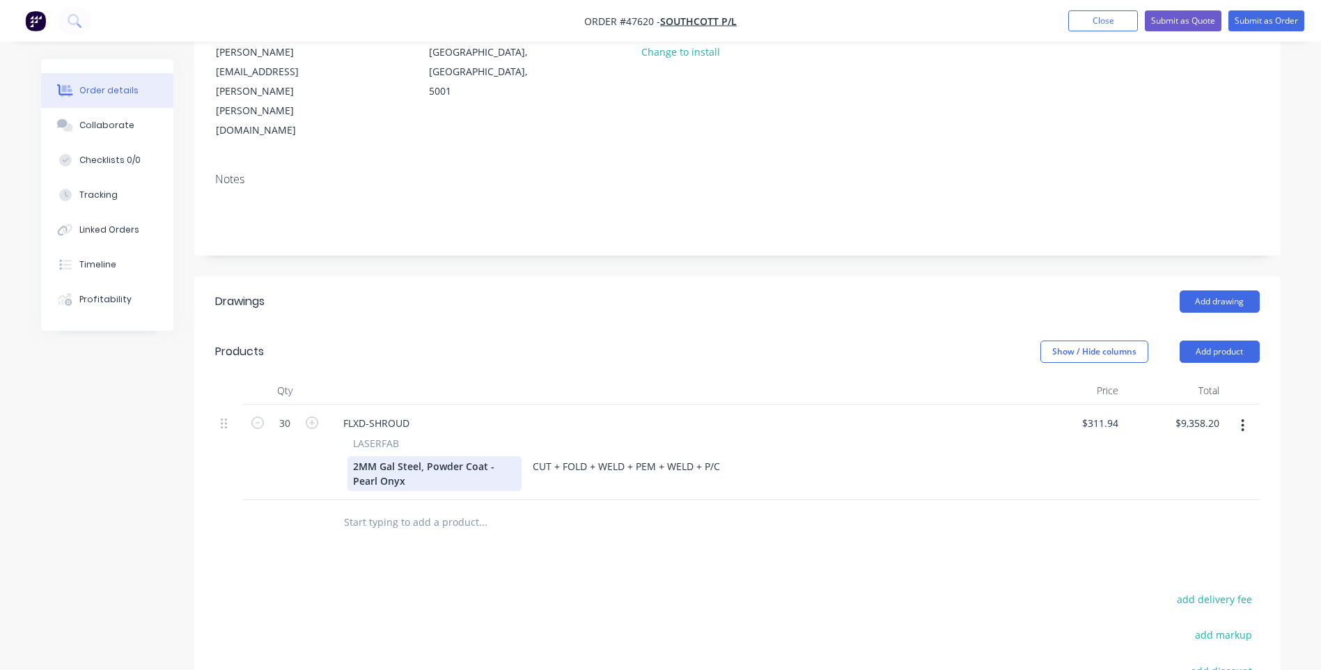
click at [435, 456] on div "2MM Gal Steel, Powder Coat - Pearl Onyx" at bounding box center [435, 473] width 174 height 35
click at [426, 456] on div "2MM Gal Steel, Powder Coat - Pearl Onyx" at bounding box center [435, 473] width 174 height 35
click at [419, 456] on div "2MM Gal Steel, Powder Coat - Pearl Onyx" at bounding box center [435, 473] width 174 height 35
click at [464, 456] on div "2MM Gal Steel 284x277, Powder Coat - Pearl Onyx" at bounding box center [435, 473] width 174 height 35
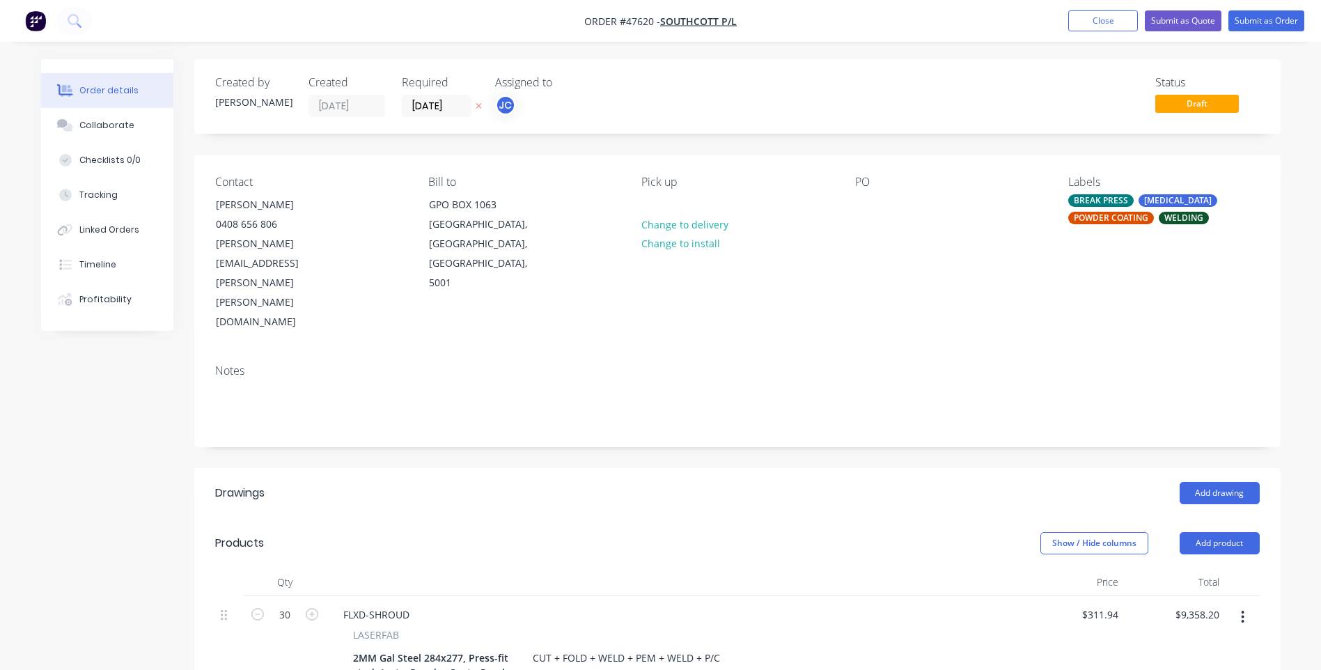
click at [476, 104] on icon at bounding box center [479, 107] width 6 height 6
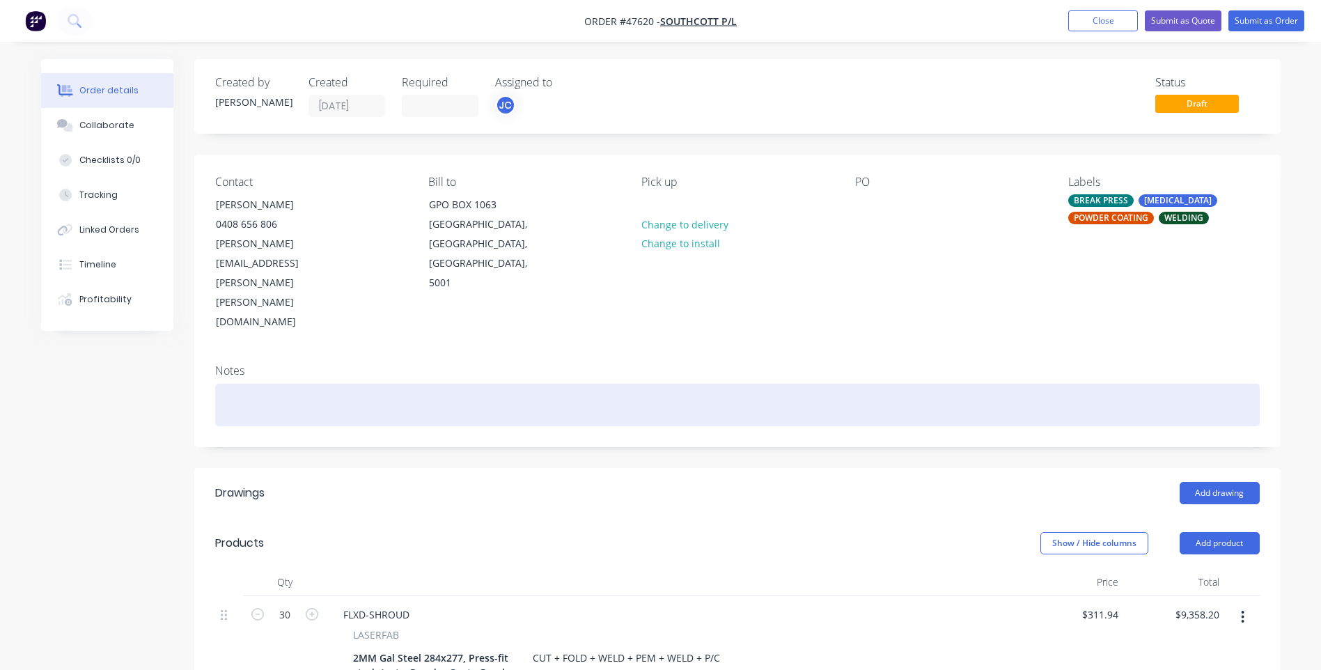
click at [771, 384] on div at bounding box center [737, 405] width 1045 height 42
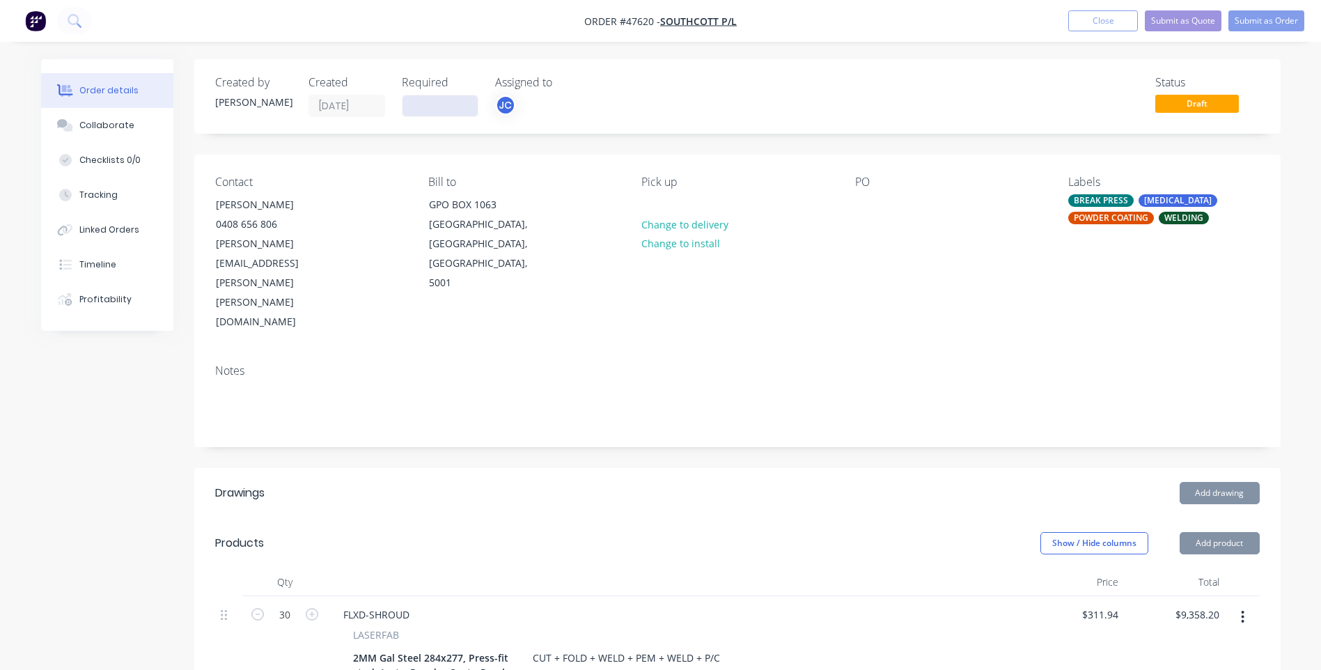
click at [445, 107] on input at bounding box center [440, 105] width 75 height 21
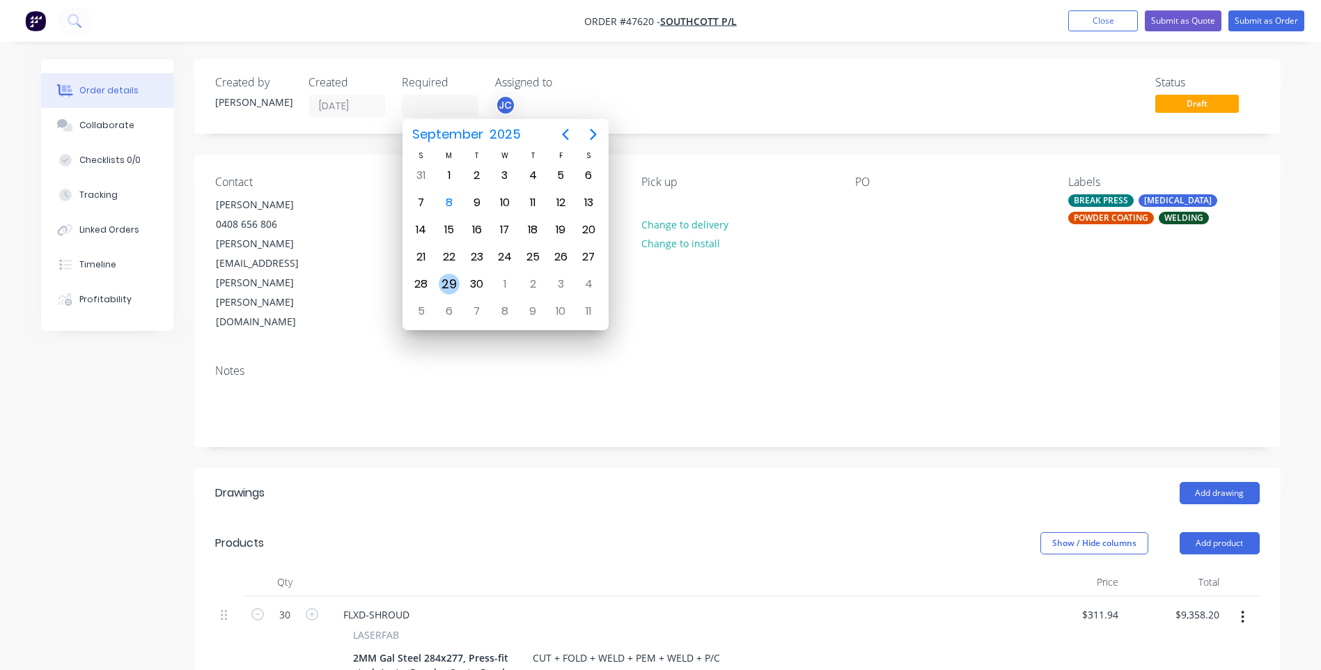
click at [454, 280] on div "29" at bounding box center [449, 284] width 21 height 21
type input "[DATE]"
